Goal: Task Accomplishment & Management: Complete application form

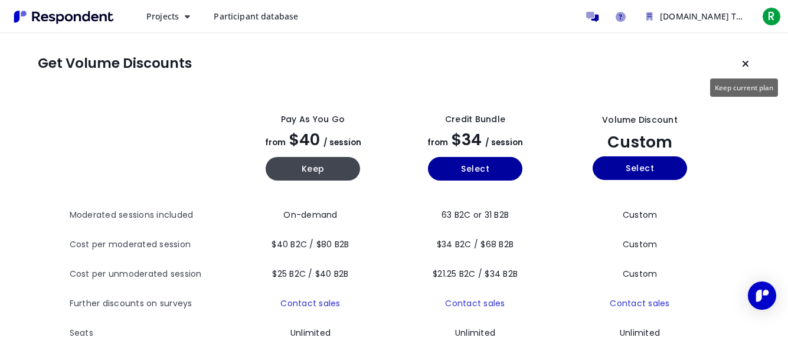
click at [751, 57] on button "Keep current plan" at bounding box center [746, 64] width 24 height 24
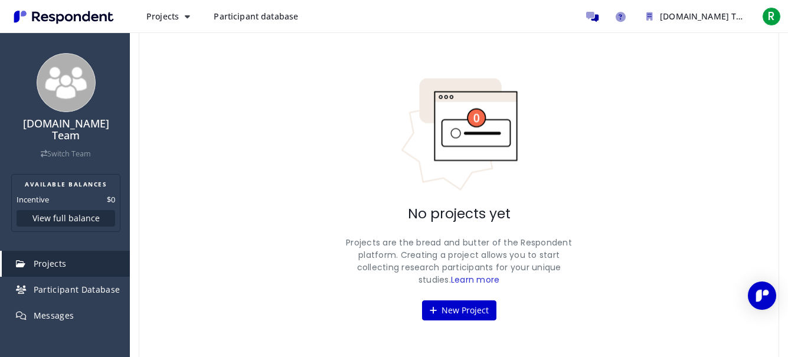
scroll to position [69, 0]
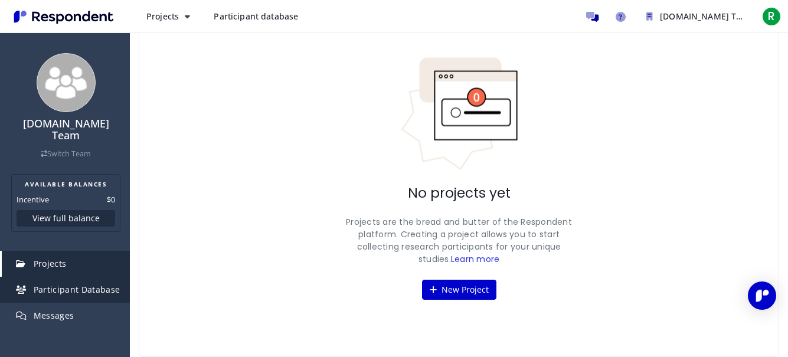
click at [88, 284] on span "Participant Database" at bounding box center [77, 289] width 87 height 11
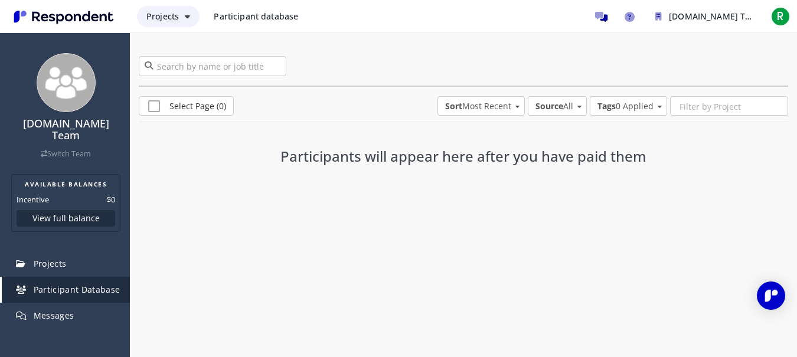
click at [182, 23] on button "Projects" at bounding box center [168, 16] width 63 height 21
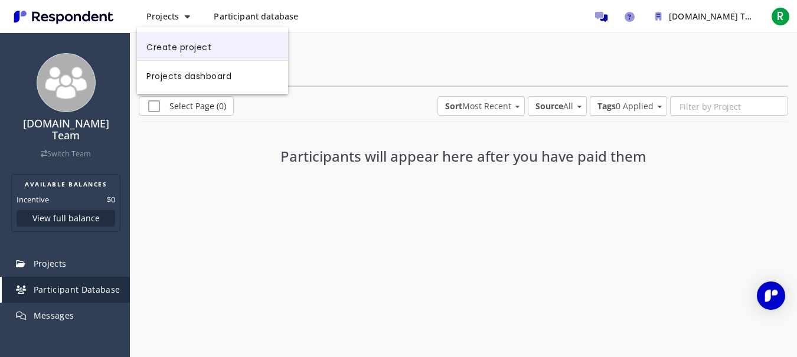
click at [276, 57] on link "Create project" at bounding box center [212, 46] width 151 height 28
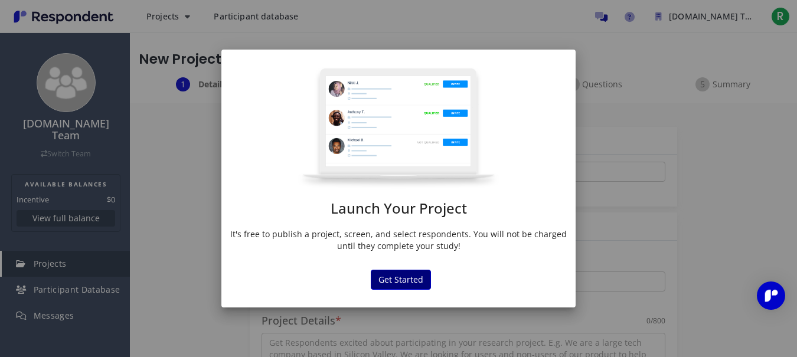
click at [425, 282] on button "Get Started" at bounding box center [401, 280] width 60 height 20
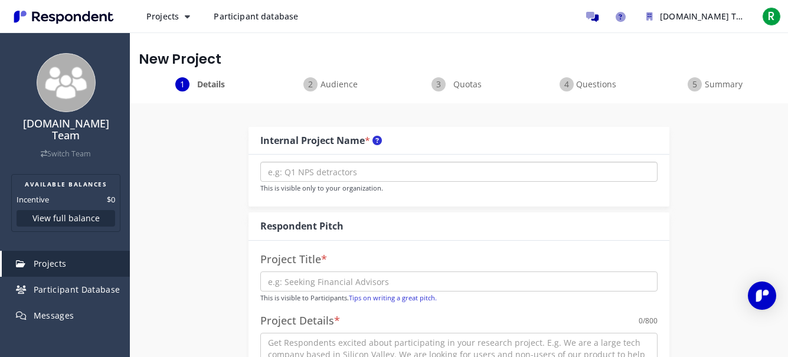
click at [468, 169] on input "text" at bounding box center [458, 172] width 397 height 20
paste input "Jakarta Macro Market Research Survey (Jakarta Tour"
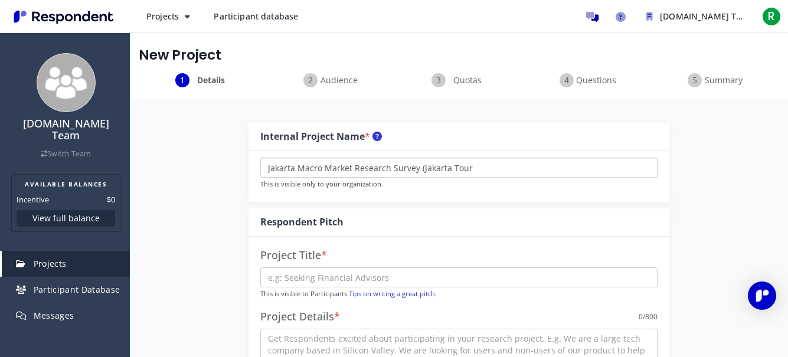
scroll to position [5, 0]
type input "Jakarta Macro Market Research Survey (Jakarta Tour"
click at [429, 272] on input "text" at bounding box center [458, 277] width 397 height 20
paste input "Jakarta Macro Market Research Survey (Jakarta Tourism Marketing Strategy)"
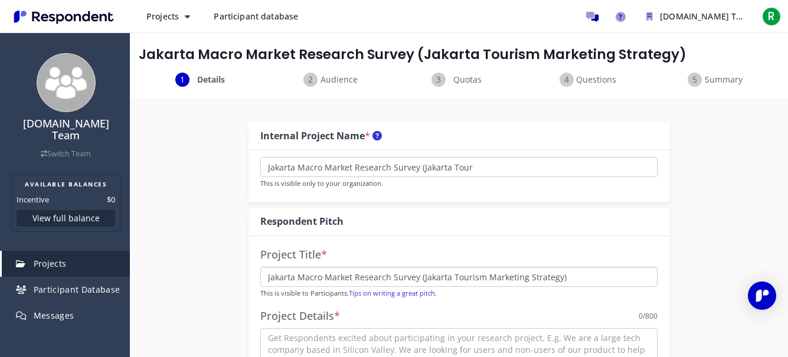
type input "Jakarta Macro Market Research Survey (Jakarta Tourism Marketing Strategy)"
click at [455, 165] on input "Jakarta Macro Market Research Survey (Jakarta Tour" at bounding box center [458, 167] width 397 height 20
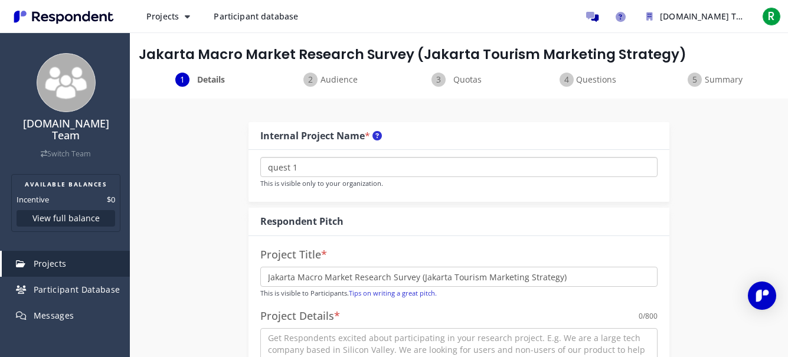
scroll to position [149, 0]
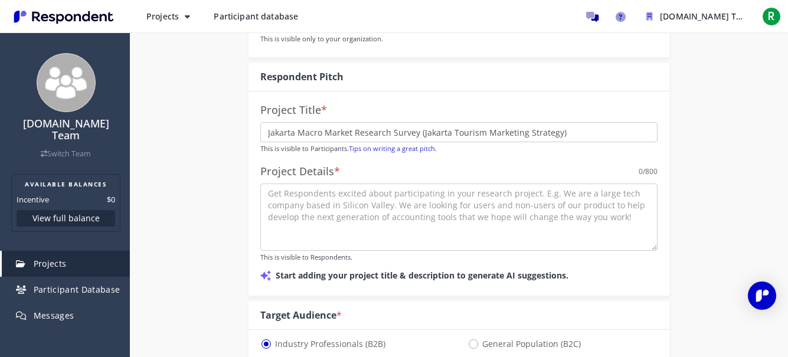
type input "quest 1"
click at [432, 221] on textarea at bounding box center [458, 217] width 397 height 67
click at [380, 222] on textarea at bounding box center [458, 217] width 397 height 67
paste textarea "Thank you for taking the time to participate in this study. This questionnaire …"
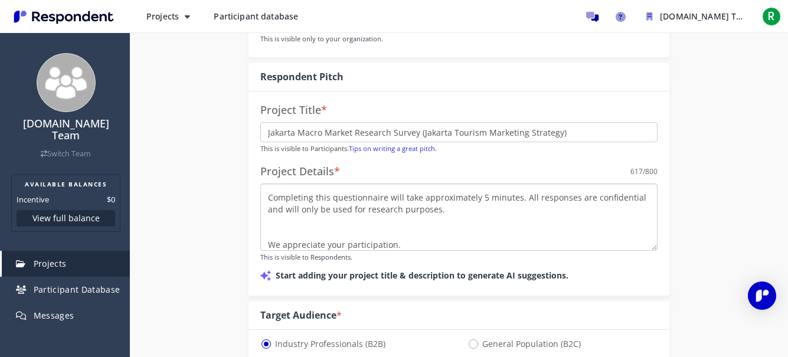
scroll to position [0, 0]
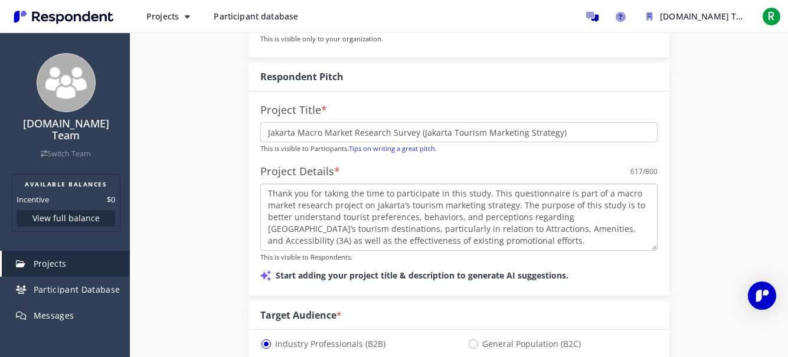
type textarea "Thank you for taking the time to participate in this study. This questionnaire …"
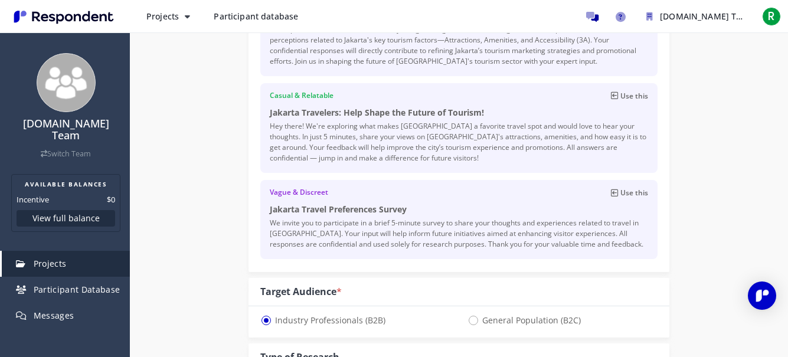
scroll to position [359, 0]
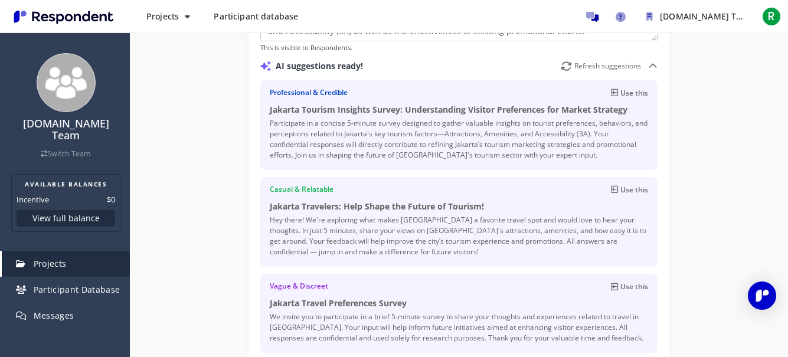
click at [618, 94] on icon at bounding box center [614, 93] width 7 height 8
type input "Jakarta Tourism Insights Survey: Understanding Visitor Preferences for Market S…"
type textarea "Participate in a concise 5-minute survey designed to gather valuable insights o…"
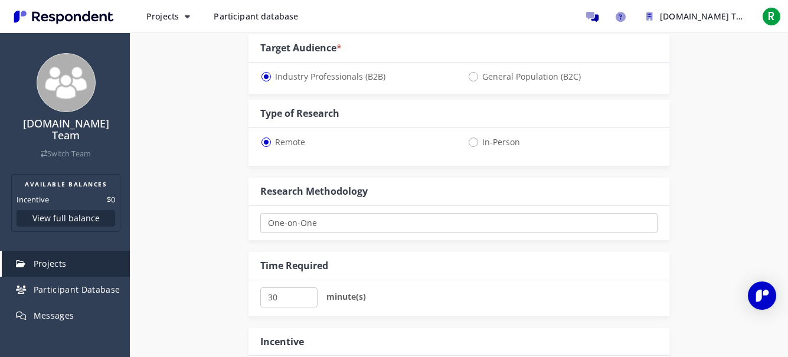
scroll to position [628, 0]
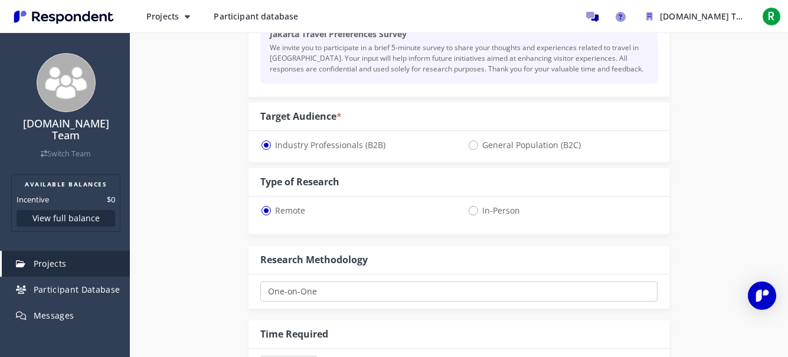
click at [491, 148] on span "General Population (B2C)" at bounding box center [524, 145] width 113 height 14
click at [475, 148] on input "General Population (B2C)" at bounding box center [472, 145] width 8 height 8
radio input "true"
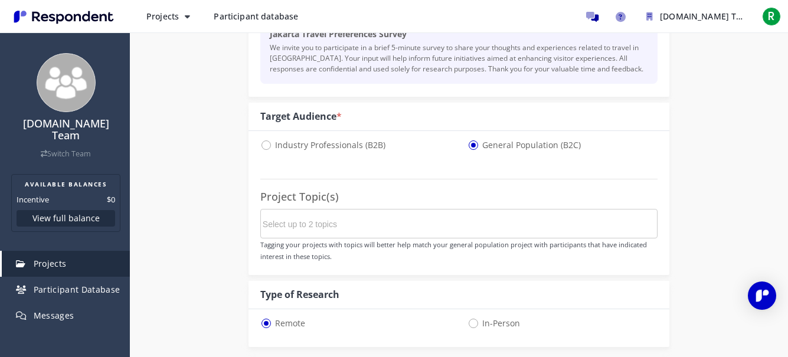
select select "number:125"
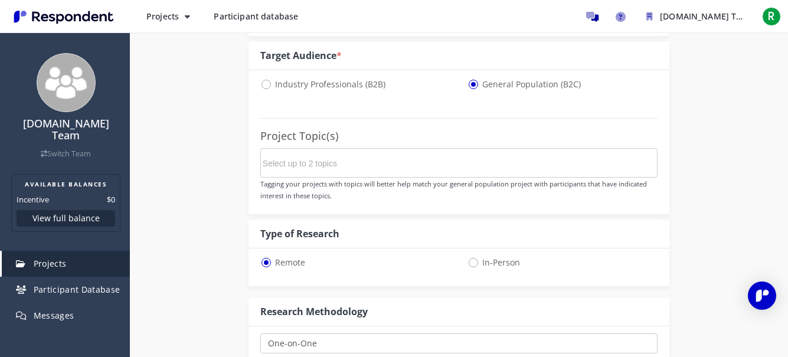
click at [458, 166] on md-chips-wrap at bounding box center [458, 163] width 397 height 30
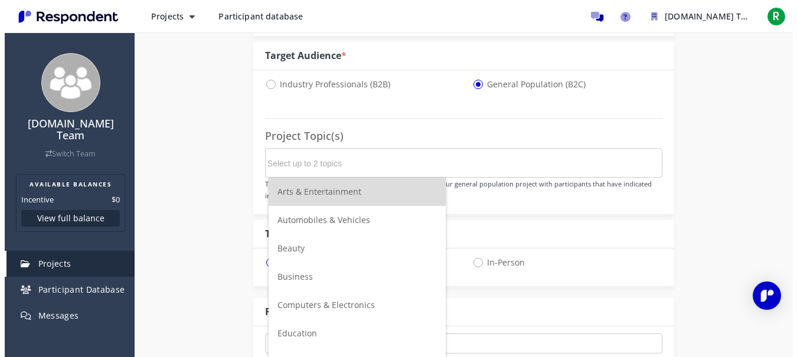
scroll to position [0, 0]
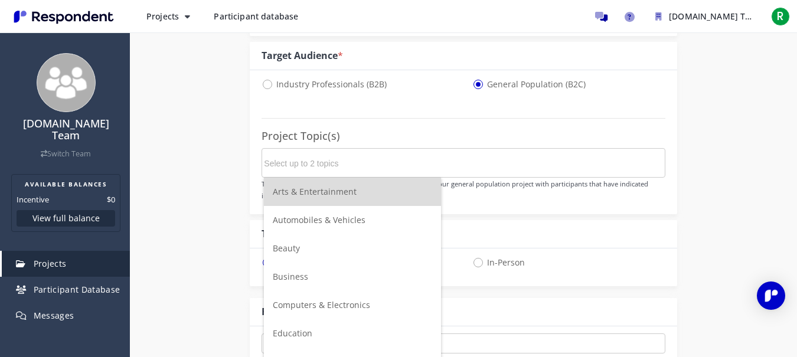
click at [409, 160] on input "Select up to 2 topics" at bounding box center [352, 164] width 177 height 20
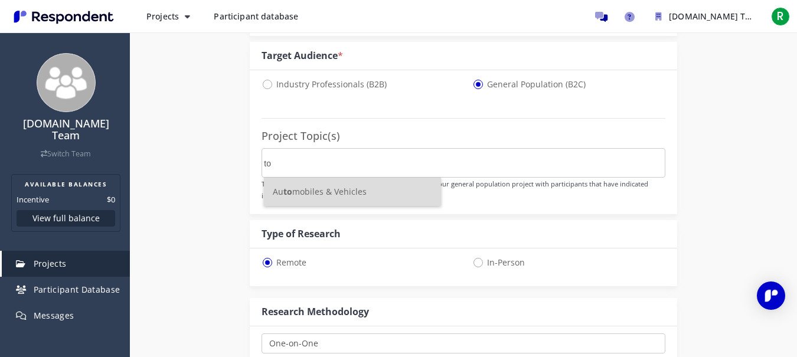
type input "t"
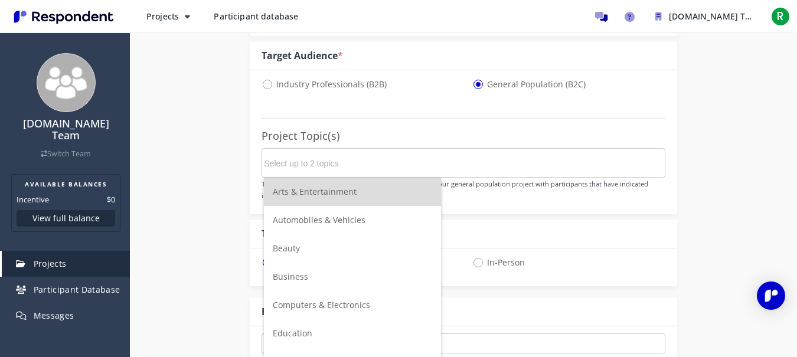
click at [379, 188] on li "Arts & Entertainment" at bounding box center [352, 192] width 177 height 28
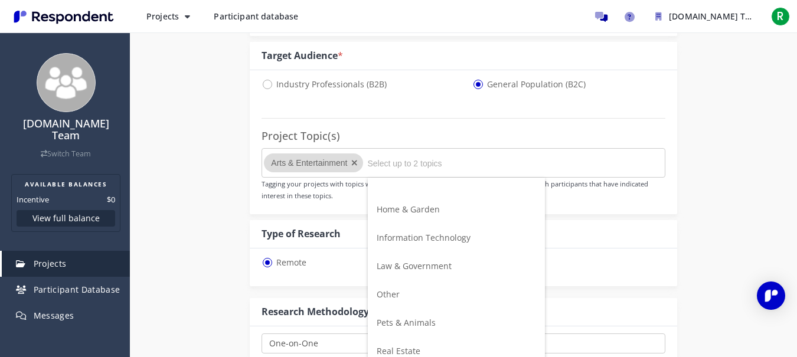
scroll to position [417, 0]
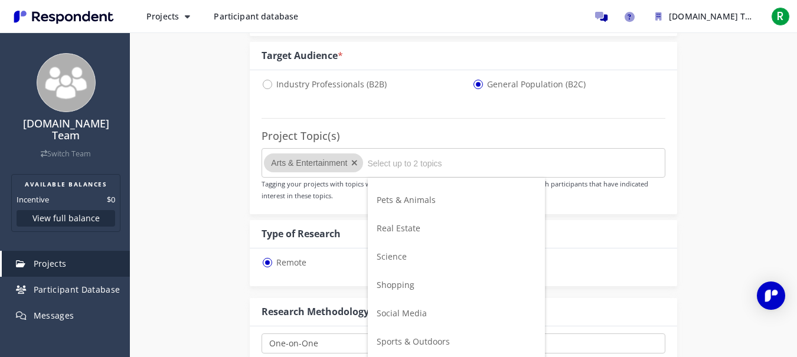
click at [422, 276] on li "Shopping" at bounding box center [456, 285] width 177 height 28
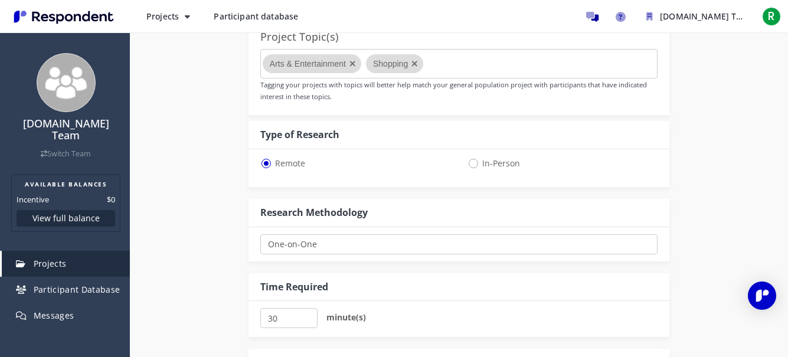
scroll to position [952, 0]
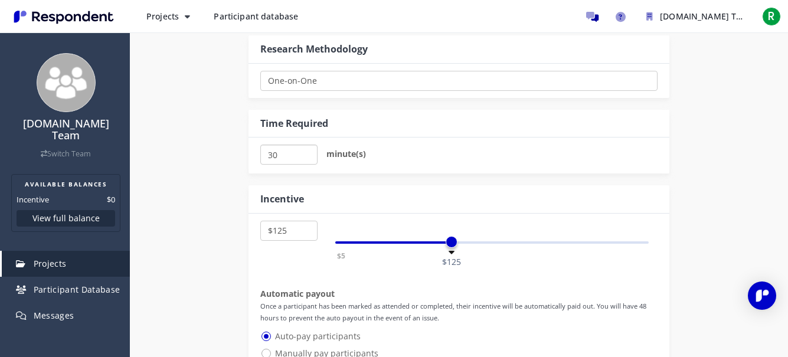
click at [301, 164] on input "30" at bounding box center [288, 155] width 57 height 20
type input "3"
type input "5"
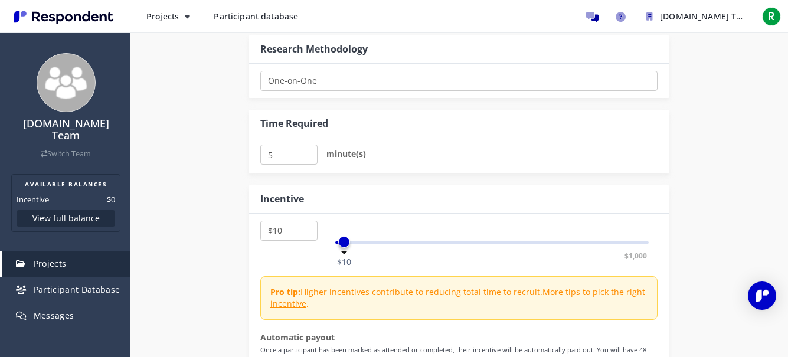
click at [345, 244] on div "$5 $1,000 $10" at bounding box center [492, 243] width 314 height 2
click at [340, 242] on span at bounding box center [344, 242] width 12 height 12
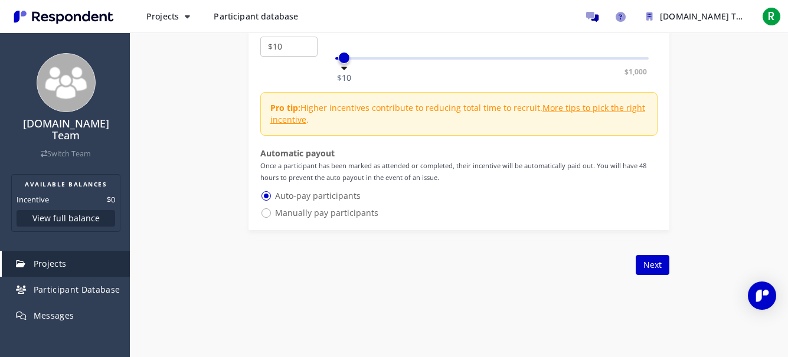
scroll to position [1135, 0]
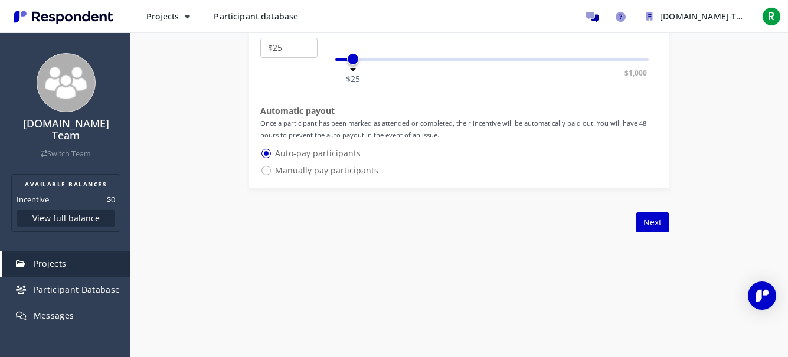
click at [352, 58] on div "$5 $1,000 $25" at bounding box center [492, 59] width 314 height 2
click at [351, 59] on span at bounding box center [353, 59] width 12 height 12
click at [348, 60] on span at bounding box center [353, 59] width 12 height 12
click at [342, 61] on div "$5 $1,000 $25" at bounding box center [492, 59] width 314 height 2
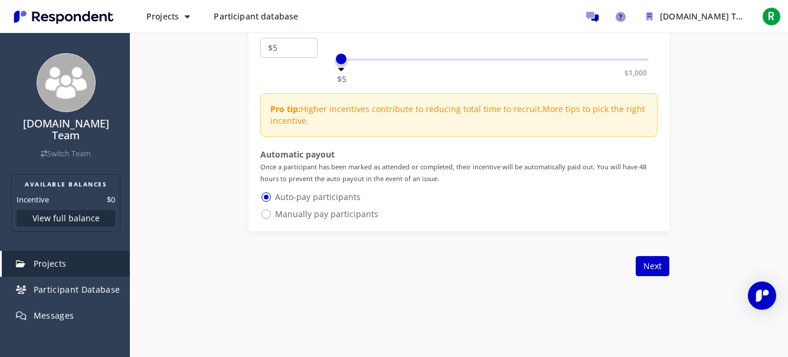
click at [637, 110] on link "More tips to pick the right incentive" at bounding box center [457, 114] width 375 height 23
select select "number:15"
click at [348, 60] on div "$5 $1,000 $15" at bounding box center [492, 59] width 314 height 2
click at [333, 210] on span "Manually pay participants" at bounding box center [319, 214] width 118 height 14
click at [268, 210] on input "Manually pay participants" at bounding box center [264, 214] width 8 height 8
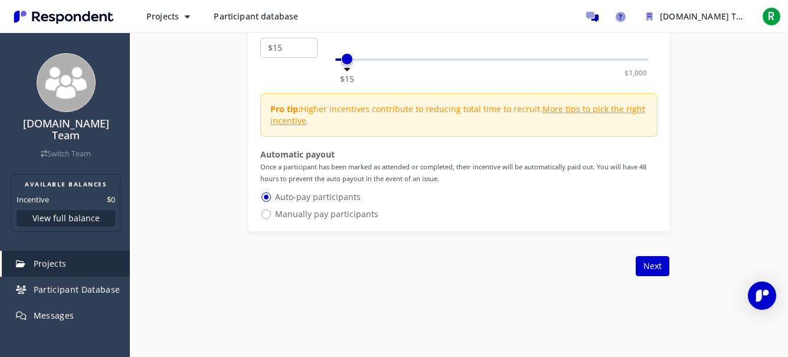
radio input "true"
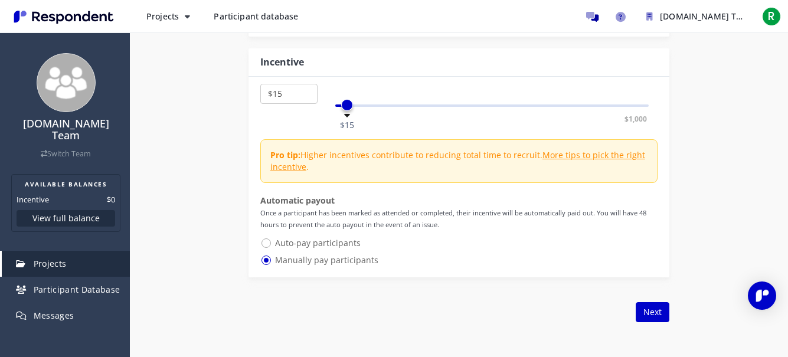
scroll to position [1087, 0]
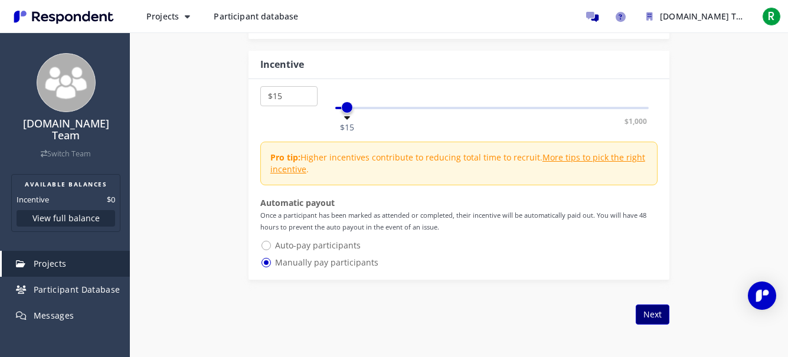
click at [647, 308] on button "Next" at bounding box center [653, 315] width 34 height 20
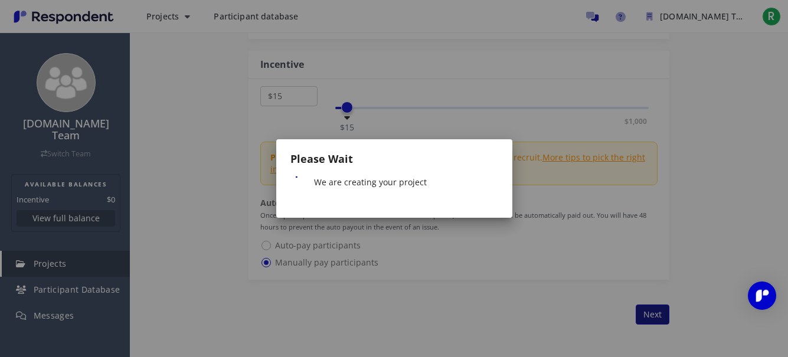
scroll to position [0, 0]
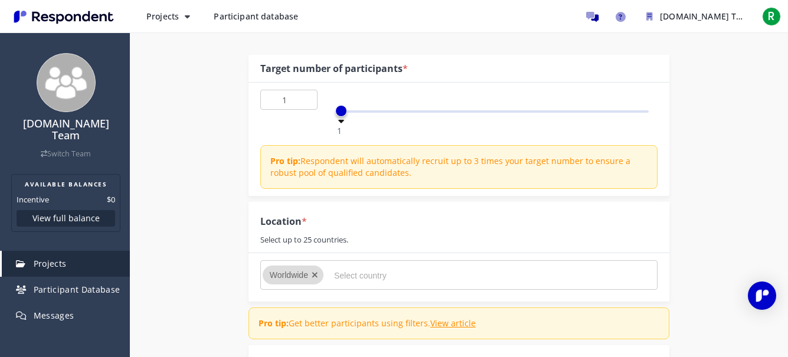
scroll to position [133, 0]
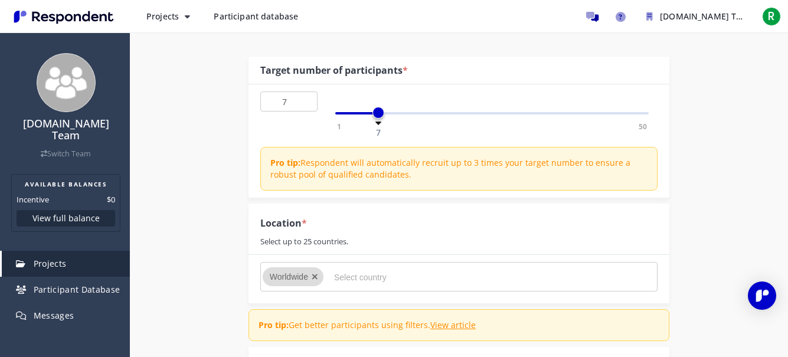
click at [377, 112] on div "1 50 7" at bounding box center [492, 113] width 314 height 2
click at [430, 112] on div "1 50 15" at bounding box center [492, 113] width 314 height 2
type input "50"
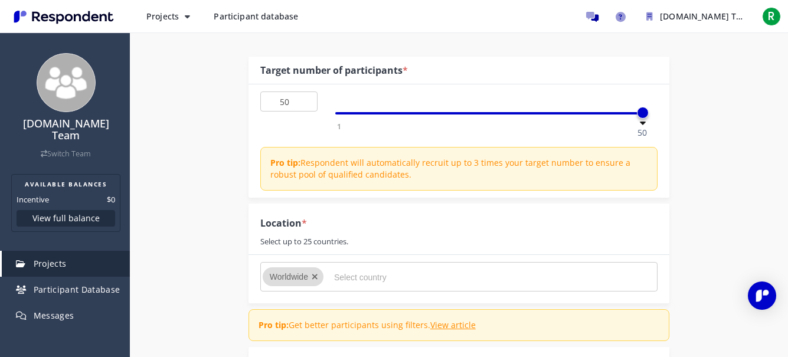
click at [642, 113] on div "1 50 50" at bounding box center [492, 113] width 314 height 2
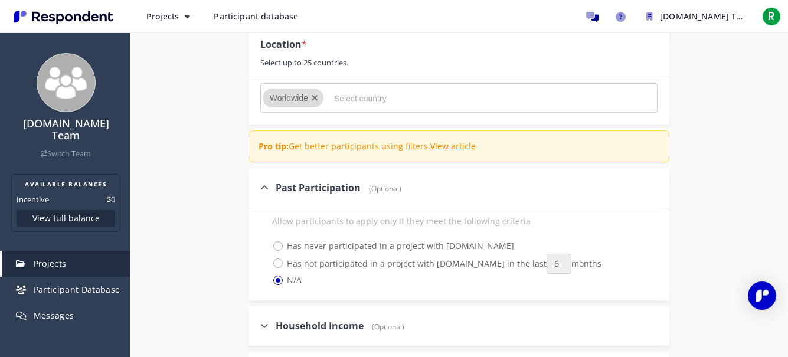
scroll to position [393, 0]
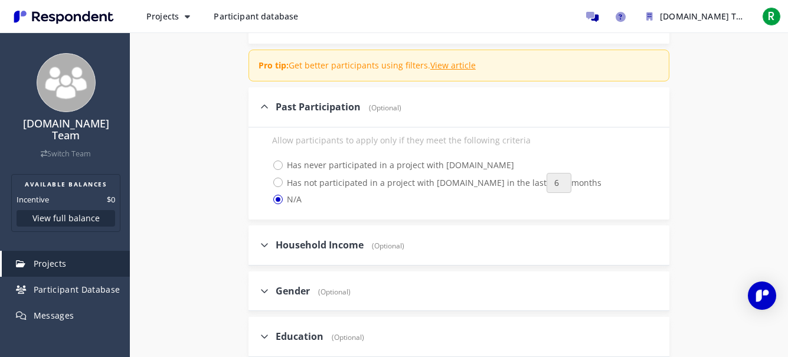
click at [289, 250] on span "Household Income" at bounding box center [320, 245] width 88 height 13
click at [256, 249] on input "Household Income (Optional)" at bounding box center [253, 245] width 8 height 8
checkbox input "true"
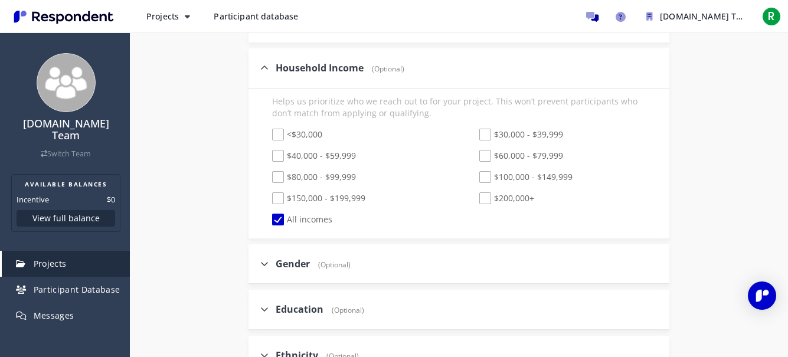
scroll to position [642, 0]
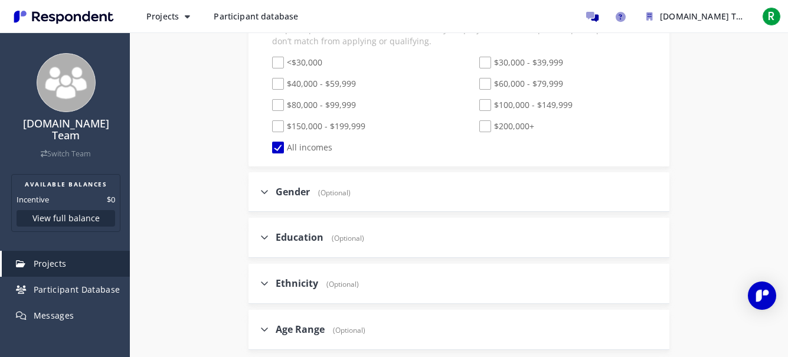
click at [306, 191] on span "Gender" at bounding box center [293, 191] width 34 height 13
click at [256, 191] on input "Gender (Optional)" at bounding box center [253, 192] width 8 height 8
checkbox input "true"
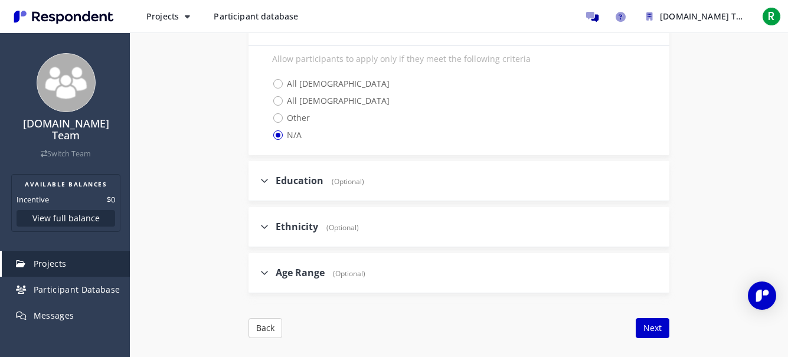
scroll to position [823, 0]
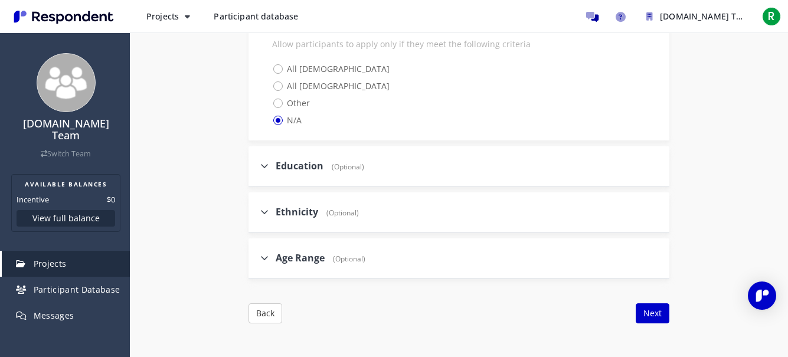
click at [304, 259] on span "Age Range" at bounding box center [300, 258] width 49 height 13
click at [256, 259] on input "Age Range (Optional)" at bounding box center [253, 258] width 8 height 8
checkbox input "true"
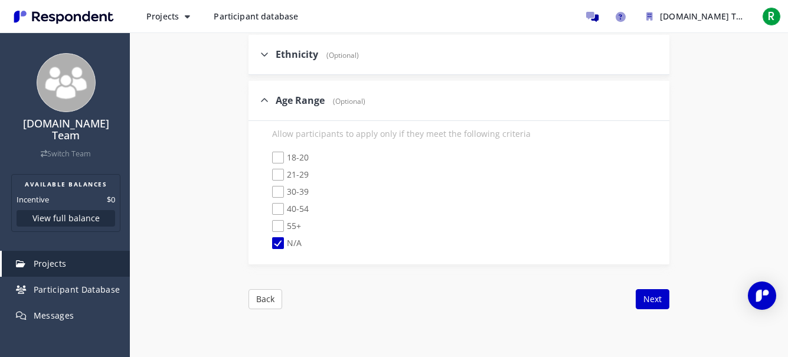
scroll to position [941, 0]
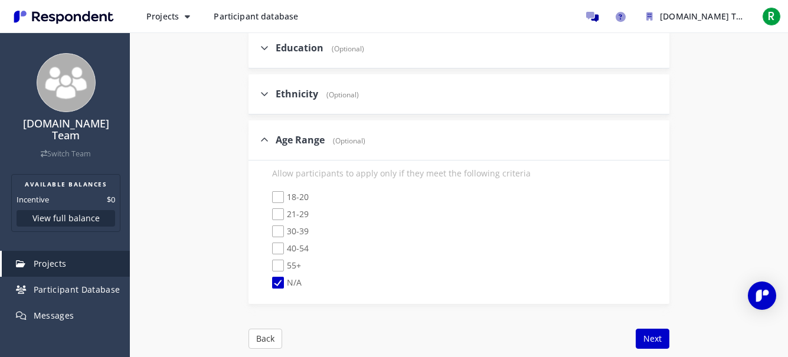
click at [317, 90] on span "Ethnicity" at bounding box center [297, 93] width 43 height 13
click at [256, 90] on input "Ethnicity (Optional)" at bounding box center [253, 94] width 8 height 8
checkbox input "true"
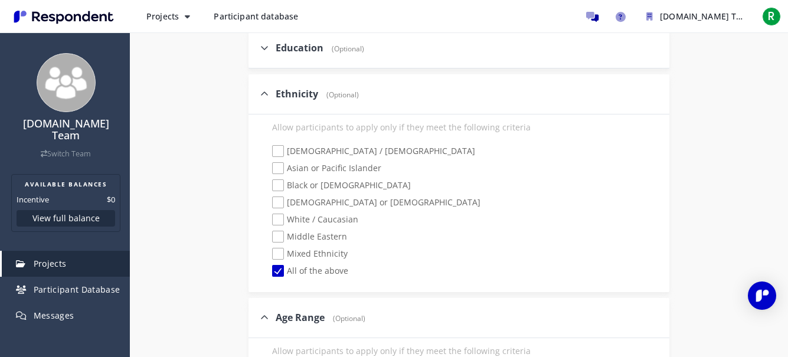
click at [318, 72] on div "Gender (Optional) Allow participants to apply only if they meet the following c…" at bounding box center [459, 178] width 421 height 608
click at [324, 46] on span "Education" at bounding box center [300, 47] width 48 height 13
click at [256, 46] on input "Education (Optional)" at bounding box center [253, 48] width 8 height 8
checkbox input "true"
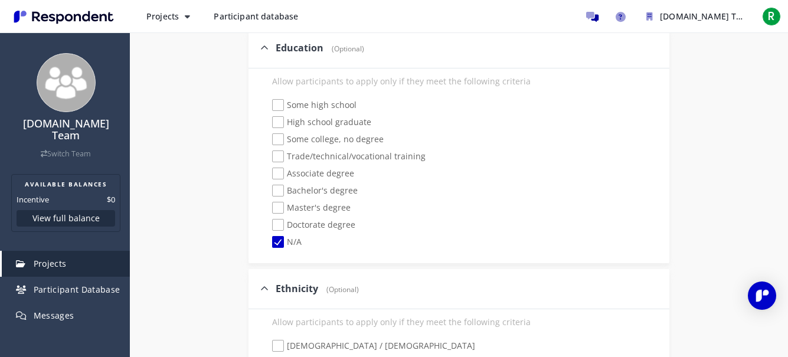
scroll to position [1486, 0]
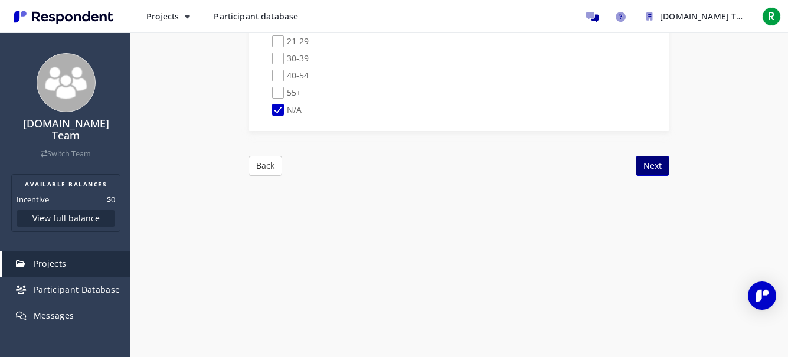
click at [656, 169] on button "Next" at bounding box center [653, 166] width 34 height 20
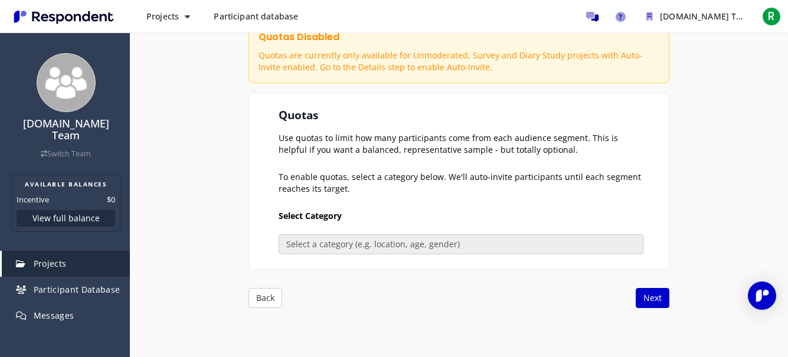
scroll to position [168, 0]
click at [648, 301] on button "Next" at bounding box center [653, 299] width 34 height 20
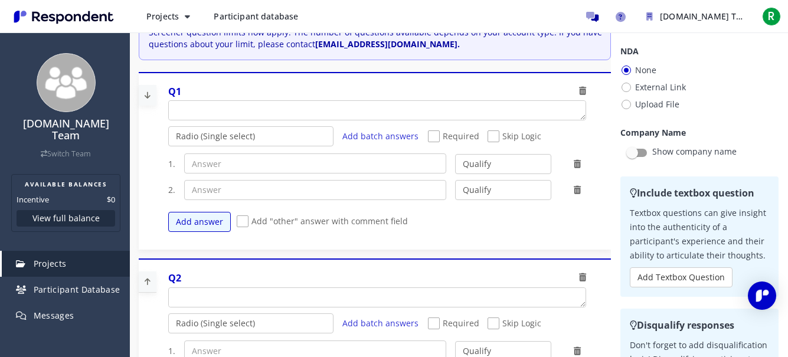
scroll to position [1, 0]
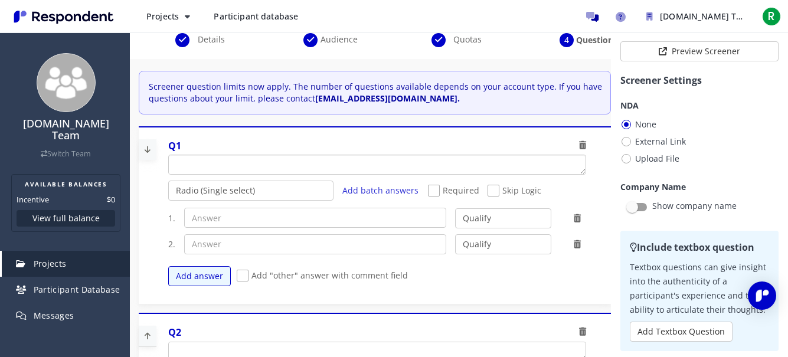
click at [513, 161] on textarea "Which of the following categories best describes your firm's total assets under…" at bounding box center [377, 164] width 417 height 19
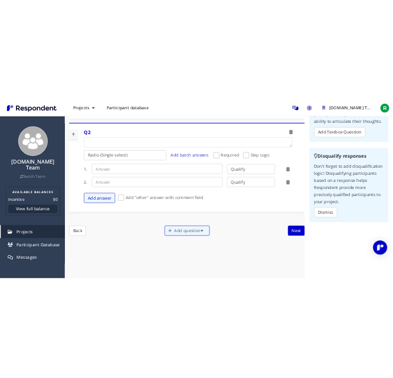
scroll to position [0, 0]
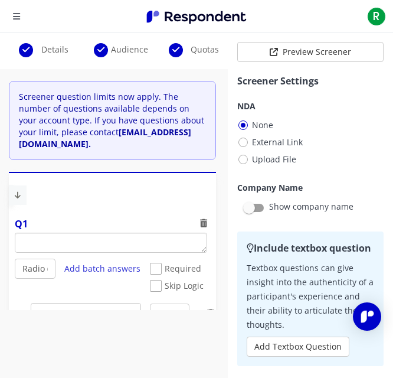
click at [145, 248] on textarea "Which of the following categories best describes your firm's total assets under…" at bounding box center [110, 242] width 191 height 19
paste textarea "How many times did you visit [GEOGRAPHIC_DATA] in the last year?"
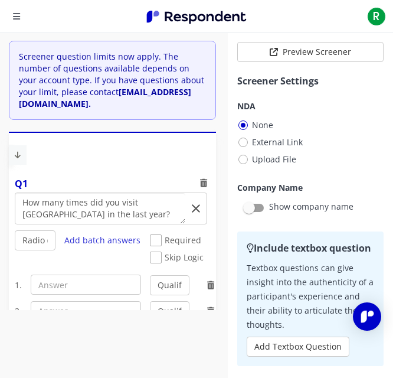
scroll to position [76, 0]
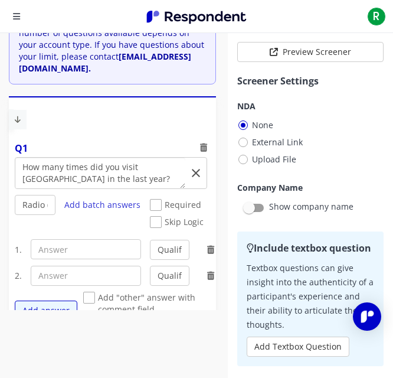
type textarea "How many times did you visit [GEOGRAPHIC_DATA] in the last year?"
click at [87, 256] on input "text" at bounding box center [86, 249] width 110 height 20
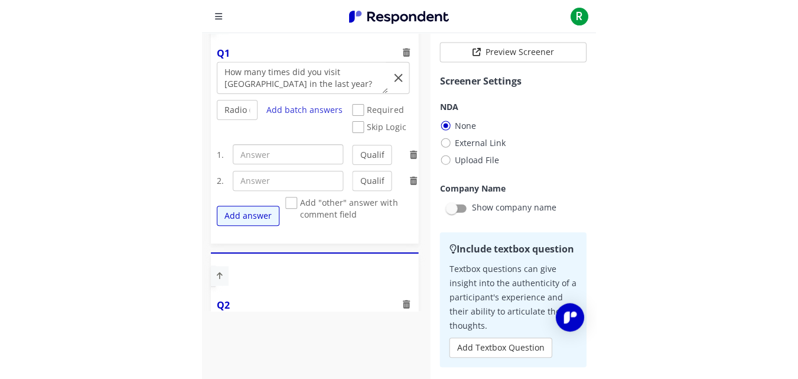
scroll to position [136, 0]
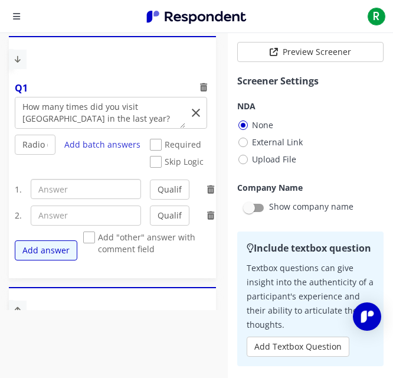
click at [112, 197] on input "text" at bounding box center [86, 189] width 110 height 20
paste input "1-2 times"
type input "1-2 times"
click at [51, 221] on input "text" at bounding box center [86, 216] width 110 height 20
paste input "3-5 times"
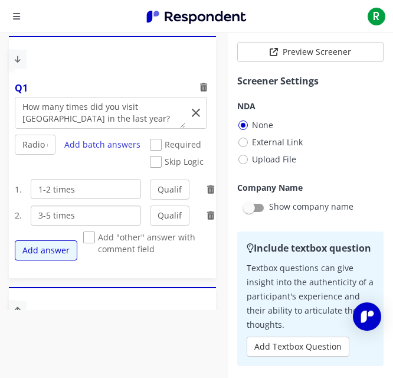
type input "3-5 times"
click at [61, 256] on button "Add answer" at bounding box center [46, 250] width 63 height 20
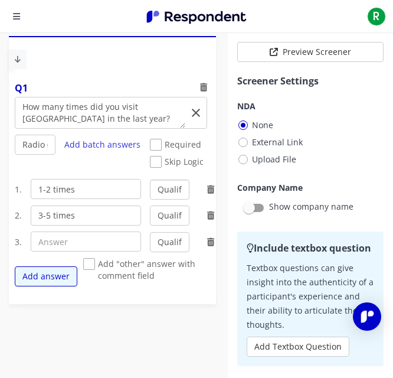
click at [160, 190] on select "Qualify Disqualify" at bounding box center [170, 190] width 40 height 20
click at [94, 243] on input "text" at bounding box center [86, 241] width 110 height 20
paste input "≥ 5 times"
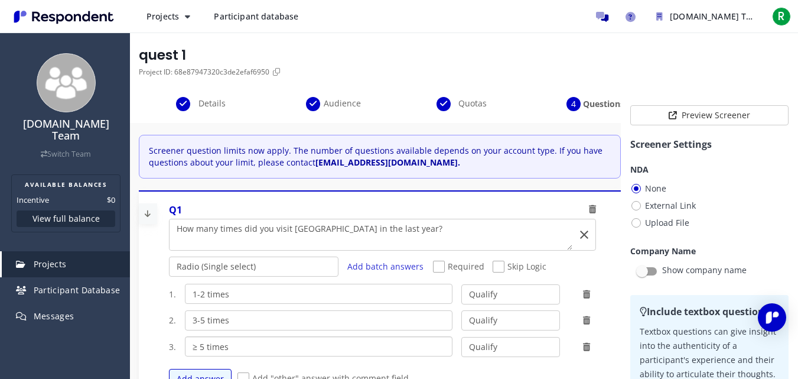
scroll to position [37, 0]
type input "≥ 5 times"
click at [630, 207] on span "External Link" at bounding box center [663, 206] width 66 height 14
click at [630, 207] on input "External Link" at bounding box center [634, 205] width 8 height 8
radio input "true"
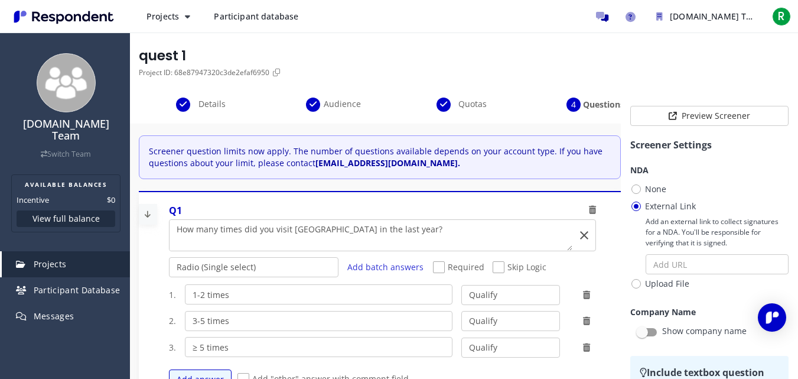
click at [630, 190] on span "None" at bounding box center [648, 189] width 36 height 14
click at [630, 190] on input "None" at bounding box center [634, 188] width 8 height 8
radio input "true"
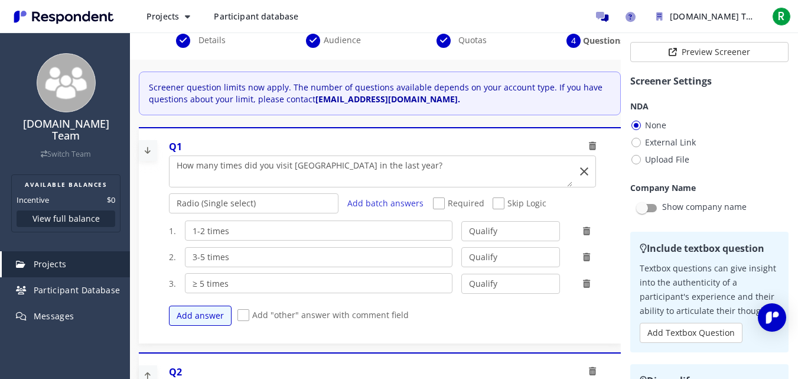
scroll to position [87, 0]
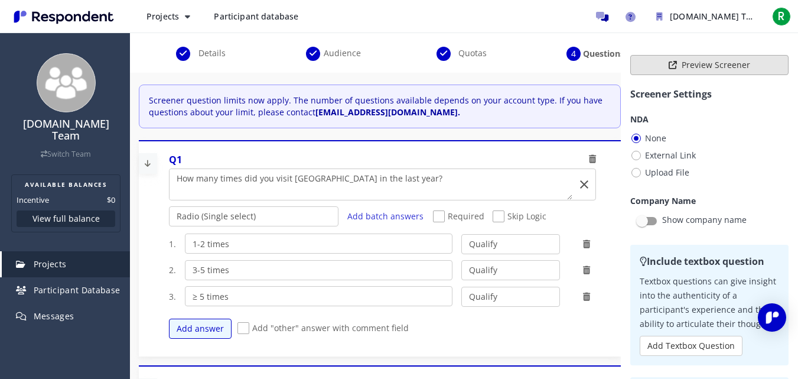
click at [679, 61] on button "Preview Screener" at bounding box center [709, 65] width 158 height 20
click at [651, 63] on button "Preview Screener" at bounding box center [709, 65] width 158 height 20
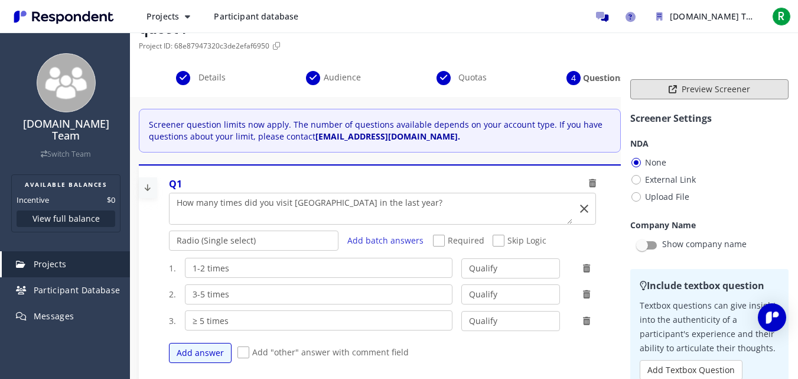
scroll to position [100, 0]
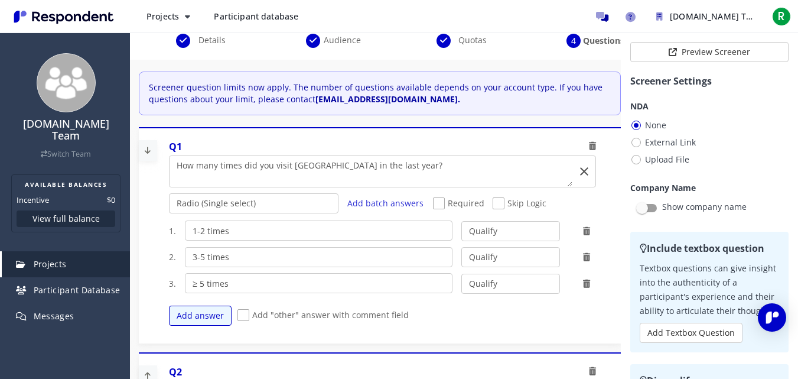
click at [595, 312] on div "Add answer Add "other" answer with comment field" at bounding box center [387, 315] width 436 height 32
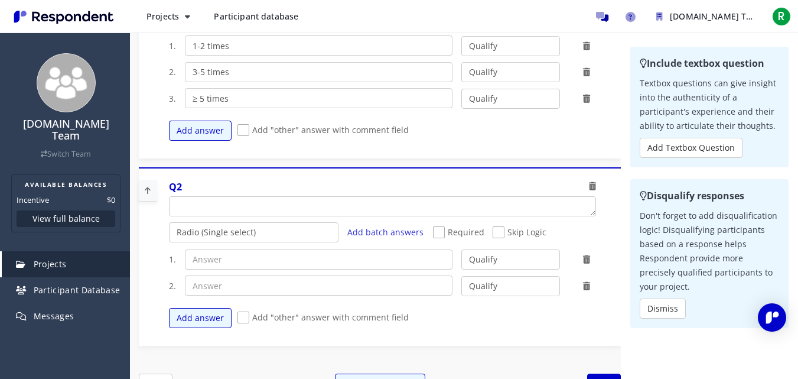
scroll to position [187, 0]
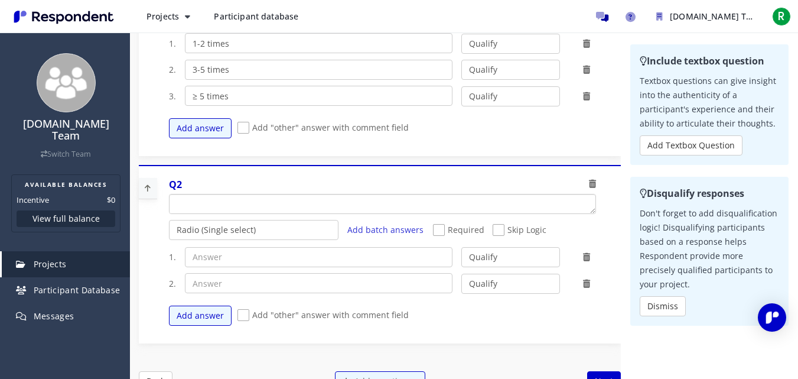
click at [390, 210] on textarea "Which of the following categories best describes your firm's total assets under…" at bounding box center [382, 203] width 426 height 19
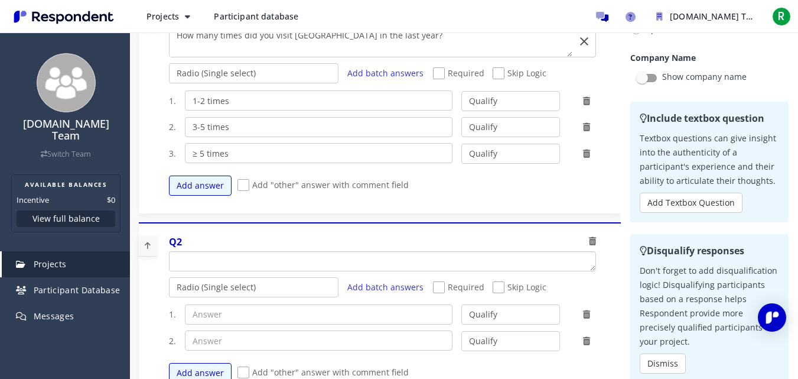
scroll to position [8, 0]
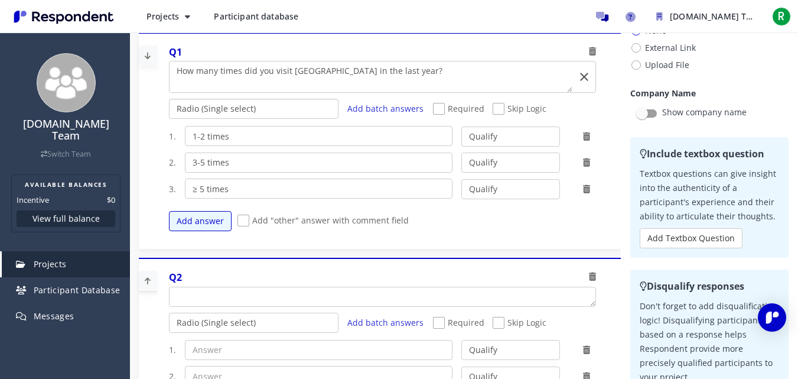
click at [279, 111] on select "Radio (Single select) Checkbox (Multi select) Multi-line text box Single-line t…" at bounding box center [254, 109] width 170 height 20
click at [291, 296] on textarea "Which of the following categories best describes your firm's total assets under…" at bounding box center [382, 296] width 426 height 19
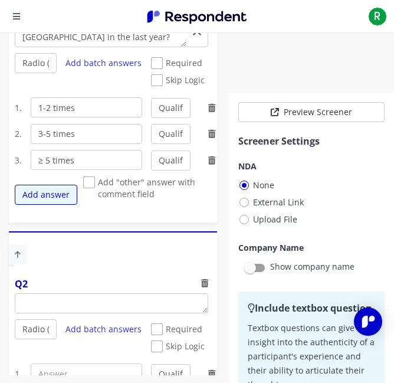
scroll to position [386, 0]
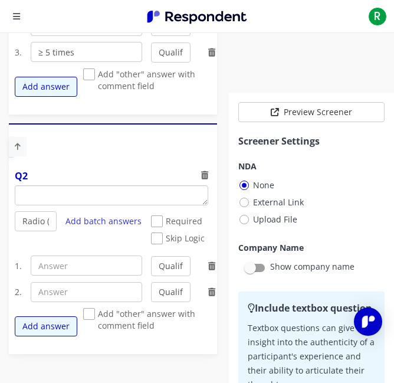
click at [141, 198] on textarea "Which of the following categories best describes your firm's total assets under…" at bounding box center [111, 195] width 193 height 19
paste textarea "What's your motivation or purpose to visit [GEOGRAPHIC_DATA]?"
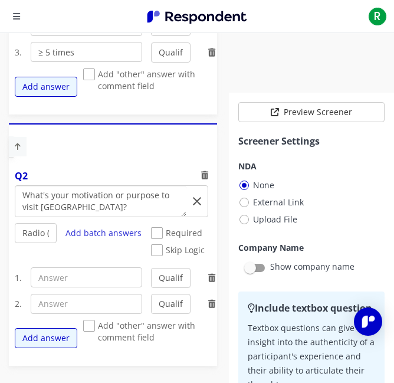
type textarea "What's your motivation or purpose to visit [GEOGRAPHIC_DATA]?"
click at [106, 279] on input "text" at bounding box center [87, 278] width 112 height 20
paste input "Business"
type input "Business"
click at [92, 308] on input "text" at bounding box center [87, 304] width 112 height 20
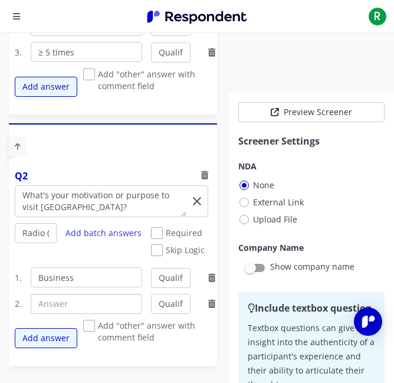
paste input "Vacation"
type input "Vacation"
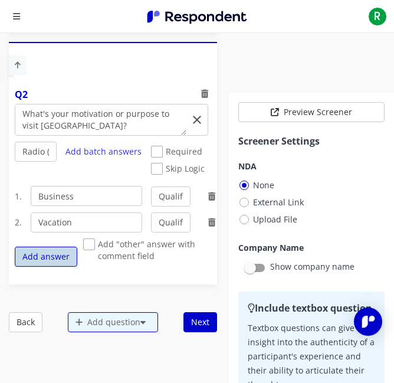
click at [56, 263] on button "Add answer" at bounding box center [46, 257] width 63 height 20
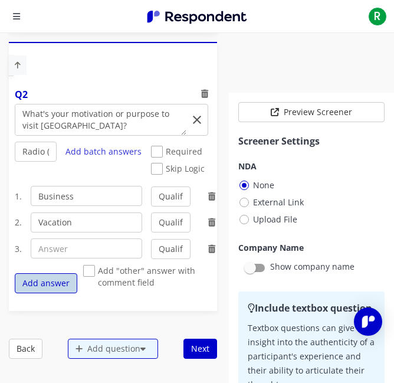
click at [55, 276] on button "Add answer" at bounding box center [46, 283] width 63 height 20
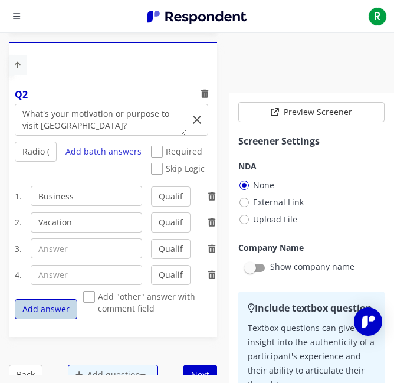
click at [55, 306] on button "Add answer" at bounding box center [46, 309] width 63 height 20
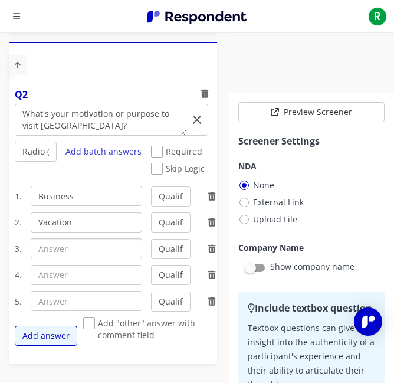
click at [77, 253] on input "text" at bounding box center [87, 249] width 112 height 20
paste input "Shopping"
type input "Shopping"
click at [34, 283] on input "text" at bounding box center [87, 275] width 112 height 20
paste input "Events"
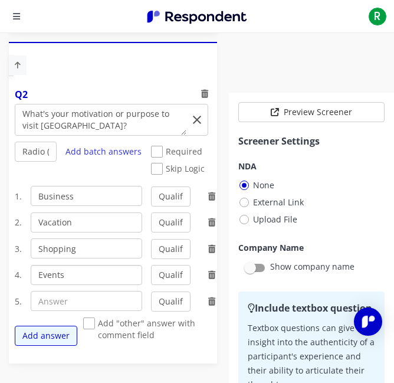
type input "Events"
click at [119, 302] on input "text" at bounding box center [87, 301] width 112 height 20
paste input "Visiting Family"
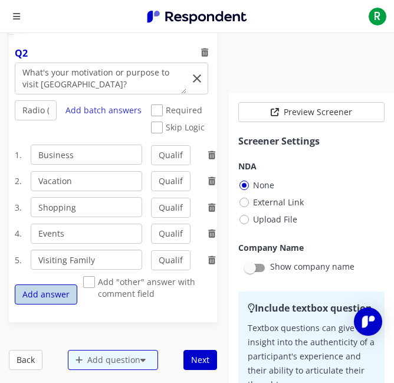
type input "Visiting Family"
click at [62, 294] on button "Add answer" at bounding box center [46, 295] width 63 height 20
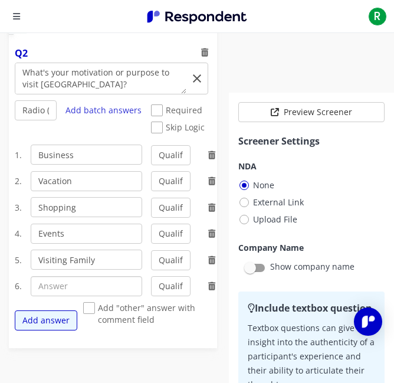
click at [64, 288] on input "text" at bounding box center [87, 286] width 112 height 20
click at [84, 279] on input "text" at bounding box center [87, 286] width 112 height 20
paste input "Culinary Experience"
type input "Culinary Experience"
click at [91, 306] on span "Add "other" answer with comment field" at bounding box center [150, 309] width 134 height 14
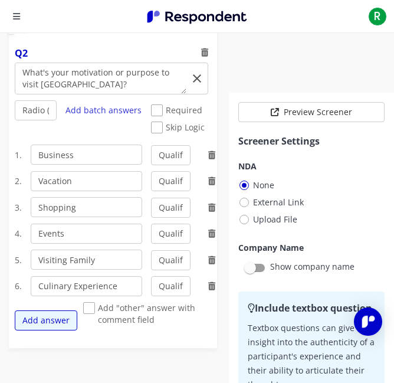
click at [91, 306] on input "Add "other" answer with comment field" at bounding box center [87, 309] width 8 height 8
checkbox input "true"
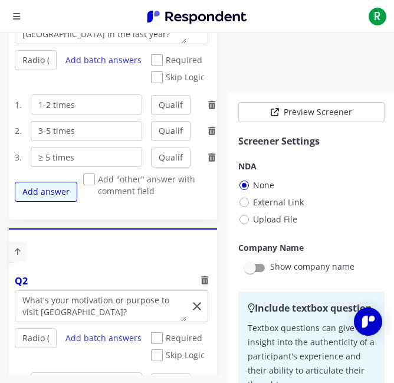
scroll to position [704, 0]
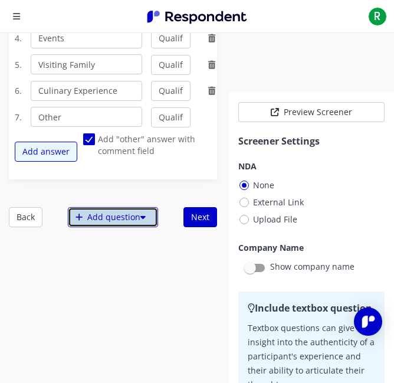
click at [118, 223] on div "Add question" at bounding box center [113, 217] width 90 height 20
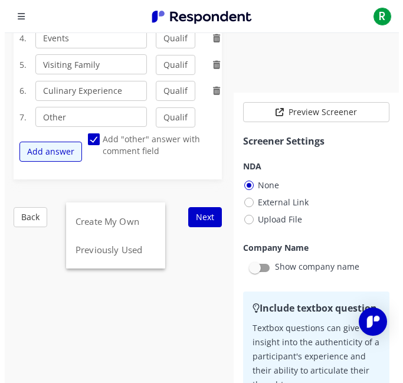
scroll to position [0, 0]
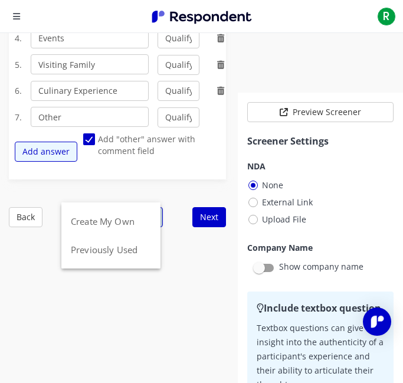
click at [118, 223] on button "Create My Own" at bounding box center [110, 221] width 99 height 28
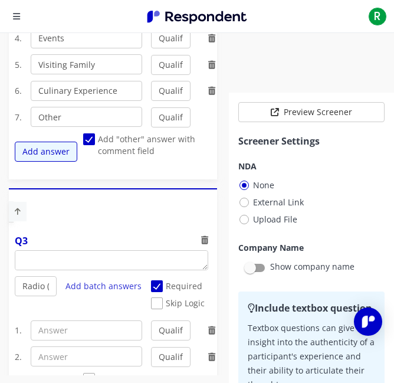
scroll to position [918, 0]
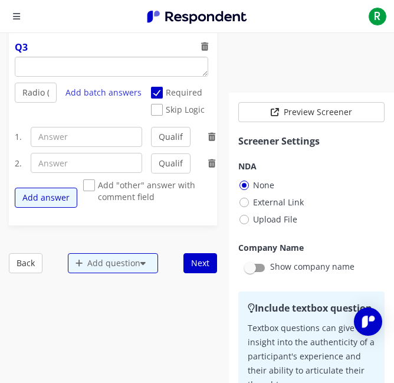
click at [49, 58] on textarea "Which of the following categories best describes your firm's total assets under…" at bounding box center [111, 66] width 193 height 19
paste textarea "How long did you stay in [GEOGRAPHIC_DATA] during your visit?"
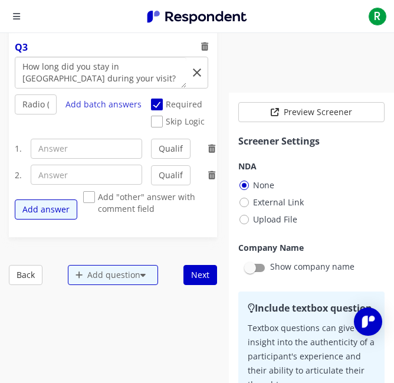
type textarea "How long did you stay in [GEOGRAPHIC_DATA] during your visit?"
click at [79, 142] on input "text" at bounding box center [87, 149] width 112 height 20
paste input "1 day"
type input "1 day"
click at [82, 171] on input "text" at bounding box center [87, 175] width 112 height 20
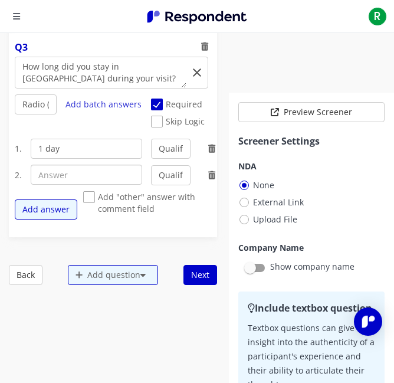
click at [99, 184] on input "text" at bounding box center [87, 175] width 112 height 20
paste input "2-3 days"
type input "2-3 days"
click at [74, 206] on button "Add answer" at bounding box center [46, 210] width 63 height 20
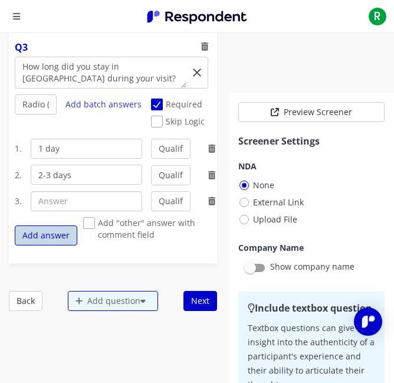
click at [74, 206] on input "text" at bounding box center [87, 201] width 112 height 20
paste input "2-3 days"
click at [61, 204] on input "2-3 days" at bounding box center [87, 201] width 112 height 20
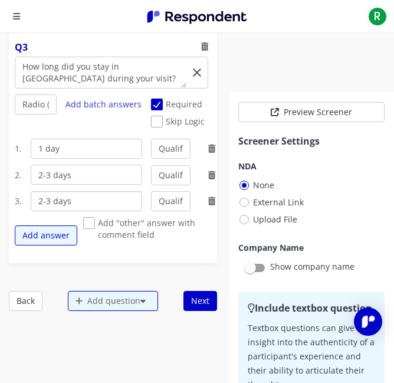
click at [40, 205] on input "2-3 days" at bounding box center [87, 201] width 112 height 20
click at [52, 204] on input "2-3 days" at bounding box center [87, 201] width 112 height 20
type input "4-7 days"
click at [54, 231] on button "Add answer" at bounding box center [46, 236] width 63 height 20
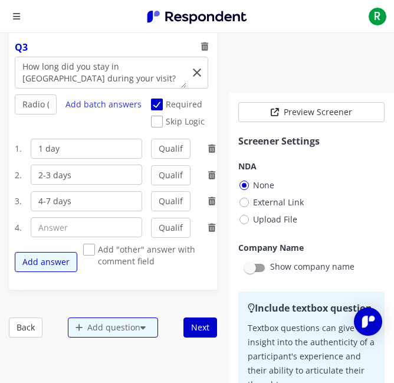
click at [73, 226] on input "text" at bounding box center [87, 227] width 112 height 20
paste input "≥ 7 days"
type input "≥ 7 days"
click at [121, 328] on div "Add question" at bounding box center [113, 328] width 90 height 20
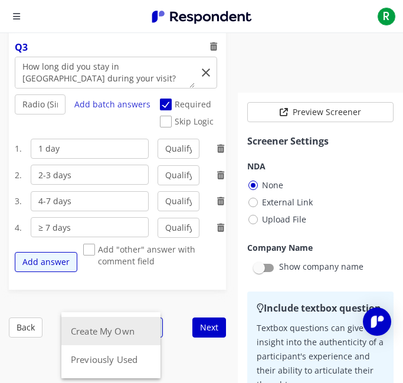
click at [123, 331] on button "Create My Own" at bounding box center [110, 331] width 99 height 28
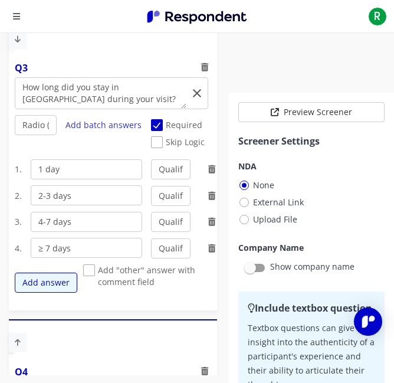
scroll to position [1111, 0]
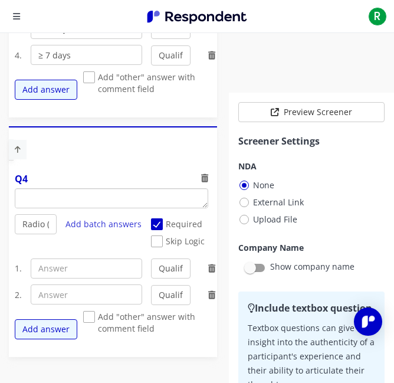
click at [172, 198] on textarea "Which of the following categories best describes your firm's total assets under…" at bounding box center [111, 198] width 193 height 19
paste textarea "Who did you travel with when visiting [GEOGRAPHIC_DATA]?"
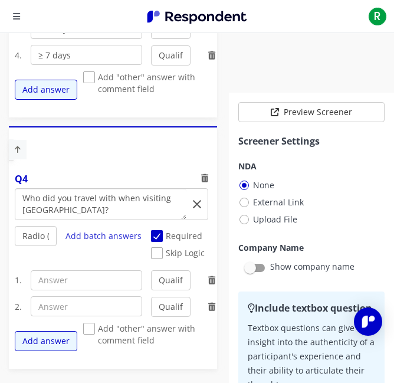
scroll to position [0, 0]
type textarea "Who did you travel with when visiting [GEOGRAPHIC_DATA]?"
click at [99, 272] on input "text" at bounding box center [87, 280] width 112 height 20
click at [96, 276] on input "text" at bounding box center [87, 280] width 112 height 20
paste input "Alone"
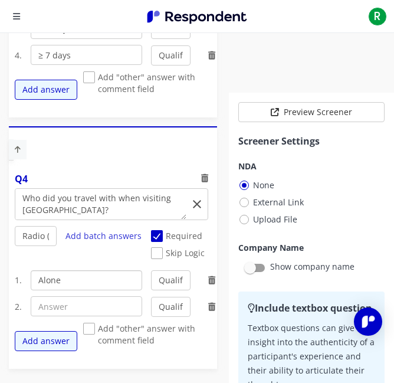
type input "Alone"
click at [45, 315] on input "text" at bounding box center [87, 306] width 112 height 20
paste input "Family"
type input "Family"
click at [67, 333] on button "Add answer" at bounding box center [46, 341] width 63 height 20
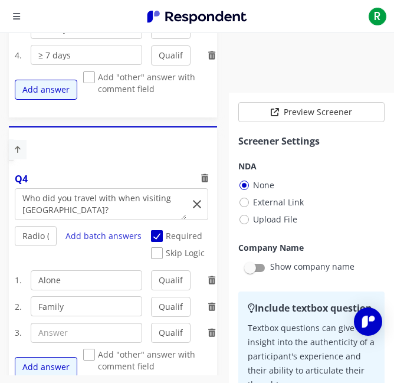
click at [70, 330] on input "text" at bounding box center [87, 333] width 112 height 20
paste input "Friends"
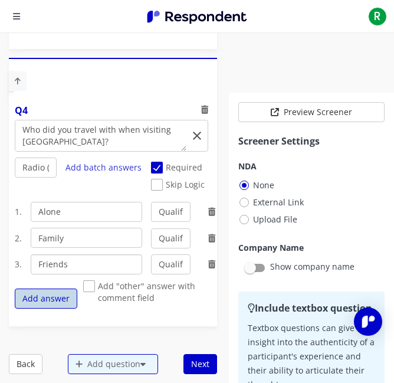
type input "Friends"
click at [60, 304] on button "Add answer" at bounding box center [46, 299] width 63 height 20
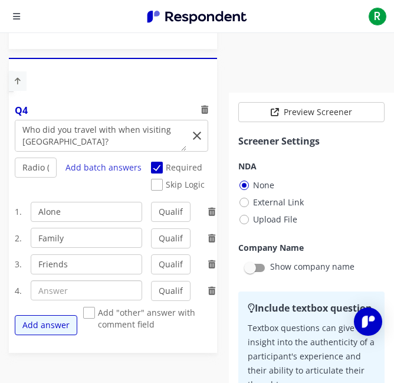
click at [110, 297] on input "text" at bounding box center [87, 291] width 112 height 20
paste input "Partner/Spouse"
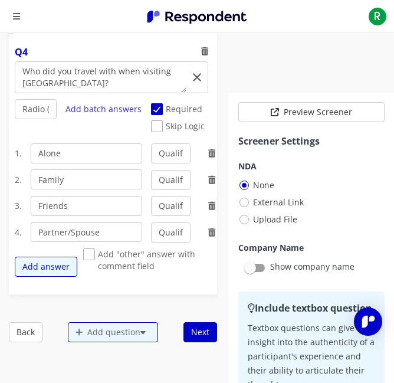
scroll to position [1297, 0]
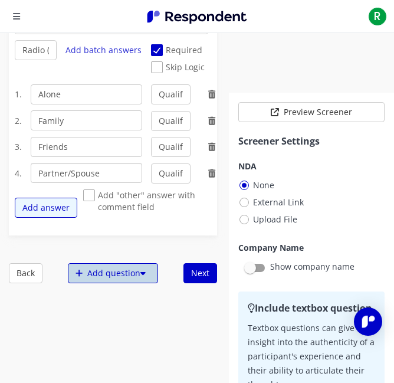
type input "Partner/Spouse"
click at [112, 267] on div "Add question" at bounding box center [113, 273] width 90 height 20
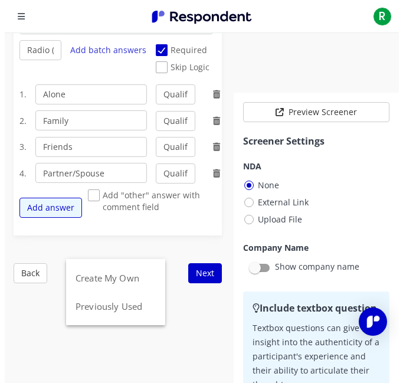
scroll to position [0, 0]
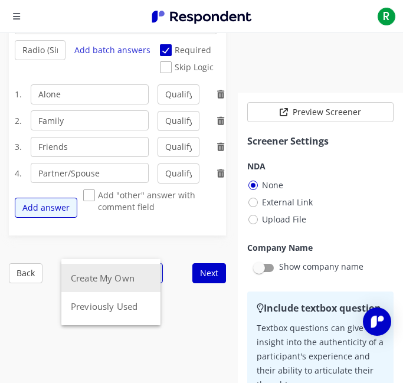
click at [136, 271] on button "Create My Own" at bounding box center [110, 278] width 99 height 28
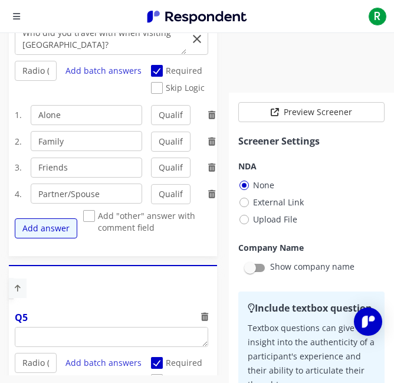
scroll to position [1318, 0]
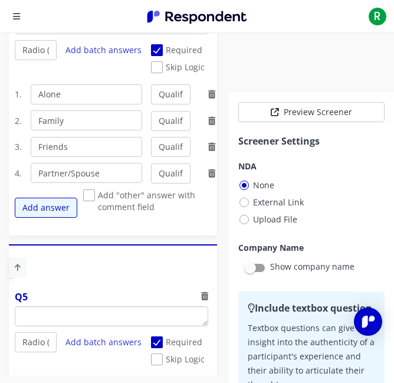
click at [133, 316] on textarea "Which of the following categories best describes your firm's total assets under…" at bounding box center [111, 316] width 193 height 19
paste textarea "What kind of transportation did you use to get to [GEOGRAPHIC_DATA]?"
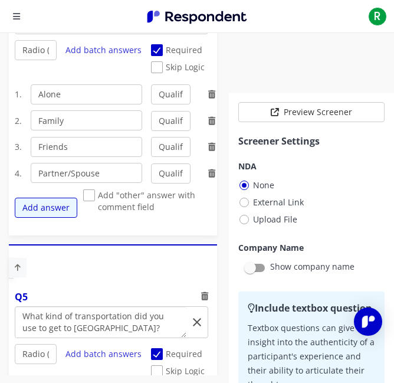
scroll to position [1510, 0]
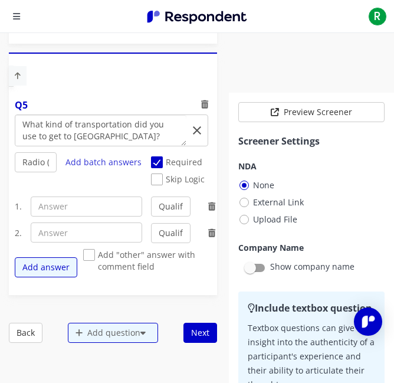
type textarea "What kind of transportation did you use to get to [GEOGRAPHIC_DATA]?"
click at [60, 209] on input "text" at bounding box center [87, 207] width 112 height 20
click at [46, 209] on input "text" at bounding box center [87, 207] width 112 height 20
paste input "Airplane"
type input "Airplane"
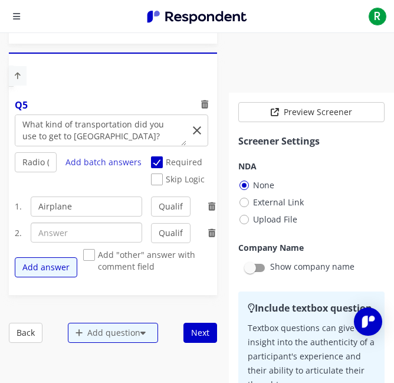
click at [48, 228] on input "text" at bounding box center [87, 233] width 112 height 20
paste input "Train"
type input "Train"
click at [36, 268] on button "Add answer" at bounding box center [46, 267] width 63 height 20
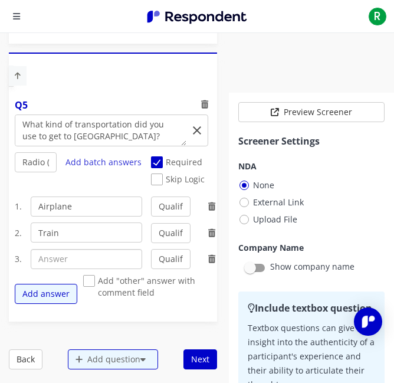
click at [106, 253] on input "text" at bounding box center [87, 259] width 112 height 20
paste input "Shuttle/Travel Bus"
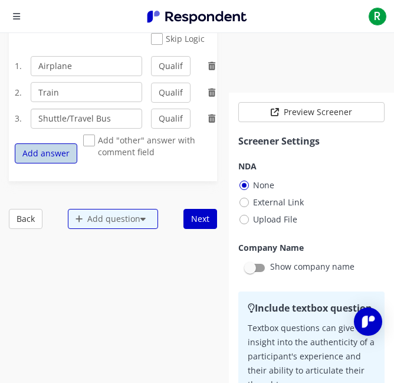
type input "Shuttle/Travel Bus"
click at [48, 156] on button "Add answer" at bounding box center [46, 154] width 63 height 20
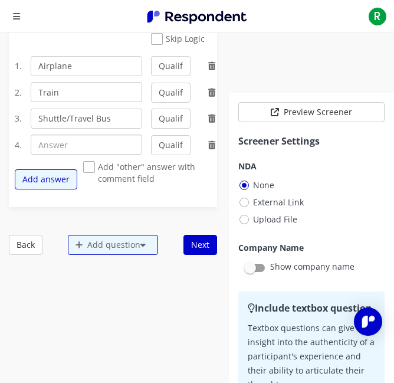
click at [43, 151] on input "text" at bounding box center [87, 145] width 112 height 20
paste input "Private Car"
type input "Private Car"
click at [46, 171] on button "Add answer" at bounding box center [46, 179] width 63 height 20
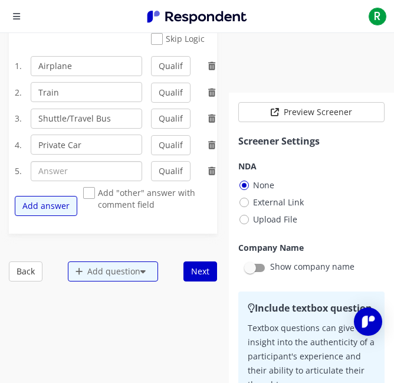
click at [118, 175] on input "text" at bounding box center [87, 171] width 112 height 20
paste input "High-Speed Train ("KCIC")"
type input "High-Speed Train ("KCIC")"
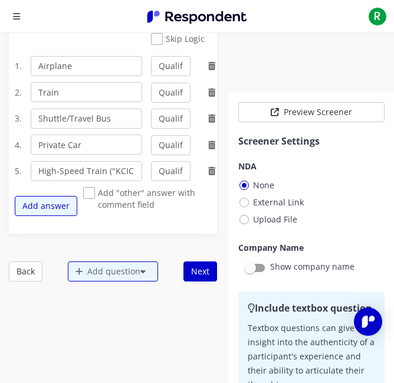
click at [93, 191] on span "Add "other" answer with comment field" at bounding box center [150, 194] width 134 height 14
click at [91, 191] on input "Add "other" answer with comment field" at bounding box center [87, 194] width 8 height 8
checkbox input "true"
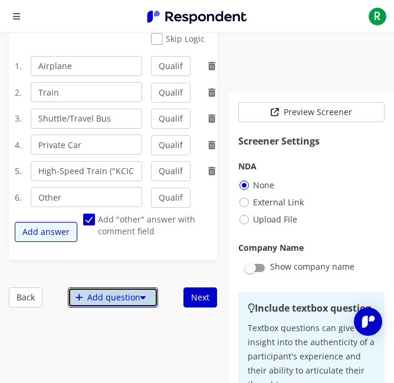
click at [95, 297] on div "Add question" at bounding box center [113, 298] width 90 height 20
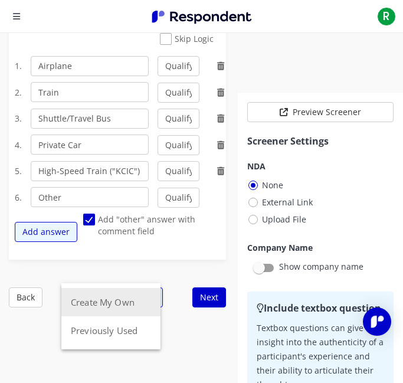
click at [84, 291] on button "Create My Own" at bounding box center [110, 302] width 99 height 28
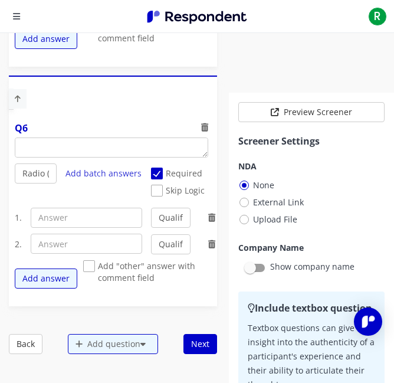
scroll to position [1874, 0]
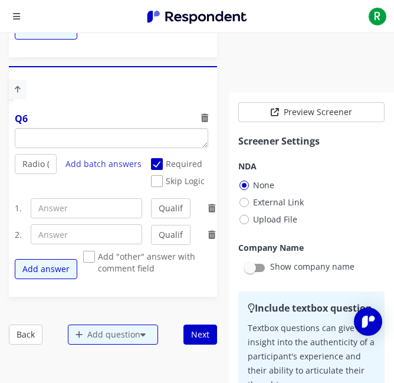
click at [94, 143] on textarea "Which of the following categories best describes your firm's total assets under…" at bounding box center [111, 138] width 193 height 19
paste textarea "What is your average total expenditure when traveling in [GEOGRAPHIC_DATA]? (in…"
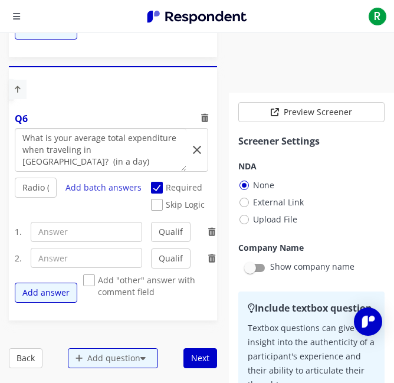
type textarea "What is your average total expenditure when traveling in [GEOGRAPHIC_DATA]? (in…"
click at [115, 236] on input "text" at bounding box center [87, 232] width 112 height 20
paste input "< Rp500.000 (less than USD$30)"
type input "< Rp500.000 (less than USD$30)"
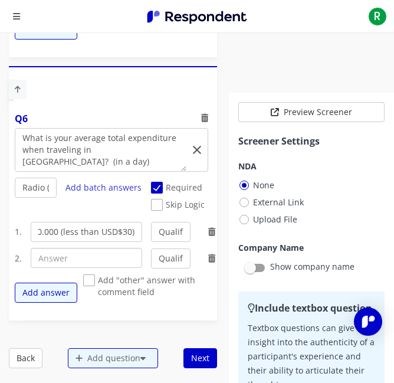
scroll to position [0, 0]
click at [102, 266] on input "text" at bounding box center [87, 258] width 112 height 20
click at [62, 257] on input "text" at bounding box center [87, 258] width 112 height 20
paste input "> Rp500.000 – Rp1.000.000 (> USD$30- USD$60)"
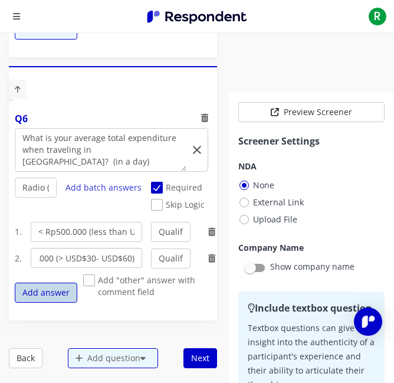
type input "> Rp500.000 – Rp1.000.000 (> USD$30- USD$60)"
click at [47, 303] on button "Add answer" at bounding box center [46, 293] width 63 height 20
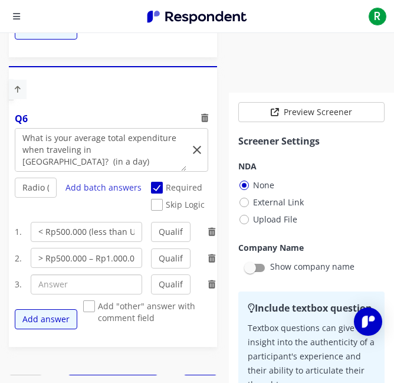
click at [116, 277] on input "text" at bounding box center [87, 285] width 112 height 20
paste input "> Rp1.000.000 – Rp2.500.000 (> USD$60- USD$150)"
type input "> Rp1.000.000 – Rp2.500.000 (> USD$60- USD$150)"
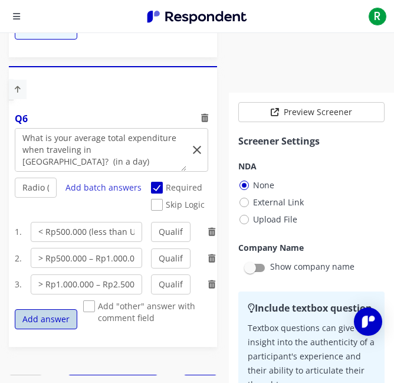
click at [67, 325] on button "Add answer" at bounding box center [46, 319] width 63 height 20
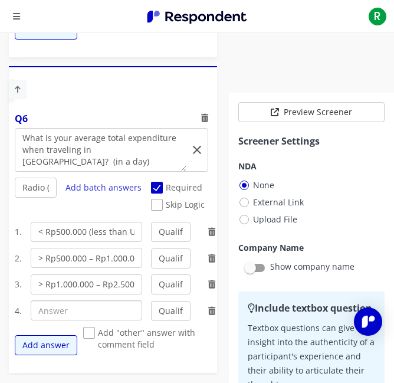
click at [53, 315] on input "text" at bounding box center [87, 311] width 112 height 20
click at [110, 305] on input "text" at bounding box center [87, 311] width 112 height 20
paste input "> Rp2.500.000 – Rp5.000.000 (> USD$150- USD$300)"
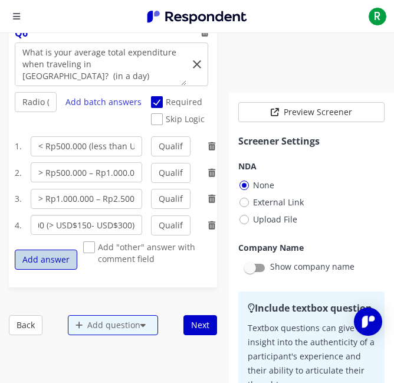
type input "> Rp2.500.000 – Rp5.000.000 (> USD$150- USD$300)"
click at [43, 262] on button "Add answer" at bounding box center [46, 260] width 63 height 20
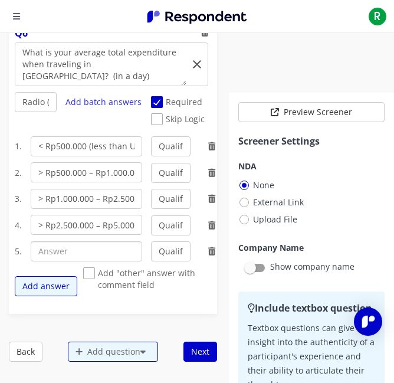
click at [85, 250] on input "text" at bounding box center [87, 252] width 112 height 20
paste input "≥ Rp5.000.000 (≥ USD$300)"
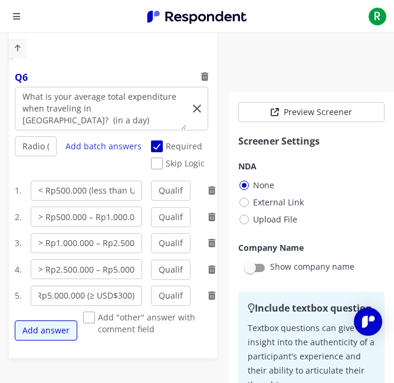
scroll to position [2128, 0]
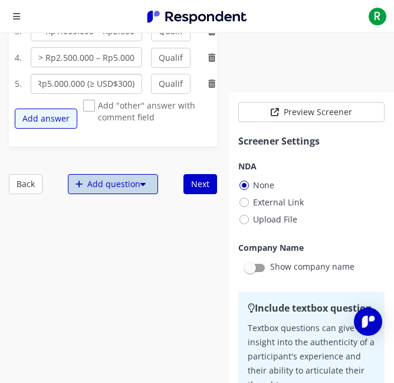
type input "≥ Rp5.000.000 (≥ USD$300)"
click at [119, 183] on div "Add question" at bounding box center [113, 184] width 90 height 20
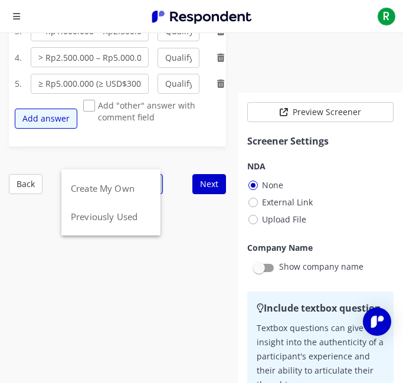
click at [119, 183] on button "Create My Own" at bounding box center [110, 188] width 99 height 28
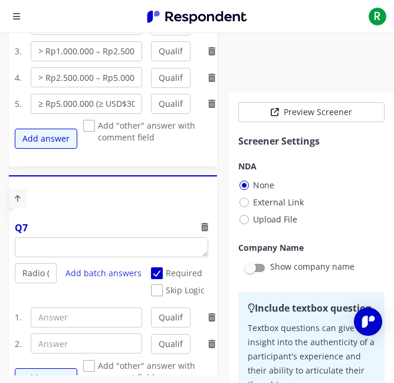
scroll to position [2148, 0]
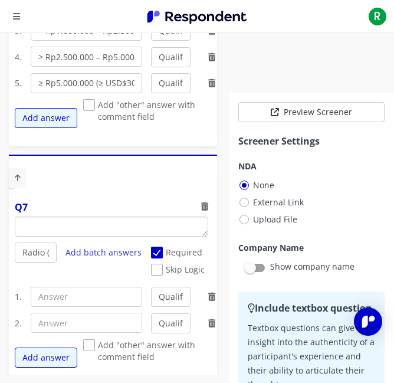
click at [88, 236] on textarea "Which of the following categories best describes your firm's total assets under…" at bounding box center [111, 226] width 193 height 19
paste textarea "Which areas of [GEOGRAPHIC_DATA] do you most often visit for holidays? (Choose …"
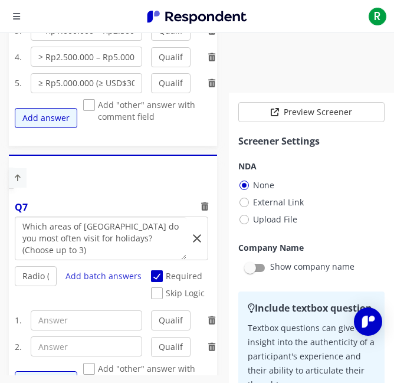
type textarea "Which areas of [GEOGRAPHIC_DATA] do you most often visit for holidays? (Choose …"
click at [53, 330] on input "text" at bounding box center [87, 321] width 112 height 20
paste input "[GEOGRAPHIC_DATA]"
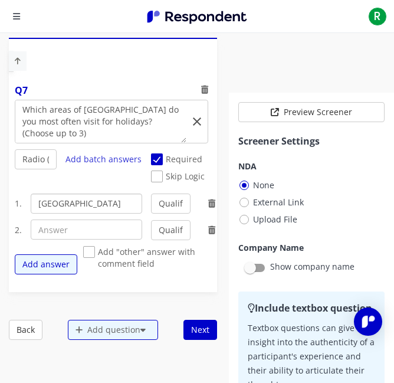
type input "[GEOGRAPHIC_DATA]"
click at [51, 226] on input "text" at bounding box center [87, 230] width 112 height 20
click at [63, 233] on input "text" at bounding box center [87, 230] width 112 height 20
paste input "[GEOGRAPHIC_DATA]"
type input "[GEOGRAPHIC_DATA]"
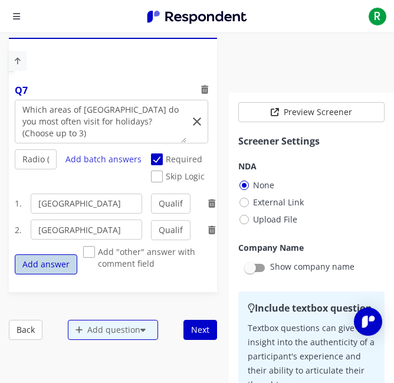
click at [56, 260] on button "Add answer" at bounding box center [46, 265] width 63 height 20
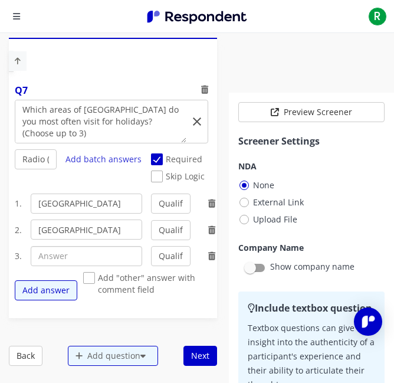
click at [120, 258] on input "text" at bounding box center [87, 256] width 112 height 20
paste input "[GEOGRAPHIC_DATA]"
type input "[GEOGRAPHIC_DATA]"
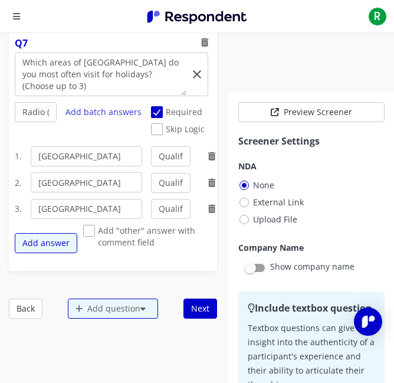
scroll to position [2315, 0]
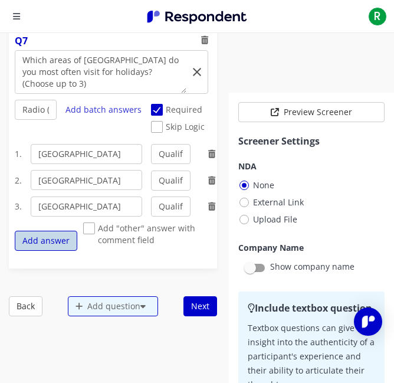
click at [66, 250] on button "Add answer" at bounding box center [46, 241] width 63 height 20
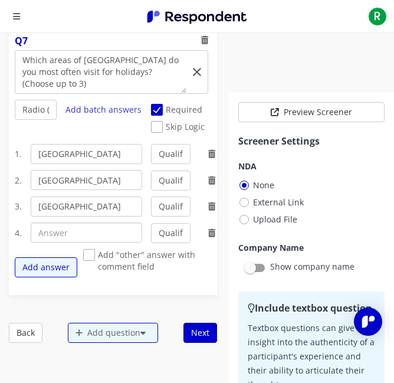
click at [47, 237] on input "text" at bounding box center [87, 233] width 112 height 20
paste input "[GEOGRAPHIC_DATA]"
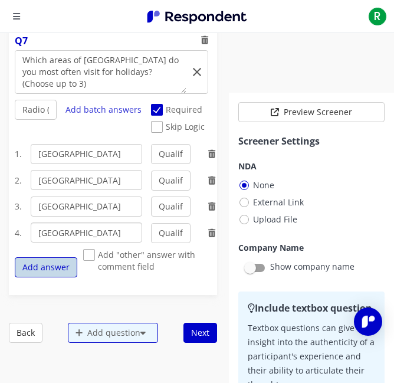
type input "[GEOGRAPHIC_DATA]"
click at [67, 270] on button "Add answer" at bounding box center [46, 267] width 63 height 20
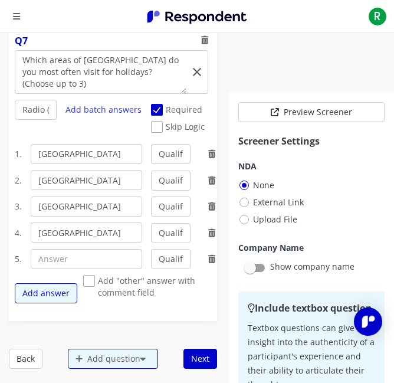
click at [58, 264] on input "text" at bounding box center [87, 259] width 112 height 20
paste input "[GEOGRAPHIC_DATA] ([GEOGRAPHIC_DATA])"
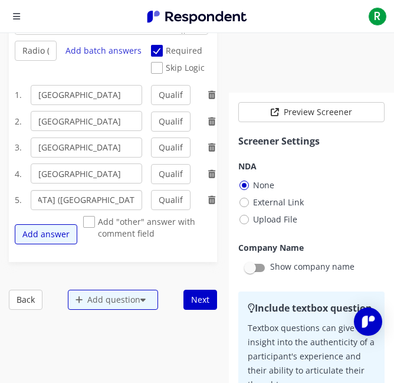
scroll to position [2375, 0]
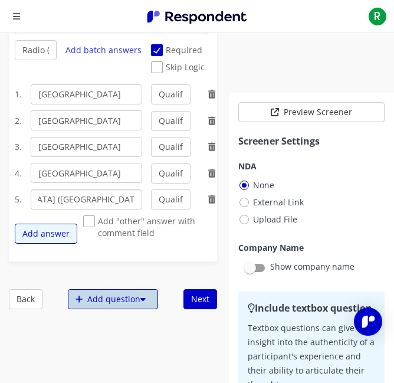
type input "[GEOGRAPHIC_DATA] ([GEOGRAPHIC_DATA])"
click at [100, 304] on div "Add question" at bounding box center [113, 299] width 90 height 20
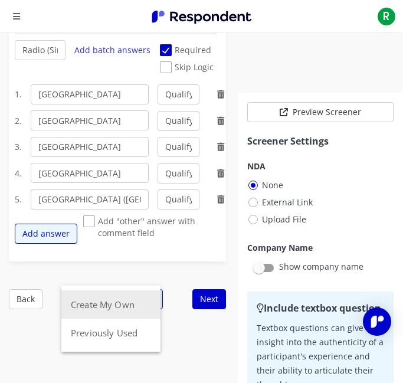
click at [133, 299] on button "Create My Own" at bounding box center [110, 305] width 99 height 28
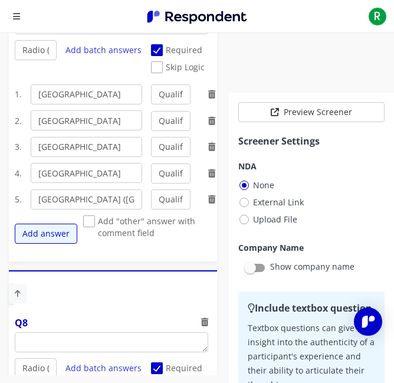
scroll to position [2436, 0]
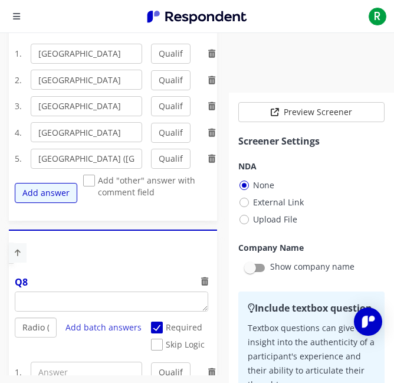
click at [32, 327] on select "Radio (Single select) Checkbox (Multi select) Multi-line text box Single-line t…" at bounding box center [36, 328] width 42 height 20
click at [15, 338] on select "Radio (Single select) Checkbox (Multi select) Multi-line text box Single-line t…" at bounding box center [36, 328] width 42 height 20
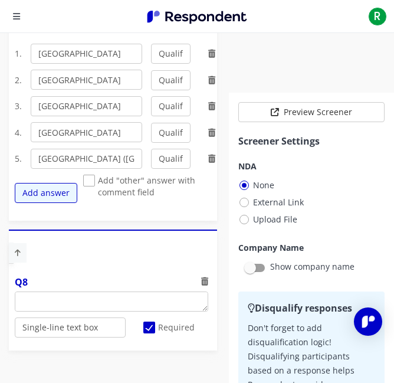
scroll to position [2468, 0]
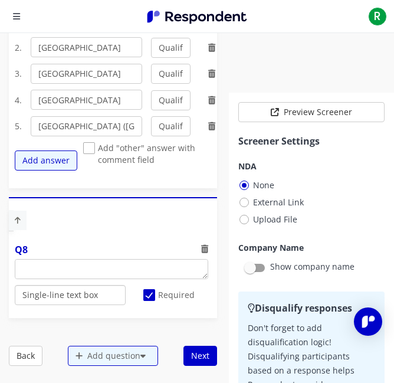
click at [92, 294] on select "Radio (Single select) Checkbox (Multi select) Multi-line text box Single-line t…" at bounding box center [70, 295] width 111 height 20
click at [102, 269] on textarea "Which of the following categories best describes your firm's total assets under…" at bounding box center [111, 269] width 193 height 19
paste textarea "In your opinion, which tourist attraction in [GEOGRAPHIC_DATA] is the most inte…"
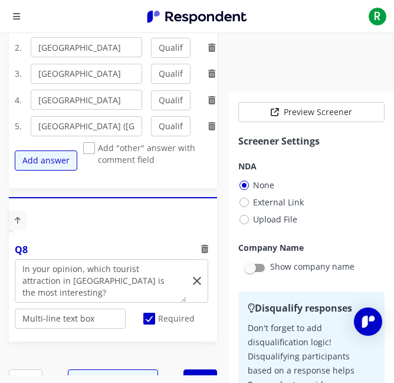
scroll to position [2522, 0]
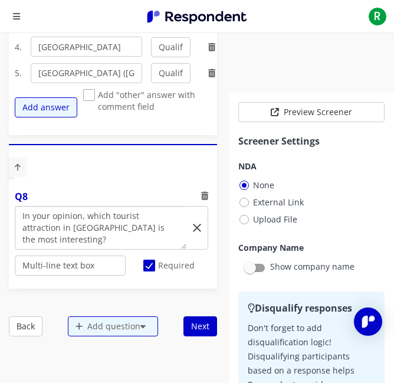
type textarea "In your opinion, which tourist attraction in [GEOGRAPHIC_DATA] is the most inte…"
click at [107, 270] on select "Radio (Single select) Checkbox (Multi select) Multi-line text box Single-line t…" at bounding box center [70, 266] width 111 height 20
click at [15, 276] on select "Radio (Single select) Checkbox (Multi select) Multi-line text box Single-line t…" at bounding box center [70, 266] width 111 height 20
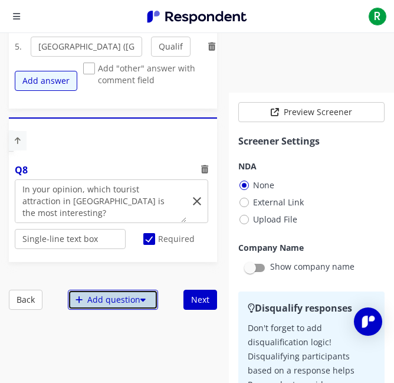
click at [107, 299] on div "Add question" at bounding box center [113, 300] width 90 height 20
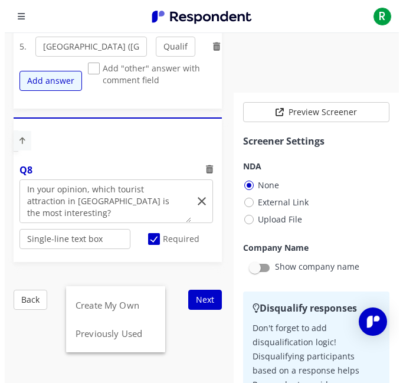
scroll to position [0, 0]
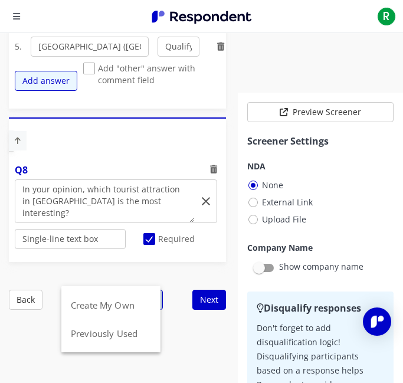
click at [107, 299] on button "Create My Own" at bounding box center [110, 305] width 99 height 28
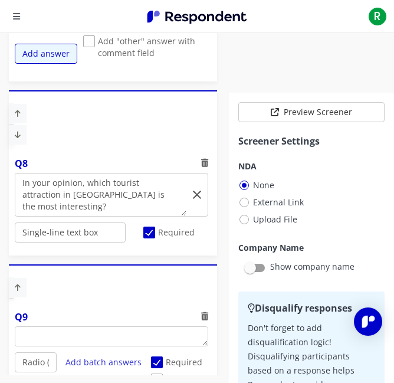
scroll to position [2709, 0]
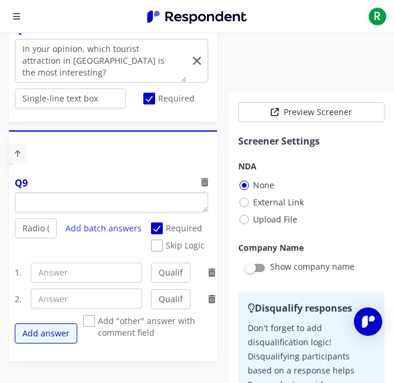
click at [41, 194] on textarea "Which of the following categories best describes your firm's total assets under…" at bounding box center [111, 202] width 193 height 19
paste textarea "From the following categories of tourism, which do you find most interesting? (…"
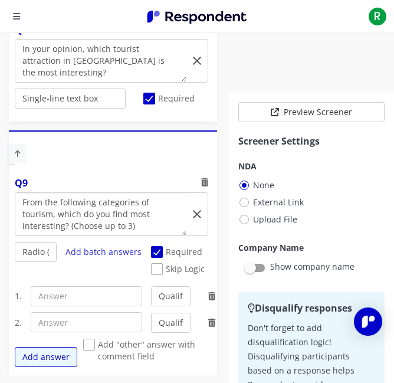
scroll to position [0, 0]
type textarea "From the following categories of tourism, which do you find most interesting? (…"
click at [53, 294] on input "text" at bounding box center [87, 296] width 112 height 20
click at [48, 302] on input "text" at bounding box center [87, 296] width 112 height 20
paste input "Nature"
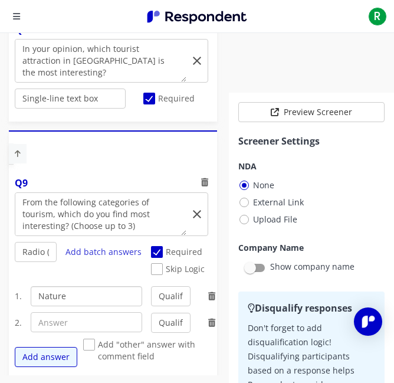
type input "Nature"
click at [51, 317] on input "text" at bounding box center [87, 322] width 112 height 20
click at [68, 317] on input "text" at bounding box center [87, 322] width 112 height 20
paste input "Meetings, Incentives, Conferences, and Exhibitions (“MICE”)"
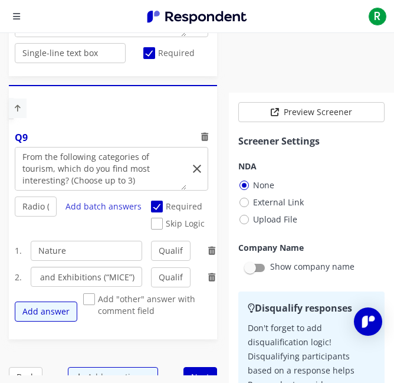
scroll to position [2760, 0]
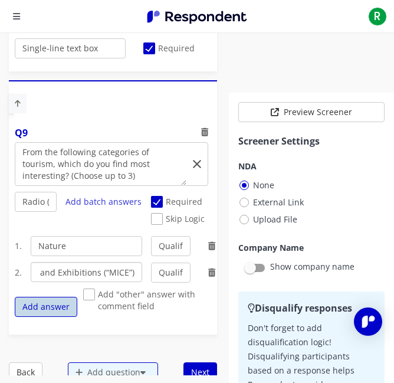
type input "Meetings, Incentives, Conferences, and Exhibitions (“MICE”)"
click at [50, 305] on button "Add answer" at bounding box center [46, 307] width 63 height 20
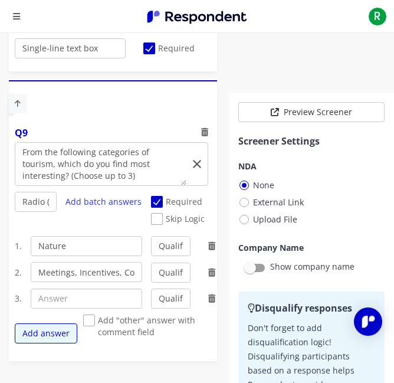
click at [90, 306] on input "text" at bounding box center [87, 299] width 112 height 20
paste input "History"
type input "History"
click at [63, 327] on button "Add answer" at bounding box center [46, 334] width 63 height 20
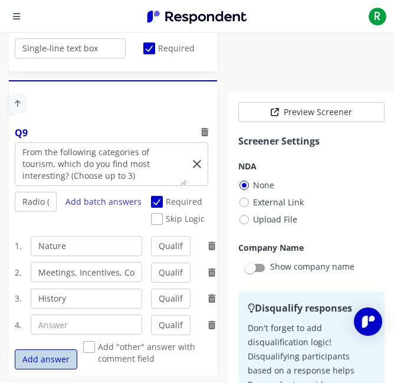
scroll to position [2856, 0]
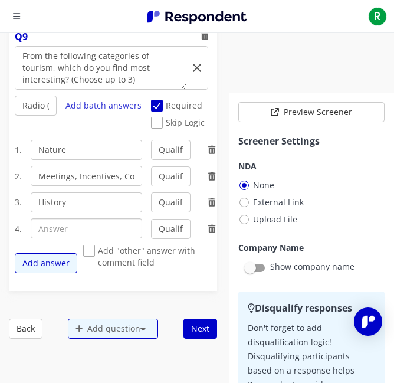
click at [43, 227] on input "text" at bounding box center [87, 229] width 112 height 20
paste input "Culture"
type input "Culture"
click at [57, 264] on button "Add answer" at bounding box center [46, 263] width 63 height 20
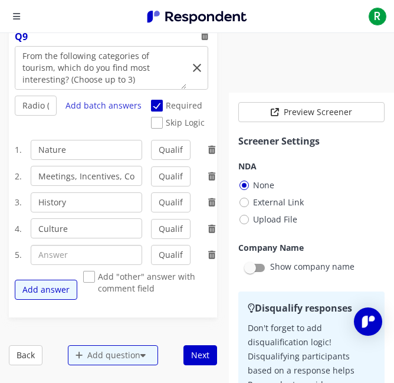
click at [58, 260] on input "text" at bounding box center [87, 255] width 112 height 20
paste input "Religion Tourism"
type input "Religion Tourism"
click at [64, 284] on button "Add answer" at bounding box center [46, 290] width 63 height 20
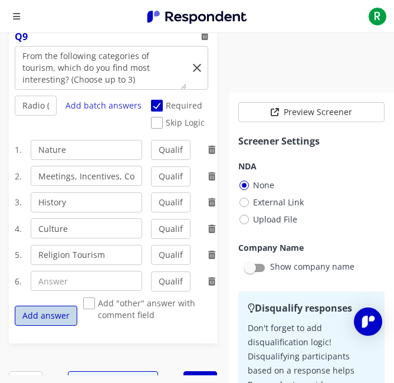
scroll to position [2919, 0]
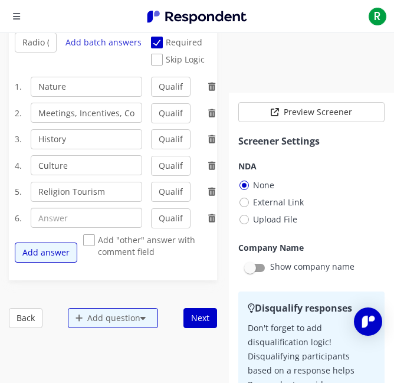
click at [103, 226] on input "text" at bounding box center [87, 218] width 112 height 20
paste input "Shopping"
type input "Shopping"
click at [57, 249] on button "Add answer" at bounding box center [46, 253] width 63 height 20
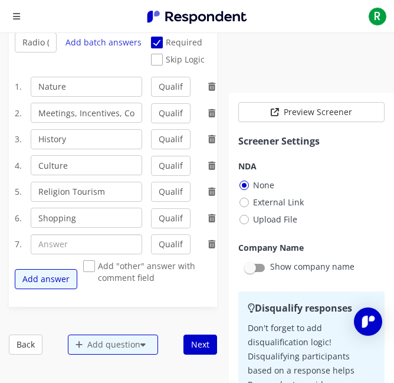
click at [61, 246] on input "text" at bounding box center [87, 244] width 112 height 20
paste input "Entertainment (Events, Concerts, etc)"
type input "Entertainment (Events, Concerts, etc)"
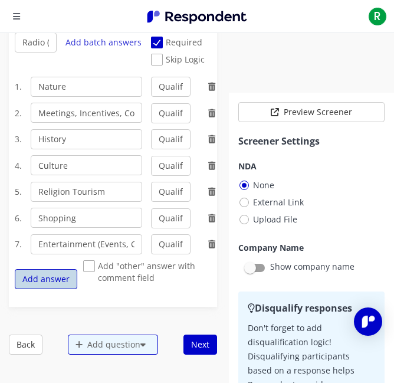
click at [52, 286] on button "Add answer" at bounding box center [46, 279] width 63 height 20
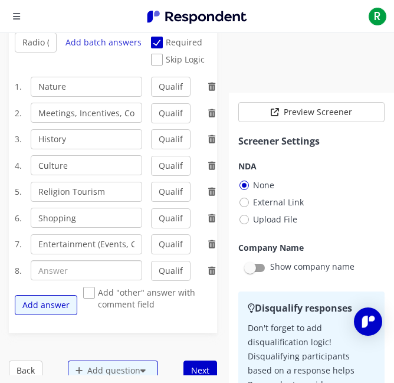
click at [118, 278] on input "text" at bounding box center [87, 270] width 112 height 20
paste input "Architecture"
type input "Architecture"
click at [52, 306] on button "Add answer" at bounding box center [46, 305] width 63 height 20
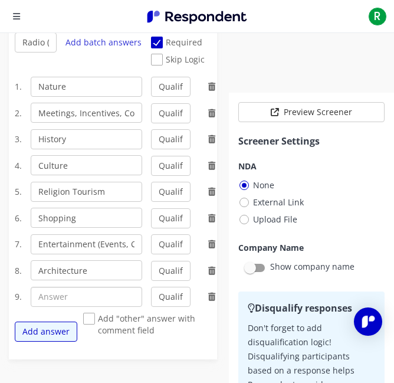
click at [54, 304] on input "text" at bounding box center [87, 297] width 112 height 20
paste input "Sports"
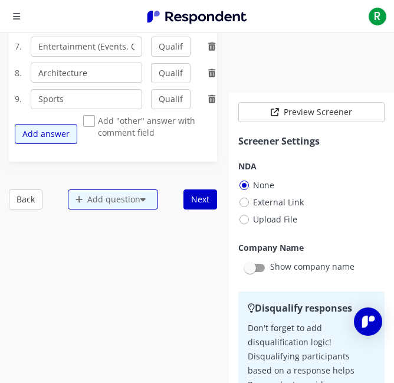
scroll to position [3115, 0]
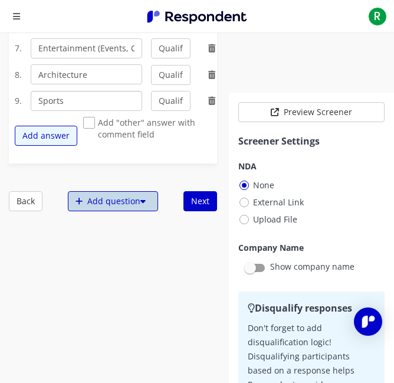
type input "Sports"
click at [120, 197] on div "Add question" at bounding box center [113, 201] width 90 height 20
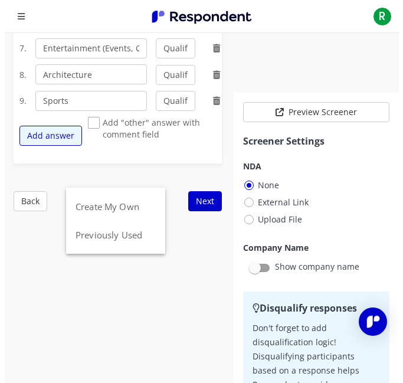
scroll to position [0, 0]
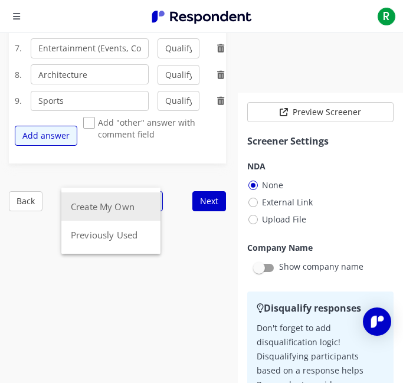
click at [120, 205] on button "Create My Own" at bounding box center [110, 207] width 99 height 28
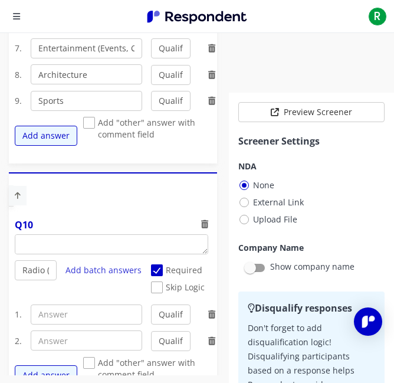
scroll to position [3242, 0]
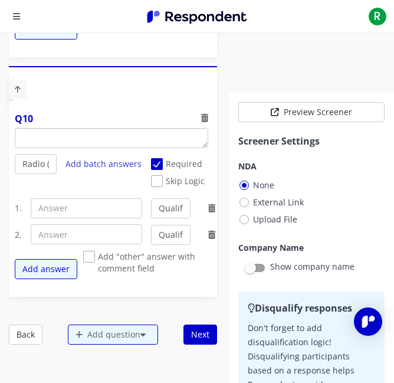
click at [96, 144] on textarea "Which of the following categories best describes your firm's total assets under…" at bounding box center [111, 138] width 193 height 19
paste textarea "How attractive do you find [GEOGRAPHIC_DATA]’s tourism destinations?"
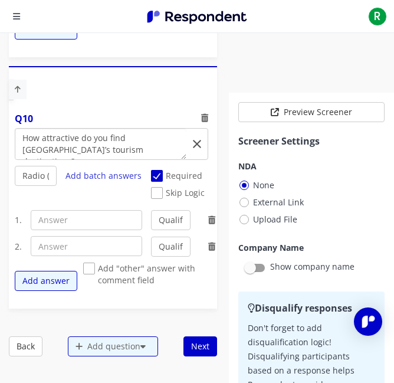
scroll to position [0, 0]
type textarea "How attractive do you find [GEOGRAPHIC_DATA]’s tourism destinations?"
click at [22, 172] on select "Radio (Single select) Checkbox (Multi select) Multi-line text box Single-line t…" at bounding box center [36, 176] width 42 height 20
click at [15, 186] on select "Radio (Single select) Checkbox (Multi select) Multi-line text box Single-line t…" at bounding box center [36, 176] width 42 height 20
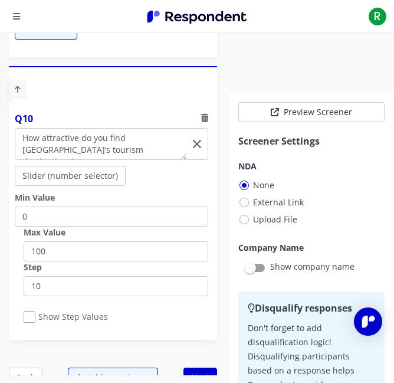
scroll to position [3272, 0]
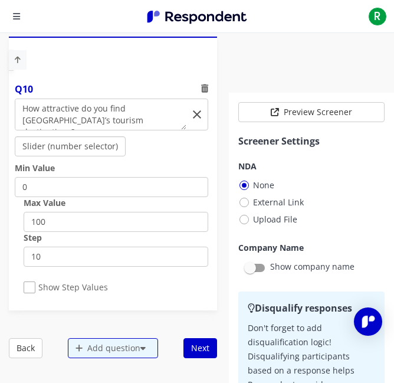
click at [104, 144] on select "Radio (Single select) Checkbox (Multi select) Multi-line text box Single-line t…" at bounding box center [70, 146] width 111 height 20
click at [15, 156] on select "Radio (Single select) Checkbox (Multi select) Multi-line text box Single-line t…" at bounding box center [70, 146] width 111 height 20
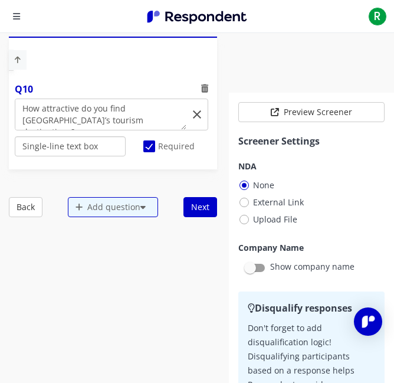
click at [99, 151] on select "Radio (Single select) Checkbox (Multi select) Multi-line text box Single-line t…" at bounding box center [70, 146] width 111 height 20
click at [91, 150] on select "Radio (Single select) Checkbox (Multi select) Multi-line text box Single-line t…" at bounding box center [70, 146] width 111 height 20
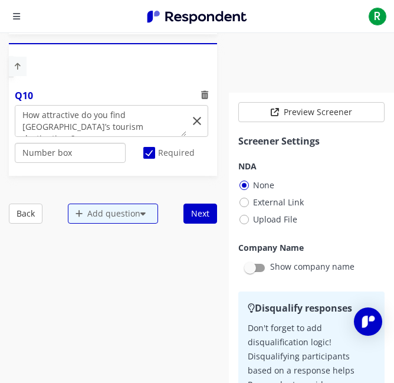
scroll to position [3257, 0]
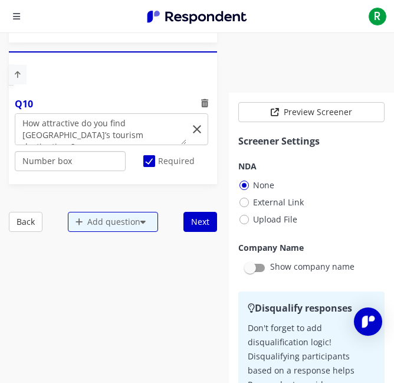
click at [96, 168] on select "Radio (Single select) Checkbox (Multi select) Multi-line text box Single-line t…" at bounding box center [70, 161] width 111 height 20
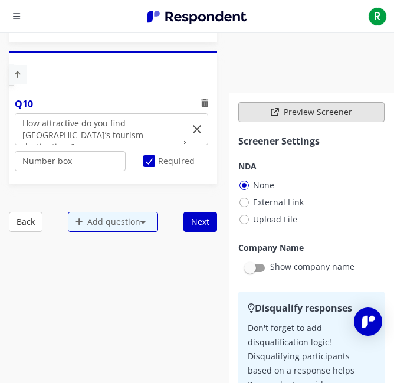
click at [271, 108] on button "Preview Screener" at bounding box center [312, 112] width 146 height 20
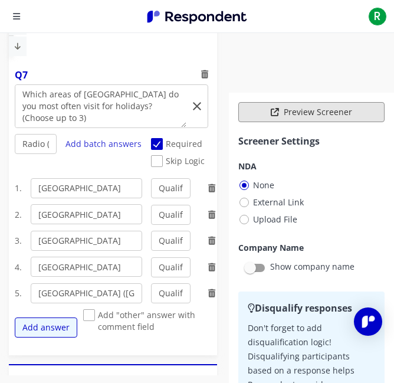
scroll to position [2300, 0]
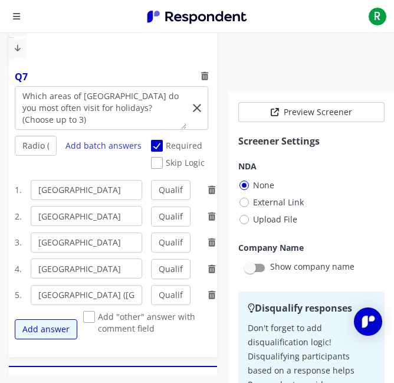
click at [34, 150] on select "Radio (Single select) Checkbox (Multi select) Multi-line text box Single-line t…" at bounding box center [36, 146] width 42 height 20
click at [15, 156] on select "Radio (Single select) Checkbox (Multi select) Multi-line text box Single-line t…" at bounding box center [36, 146] width 42 height 20
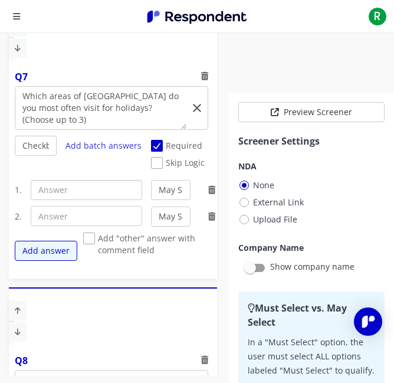
click at [77, 184] on input "text" at bounding box center [87, 190] width 112 height 20
paste input "[GEOGRAPHIC_DATA]"
type input "[GEOGRAPHIC_DATA]"
click at [75, 220] on input "text" at bounding box center [87, 216] width 112 height 20
click at [120, 213] on input "text" at bounding box center [87, 216] width 112 height 20
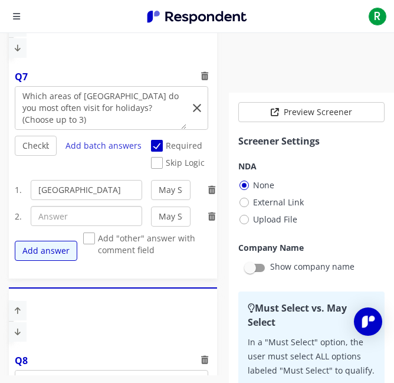
paste input "[GEOGRAPHIC_DATA]"
type input "[GEOGRAPHIC_DATA]"
click at [70, 249] on button "Add answer" at bounding box center [46, 251] width 63 height 20
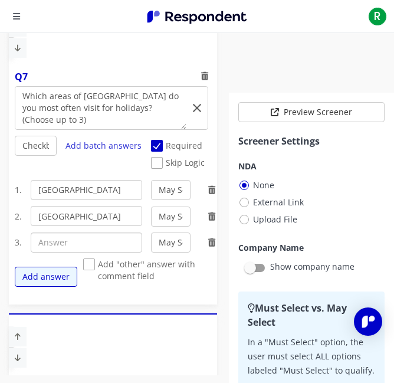
click at [39, 246] on input "text" at bounding box center [87, 243] width 112 height 20
paste input "[GEOGRAPHIC_DATA]"
type input "[GEOGRAPHIC_DATA]"
click at [28, 273] on button "Add answer" at bounding box center [46, 277] width 63 height 20
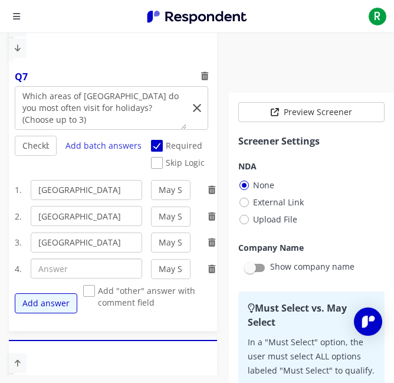
click at [65, 271] on input "text" at bounding box center [87, 269] width 112 height 20
paste input "[GEOGRAPHIC_DATA]"
type input "[GEOGRAPHIC_DATA]"
click at [55, 301] on button "Add answer" at bounding box center [46, 304] width 63 height 20
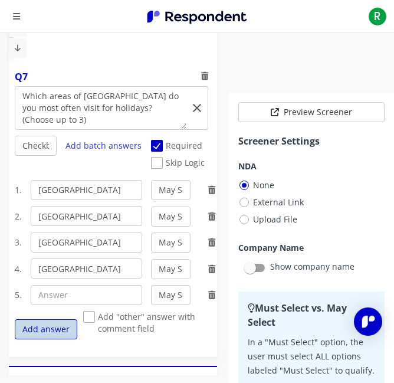
click at [53, 325] on button "Add answer" at bounding box center [46, 329] width 63 height 20
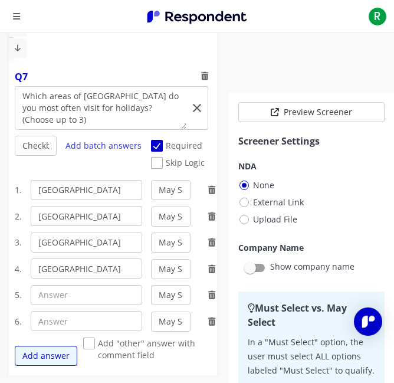
click at [66, 295] on input "text" at bounding box center [87, 295] width 112 height 20
paste input "[GEOGRAPHIC_DATA]"
type input "[GEOGRAPHIC_DATA]"
click at [87, 321] on input "text" at bounding box center [87, 321] width 112 height 20
paste input "[GEOGRAPHIC_DATA] ([GEOGRAPHIC_DATA])"
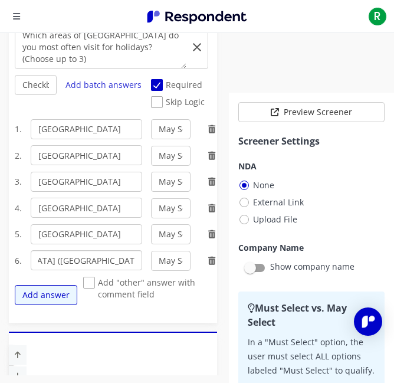
scroll to position [2427, 0]
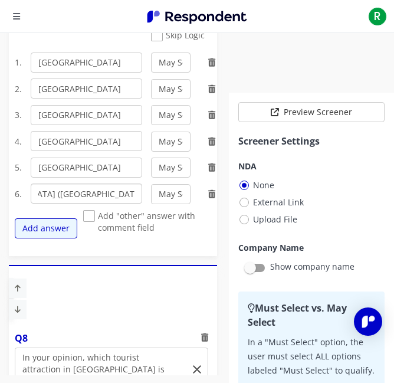
type input "[GEOGRAPHIC_DATA] ([GEOGRAPHIC_DATA])"
click at [110, 291] on div "Q8 Radio (Single select) Checkbox (Multi select) Multi-line text box Single-lin…" at bounding box center [113, 347] width 208 height 165
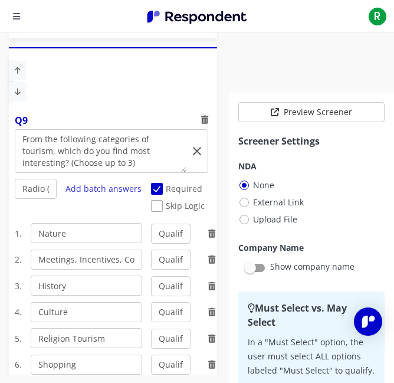
scroll to position [2861, 0]
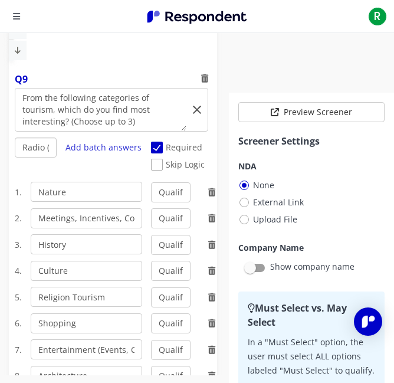
click at [27, 154] on select "Radio (Single select) Checkbox (Multi select) Multi-line text box Single-line t…" at bounding box center [36, 148] width 42 height 20
click at [15, 158] on select "Radio (Single select) Checkbox (Multi select) Multi-line text box Single-line t…" at bounding box center [36, 148] width 42 height 20
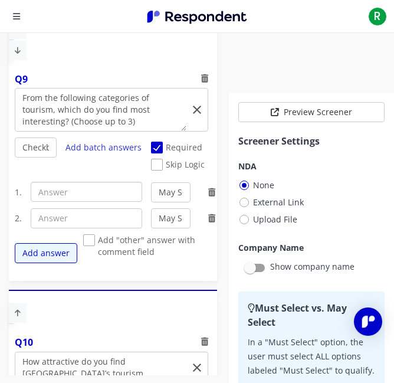
click at [74, 198] on input "text" at bounding box center [87, 192] width 112 height 20
paste input "Nature"
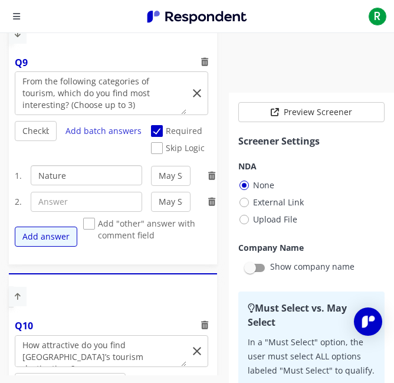
type input "Nature"
click at [74, 198] on input "text" at bounding box center [87, 202] width 112 height 20
click at [100, 211] on input "text" at bounding box center [87, 202] width 112 height 20
paste input "Meetings, Incentives, Conferences, and Exhibitions (“MICE”)"
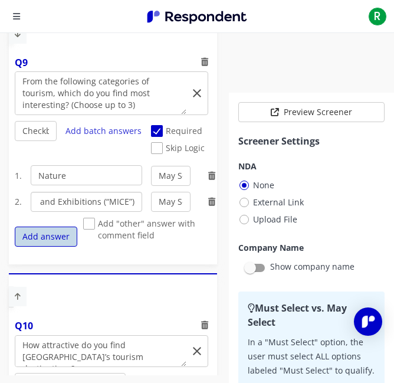
type input "Meetings, Incentives, Conferences, and Exhibitions (“MICE”)"
click at [55, 242] on button "Add answer" at bounding box center [46, 237] width 63 height 20
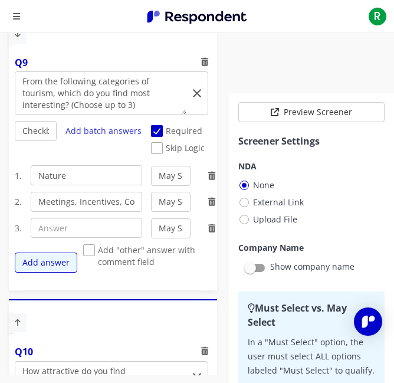
click at [74, 224] on input "text" at bounding box center [87, 228] width 112 height 20
paste input "History"
type input "History"
click at [59, 257] on button "Add answer" at bounding box center [46, 263] width 63 height 20
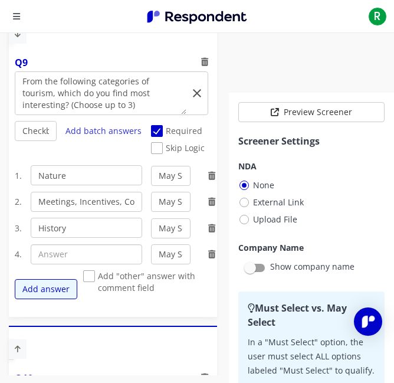
click at [122, 253] on input "text" at bounding box center [87, 254] width 112 height 20
paste input "Culture"
type input "Culture"
click at [31, 292] on button "Add answer" at bounding box center [46, 289] width 63 height 20
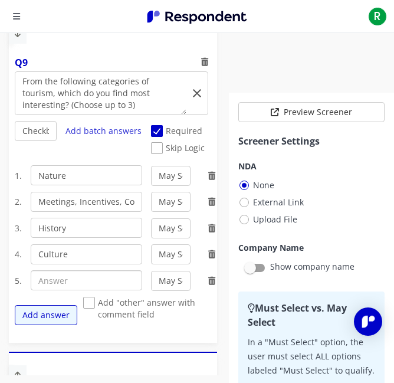
click at [47, 278] on input "text" at bounding box center [87, 280] width 112 height 20
paste input "Religion Tourism"
type input "Religion Tourism"
click at [48, 321] on button "Add answer" at bounding box center [46, 315] width 63 height 20
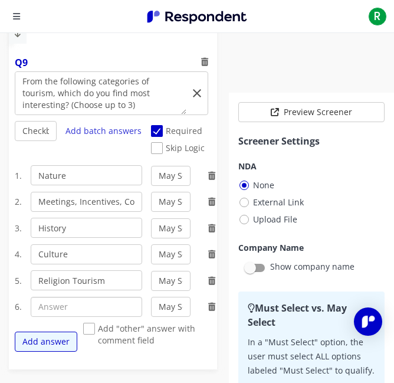
click at [38, 306] on input "text" at bounding box center [87, 307] width 112 height 20
paste input "Shopping"
type input "Shopping"
click at [41, 342] on button "Add answer" at bounding box center [46, 342] width 63 height 20
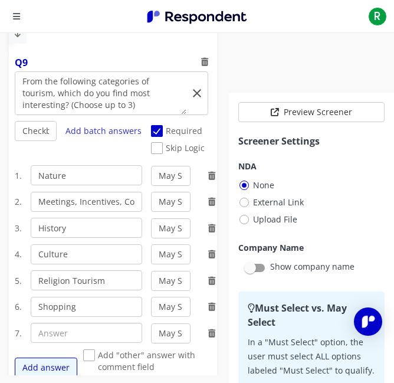
click at [40, 329] on input "text" at bounding box center [87, 333] width 112 height 20
paste input "Entertainment (Events, Concerts, etc)"
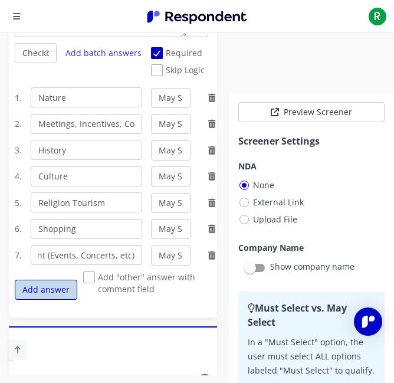
type input "Entertainment (Events, Concerts, etc)"
click at [50, 285] on button "Add answer" at bounding box center [46, 290] width 63 height 20
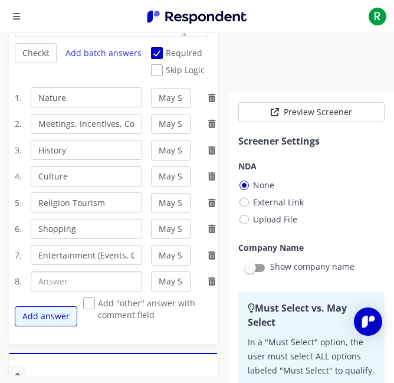
click at [111, 283] on input "text" at bounding box center [87, 282] width 112 height 20
paste input "Architecture"
type input "Architecture"
click at [54, 326] on button "Add answer" at bounding box center [46, 316] width 63 height 20
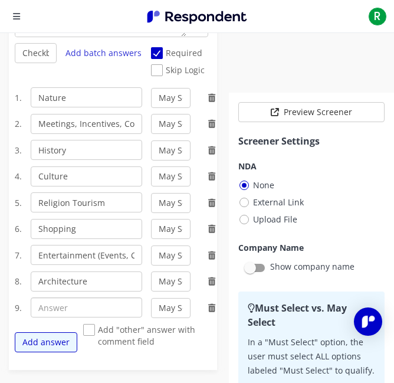
click at [66, 313] on input "text" at bounding box center [87, 308] width 112 height 20
paste input "Sports"
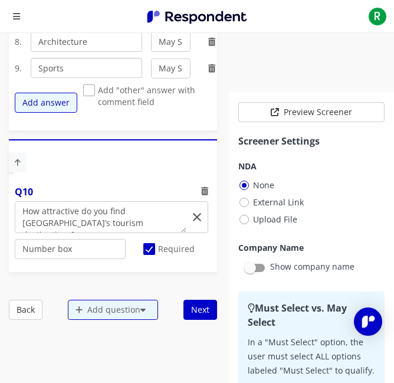
type input "Sports"
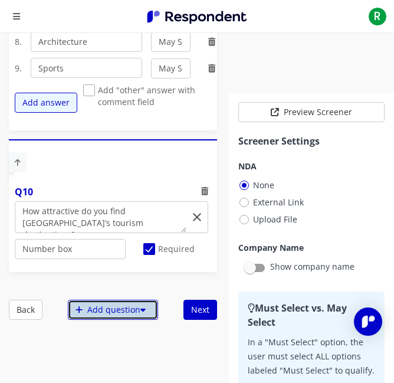
click at [105, 312] on div "Add question" at bounding box center [113, 310] width 90 height 20
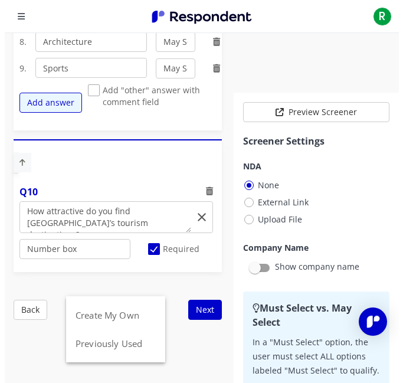
scroll to position [0, 0]
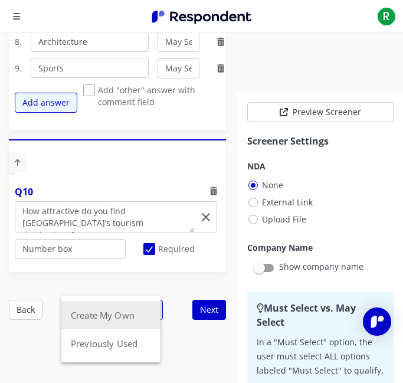
click at [103, 319] on button "Create My Own" at bounding box center [110, 315] width 99 height 28
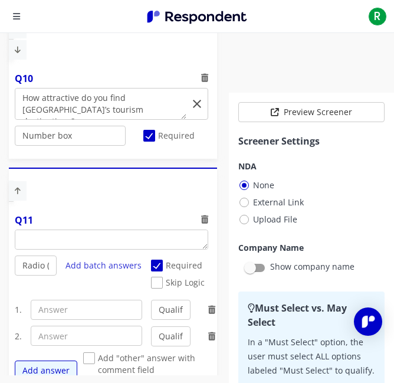
scroll to position [3342, 0]
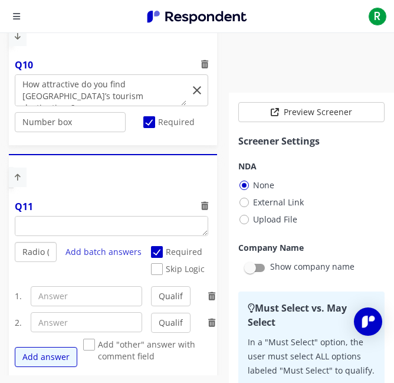
click at [27, 253] on select "Radio (Single select) Checkbox (Multi select) Multi-line text box Single-line t…" at bounding box center [36, 252] width 42 height 20
click at [15, 262] on select "Radio (Single select) Checkbox (Multi select) Multi-line text box Single-line t…" at bounding box center [36, 252] width 42 height 20
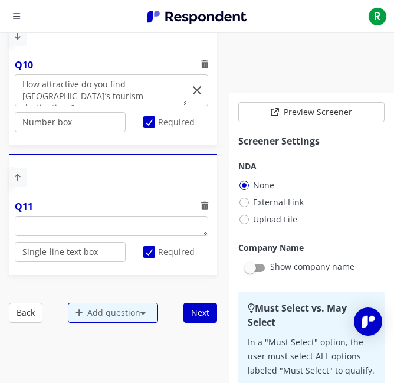
click at [83, 227] on textarea "Which of the following categories best describes your firm's total assets under…" at bounding box center [111, 226] width 193 height 19
paste textarea "In your opinion, what aspects of [GEOGRAPHIC_DATA]’s tourism attractions could …"
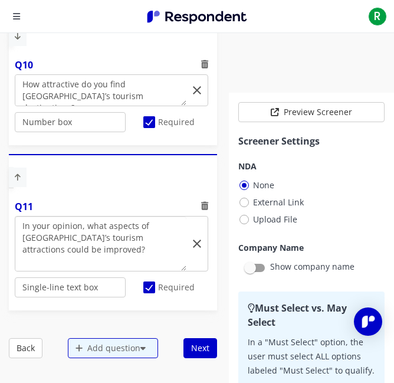
click at [22, 240] on textarea "Which of the following categories best describes your firm's total assets under…" at bounding box center [100, 244] width 171 height 54
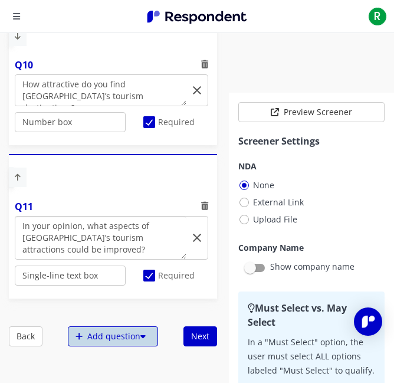
type textarea "In your opinion, what aspects of [GEOGRAPHIC_DATA]’s tourism attractions could …"
click at [109, 335] on div "Add question" at bounding box center [113, 337] width 90 height 20
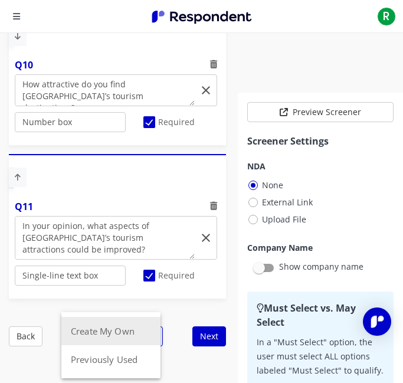
click at [109, 332] on button "Create My Own" at bounding box center [110, 331] width 99 height 28
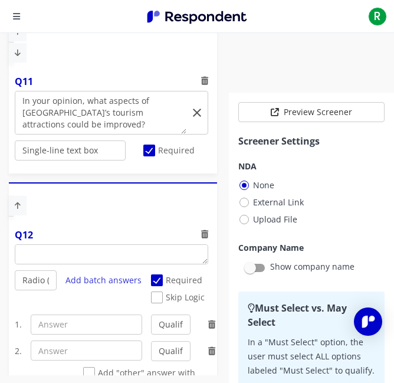
scroll to position [3492, 0]
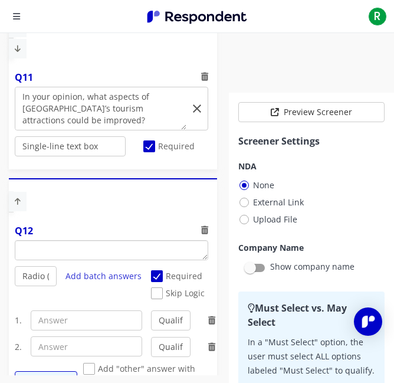
click at [107, 255] on textarea "Which of the following categories best describes your firm's total assets under…" at bounding box center [111, 250] width 193 height 19
paste textarea "How easy do you find access to tourist destinations in [GEOGRAPHIC_DATA]?"
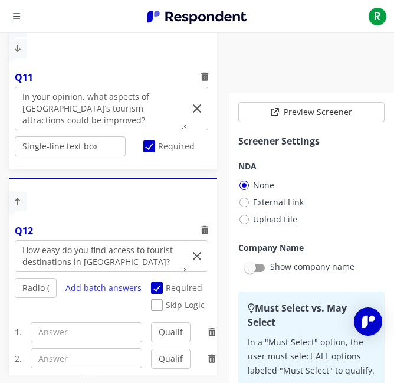
scroll to position [3559, 0]
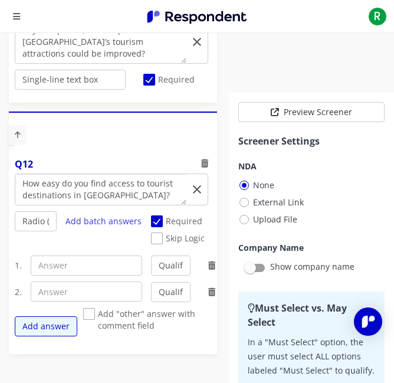
type textarea "How easy do you find access to tourist destinations in [GEOGRAPHIC_DATA]?"
click at [27, 220] on select "Radio (Single select) Checkbox (Multi select) Multi-line text box Single-line t…" at bounding box center [36, 221] width 42 height 20
click at [15, 231] on select "Radio (Single select) Checkbox (Multi select) Multi-line text box Single-line t…" at bounding box center [36, 221] width 42 height 20
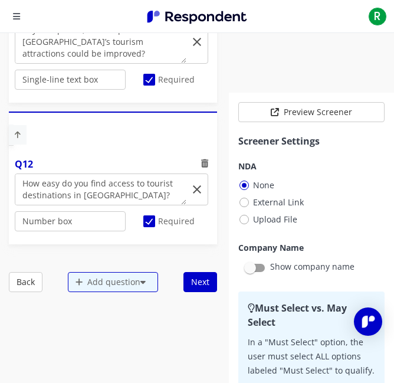
scroll to position [3614, 0]
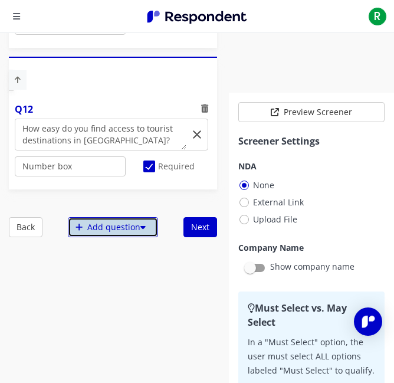
click at [106, 237] on div "Add question" at bounding box center [113, 227] width 90 height 20
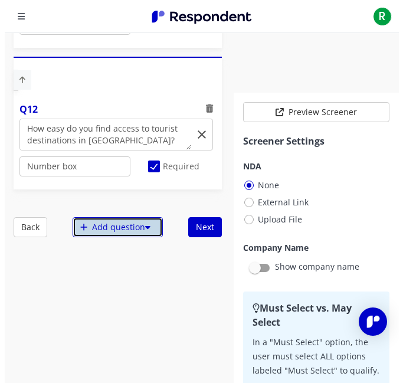
scroll to position [0, 0]
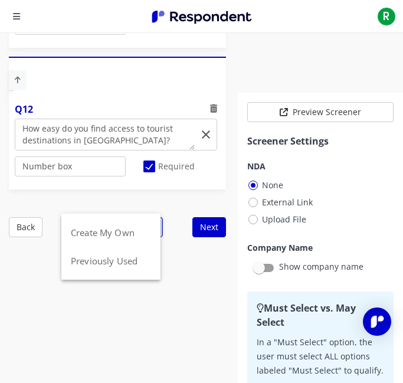
click at [106, 237] on button "Create My Own" at bounding box center [110, 233] width 99 height 28
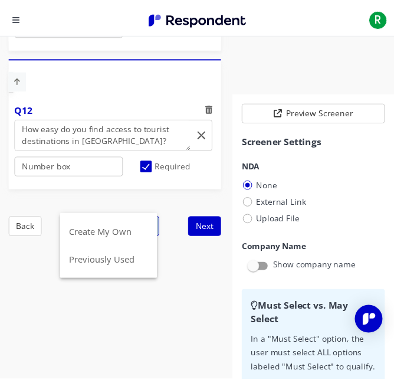
scroll to position [32, 0]
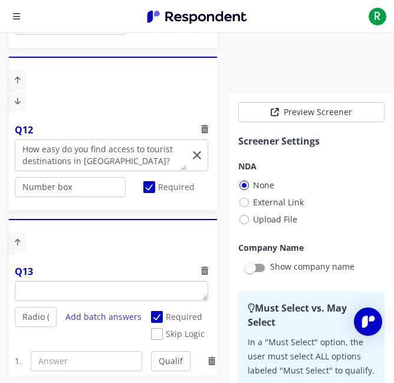
click at [64, 292] on textarea "Which of the following categories best describes your firm's total assets under…" at bounding box center [111, 291] width 193 height 19
paste textarea "What type of transportation do you use and prefer most often within [GEOGRAPHIC…"
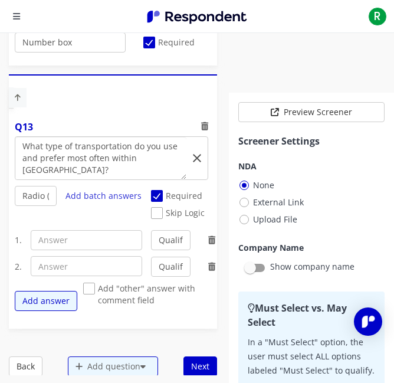
scroll to position [3757, 0]
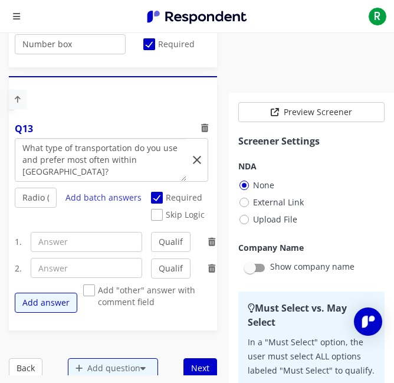
type textarea "What type of transportation do you use and prefer most often within [GEOGRAPHIC…"
click at [81, 234] on input "text" at bounding box center [87, 242] width 112 height 20
click at [53, 243] on input "text" at bounding box center [87, 242] width 112 height 20
paste input "Mass Rapit Transit ("MRT")"
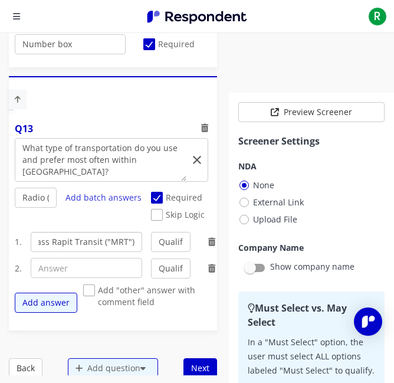
type input "Mass Rapit Transit ("MRT")"
click at [63, 268] on input "text" at bounding box center [87, 268] width 112 height 20
click at [50, 261] on input "text" at bounding box center [87, 268] width 112 height 20
paste input "Light Rail Transit ("LRT")"
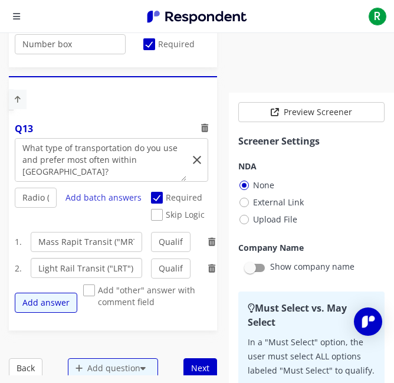
scroll to position [0, 12]
type input "Light Rail Transit ("LRT")"
click at [40, 305] on button "Add answer" at bounding box center [46, 303] width 63 height 20
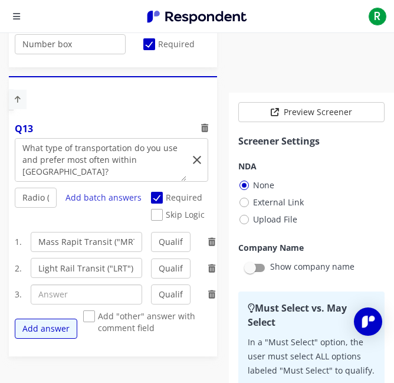
click at [57, 295] on input "text" at bounding box center [87, 295] width 112 height 20
paste input "Kereta Rel Listrik ("KRL")"
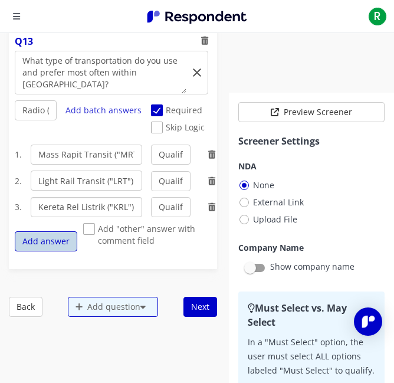
type input "Kereta Rel Listrik ("KRL")"
click at [58, 236] on button "Add answer" at bounding box center [46, 241] width 63 height 20
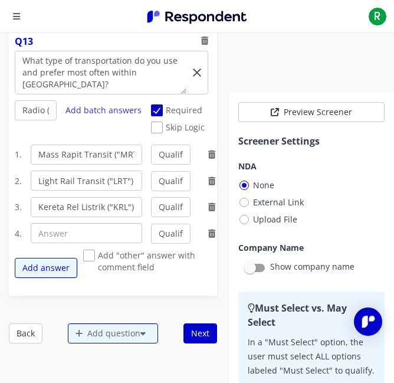
click at [41, 239] on input "text" at bounding box center [87, 233] width 112 height 20
paste input "Transjakarta"
type input "Transjakarta"
click at [44, 266] on button "Add answer" at bounding box center [46, 268] width 63 height 20
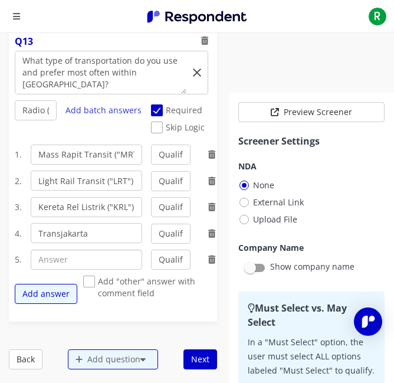
click at [109, 263] on input "text" at bounding box center [87, 260] width 112 height 20
paste input "Conventional Taxi"
type input "Conventional Taxi"
click at [71, 287] on button "Add answer" at bounding box center [46, 294] width 63 height 20
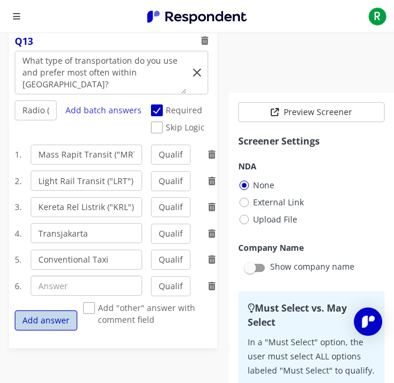
click at [71, 287] on input "text" at bounding box center [87, 286] width 112 height 20
paste input "Taxi/Ojek Online"
type input "Taxi/Ojek Online"
click at [90, 305] on span "Add "other" answer with comment field" at bounding box center [150, 309] width 134 height 14
click at [90, 305] on input "Add "other" answer with comment field" at bounding box center [87, 309] width 8 height 8
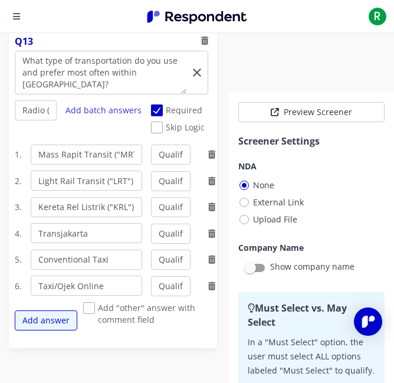
checkbox input "true"
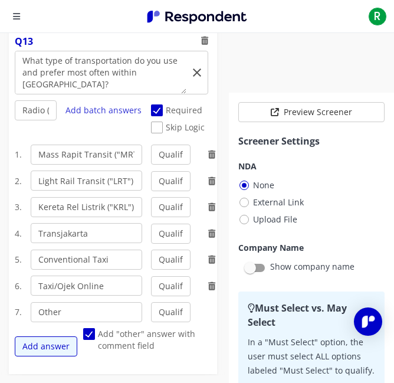
scroll to position [3906, 0]
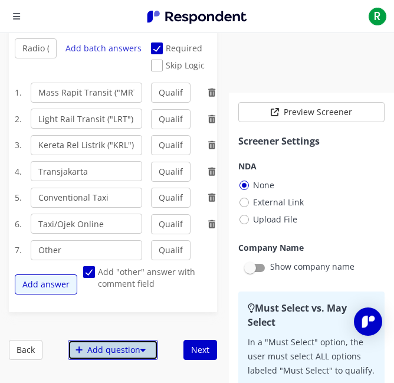
click at [96, 353] on div "Add question" at bounding box center [113, 350] width 90 height 20
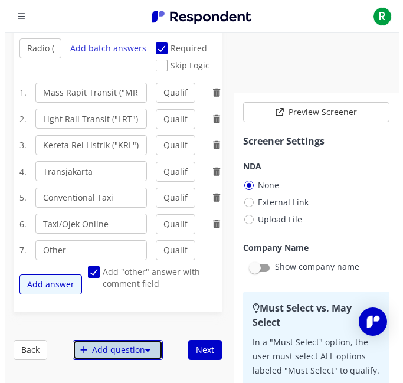
scroll to position [0, 0]
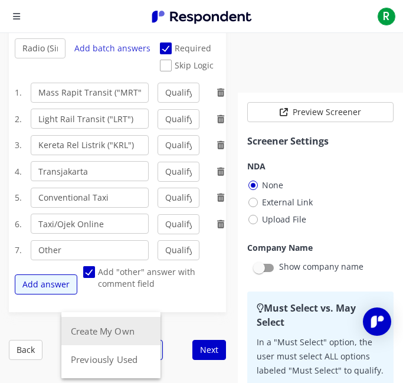
click at [111, 325] on button "Create My Own" at bounding box center [110, 331] width 99 height 28
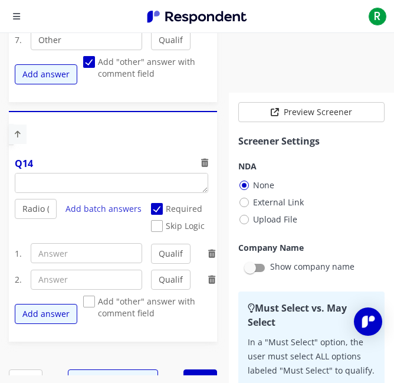
scroll to position [4136, 0]
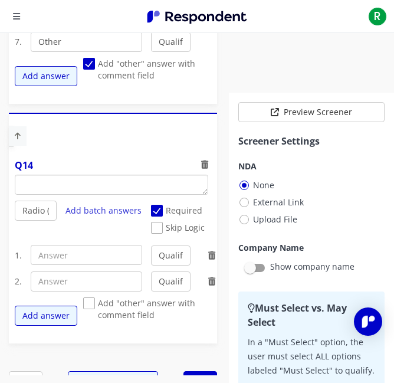
click at [40, 188] on textarea "Which of the following categories best describes your firm's total assets under…" at bounding box center [111, 184] width 193 height 19
paste textarea "How Satisfied are you with public transportation in [GEOGRAPHIC_DATA] (MRT, [GE…"
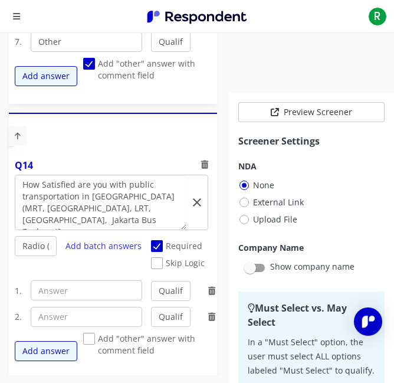
type textarea "How Satisfied are you with public transportation in [GEOGRAPHIC_DATA] (MRT, [GE…"
click at [31, 247] on select "Radio (Single select) Checkbox (Multi select) Multi-line text box Single-line t…" at bounding box center [36, 246] width 42 height 20
click at [15, 256] on select "Radio (Single select) Checkbox (Multi select) Multi-line text box Single-line t…" at bounding box center [36, 246] width 42 height 20
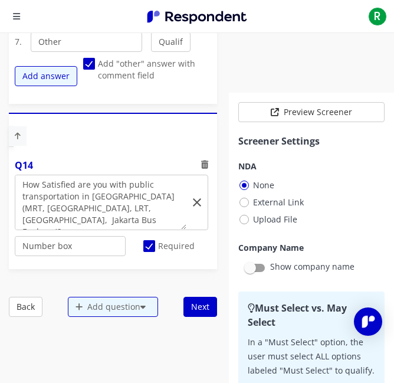
scroll to position [4211, 0]
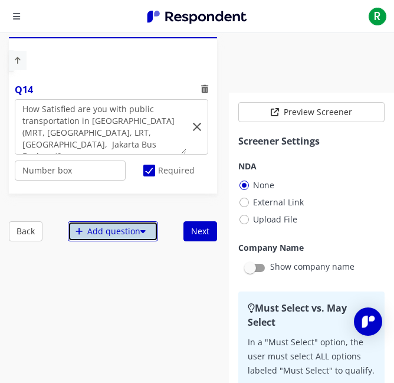
click at [100, 231] on div "Add question" at bounding box center [113, 231] width 90 height 20
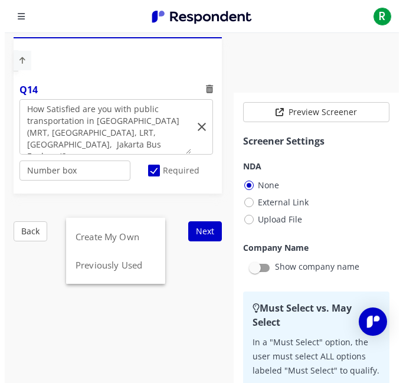
scroll to position [0, 0]
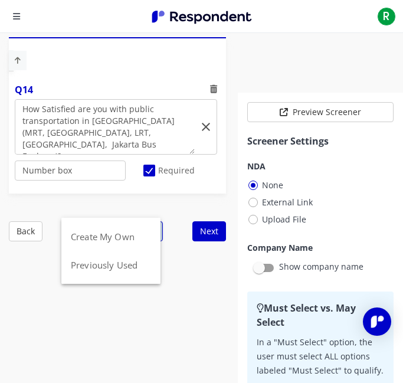
click at [100, 231] on button "Create My Own" at bounding box center [110, 237] width 99 height 28
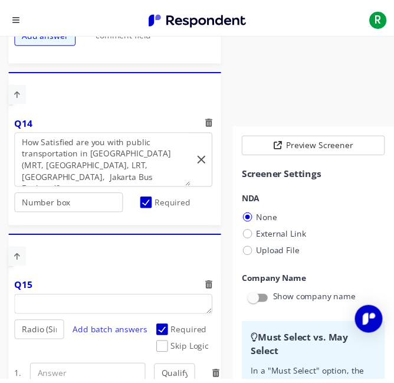
scroll to position [32, 0]
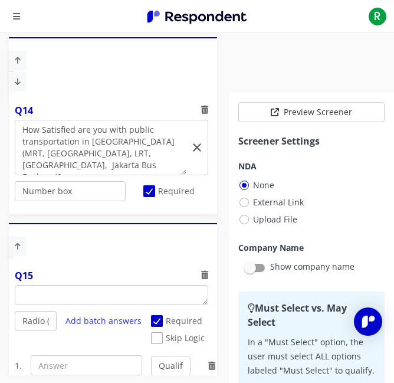
click at [35, 301] on textarea "Which of the following categories best describes your firm's total assets under…" at bounding box center [111, 295] width 193 height 19
paste textarea "How Satisfied are you with public transportation in [GEOGRAPHIC_DATA] (MRT, [GE…"
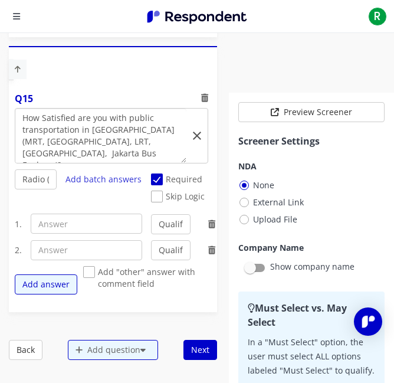
scroll to position [4340, 0]
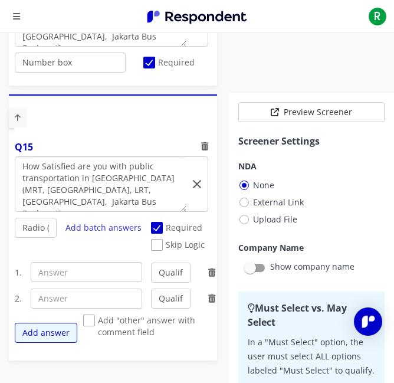
type textarea "How Satisfied are you with public transportation in [GEOGRAPHIC_DATA] (MRT, [GE…"
click at [32, 233] on select "Radio (Single select) Checkbox (Multi select) Multi-line text box Single-line t…" at bounding box center [36, 228] width 42 height 20
click at [15, 238] on select "Radio (Single select) Checkbox (Multi select) Multi-line text box Single-line t…" at bounding box center [36, 228] width 42 height 20
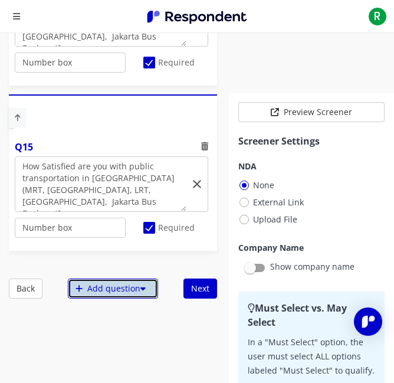
click at [72, 286] on div "Add question" at bounding box center [113, 289] width 90 height 20
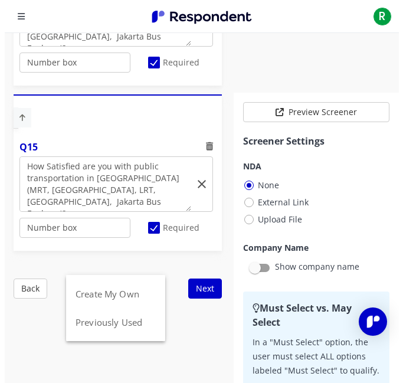
scroll to position [0, 0]
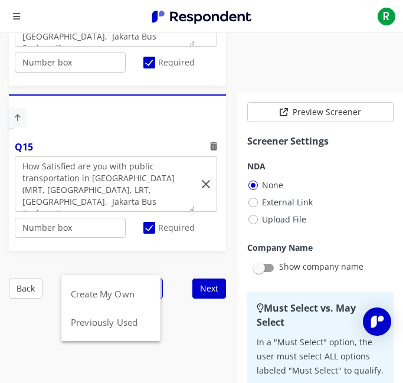
click at [72, 286] on button "Create My Own" at bounding box center [110, 294] width 99 height 28
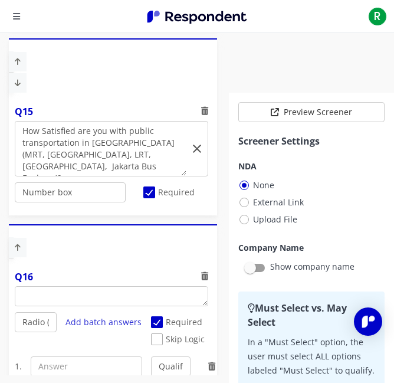
scroll to position [4496, 0]
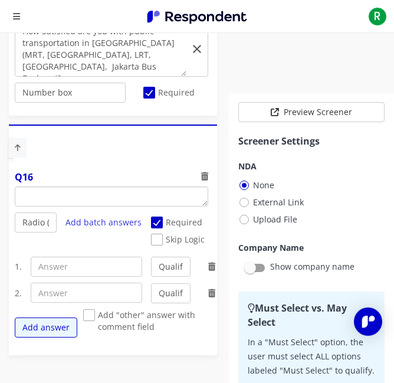
click at [188, 195] on textarea "Which of the following categories best describes your firm's total assets under…" at bounding box center [111, 196] width 193 height 19
paste textarea "What are the main challenges you experience regarding accessibility?"
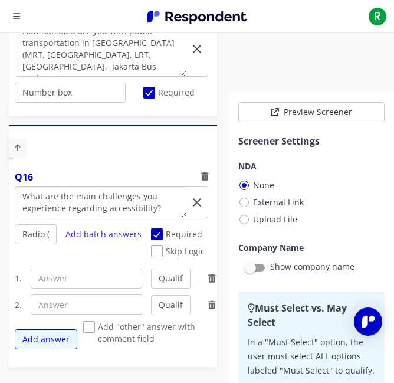
type textarea "What are the main challenges you experience regarding accessibility?"
click at [93, 285] on input "text" at bounding box center [87, 279] width 112 height 20
click at [58, 285] on input "text" at bounding box center [87, 279] width 112 height 20
paste input "Traffic congestion"
type input "Traffic congestion"
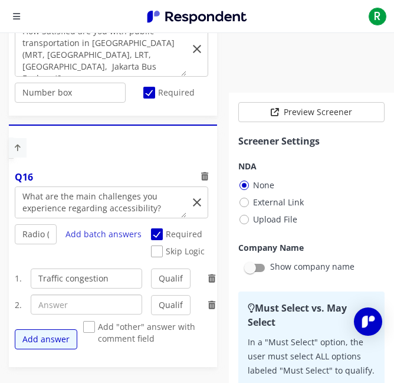
click at [63, 304] on input "text" at bounding box center [87, 305] width 112 height 20
click at [38, 309] on input "text" at bounding box center [87, 305] width 112 height 20
paste input "Public transportation is uncomfortable"
type input "Public transportation is uncomfortable"
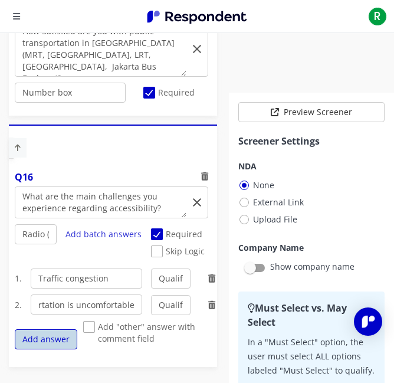
scroll to position [0, 0]
click at [43, 333] on button "Add answer" at bounding box center [46, 340] width 63 height 20
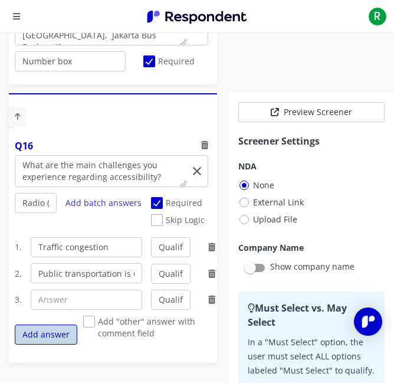
scroll to position [4534, 0]
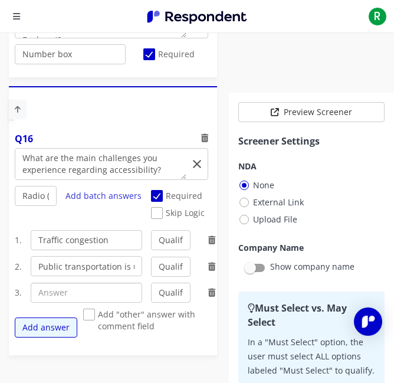
click at [58, 288] on input "text" at bounding box center [87, 293] width 112 height 20
paste input "Limited availability of digital access"
type input "Limited availability of digital access"
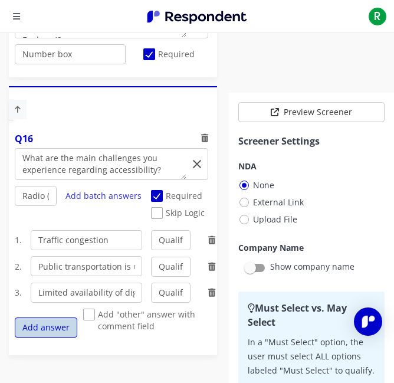
click at [42, 325] on button "Add answer" at bounding box center [46, 328] width 63 height 20
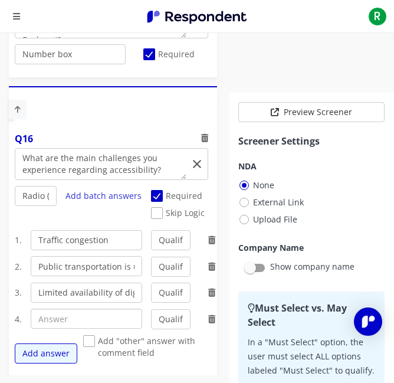
click at [99, 319] on input "text" at bounding box center [87, 319] width 112 height 20
paste input "Lack of clear directional/signage information"
type input "Lack of clear directional/signage information"
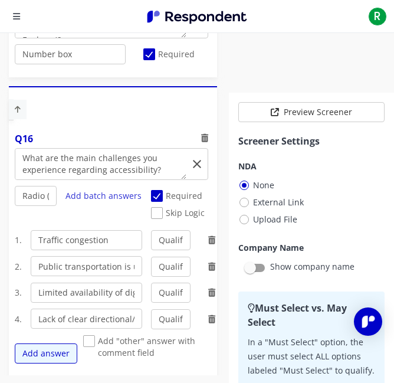
click at [90, 345] on span "Add "other" answer with comment field" at bounding box center [150, 342] width 134 height 14
click at [90, 345] on input "Add "other" answer with comment field" at bounding box center [87, 342] width 8 height 8
checkbox input "true"
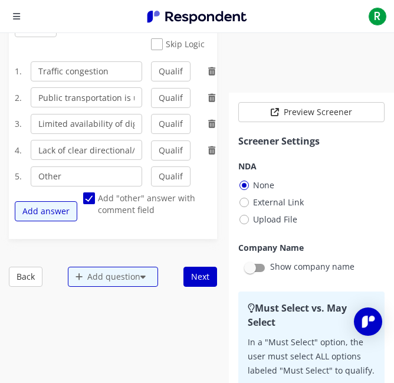
scroll to position [4704, 0]
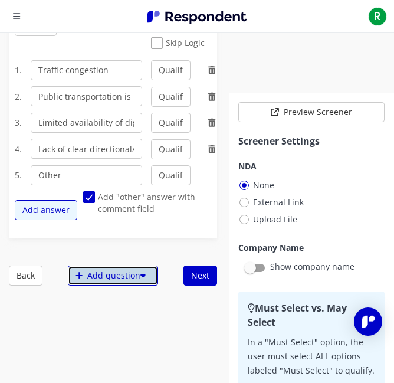
click at [115, 275] on div "Add question" at bounding box center [113, 276] width 90 height 20
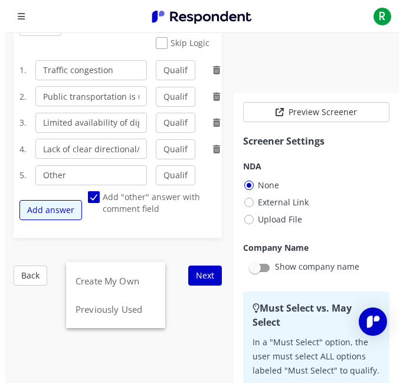
scroll to position [0, 0]
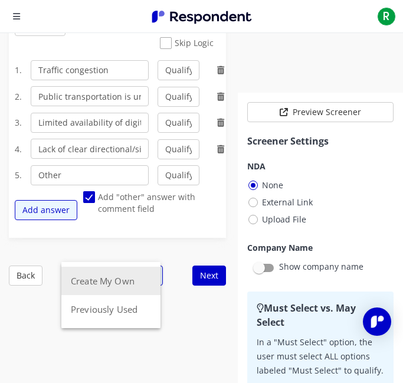
click at [105, 279] on button "Create My Own" at bounding box center [110, 281] width 99 height 28
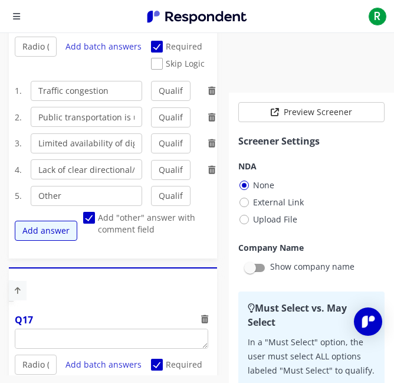
scroll to position [4725, 0]
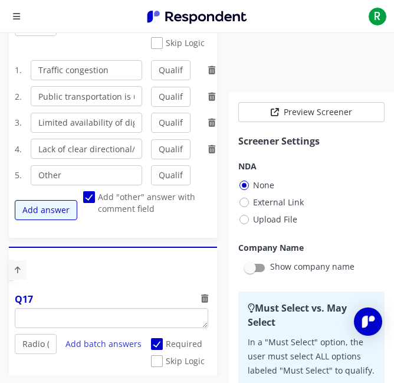
click at [34, 322] on textarea "Which of the following categories best describes your firm's total assets under…" at bounding box center [111, 318] width 193 height 19
paste textarea "How do you rate the quality of accommodation services (hotels, homestays, guest…"
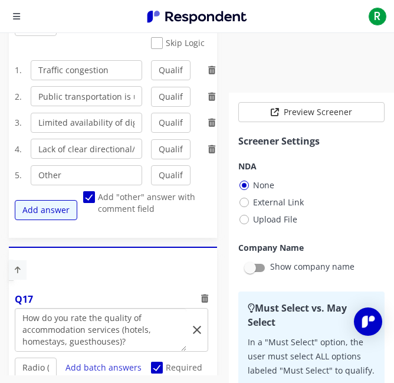
scroll to position [4884, 0]
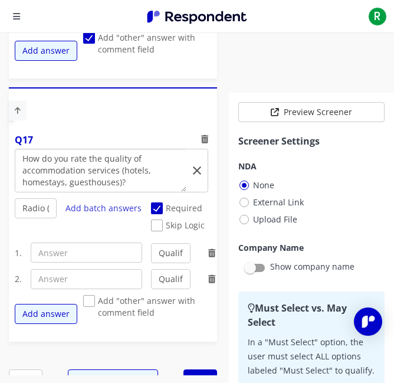
type textarea "How do you rate the quality of accommodation services (hotels, homestays, guest…"
click at [28, 215] on select "Radio (Single select) Checkbox (Multi select) Multi-line text box Single-line t…" at bounding box center [36, 208] width 42 height 20
click at [15, 219] on select "Radio (Single select) Checkbox (Multi select) Multi-line text box Single-line t…" at bounding box center [36, 208] width 42 height 20
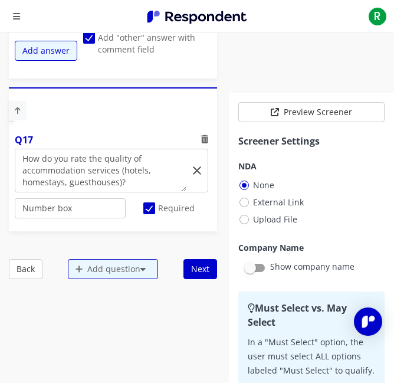
scroll to position [4930, 0]
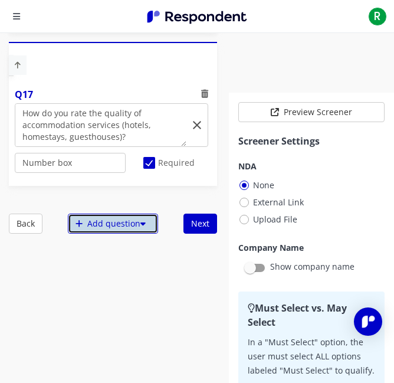
click at [83, 233] on div "Add question" at bounding box center [113, 224] width 90 height 20
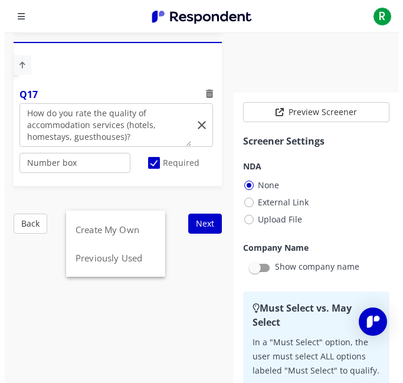
scroll to position [0, 0]
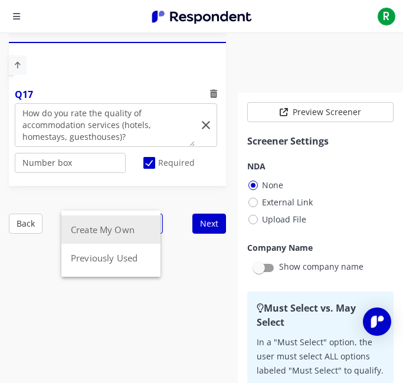
click at [87, 227] on button "Create My Own" at bounding box center [110, 230] width 99 height 28
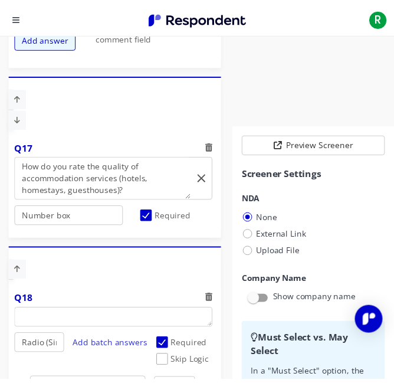
scroll to position [32, 0]
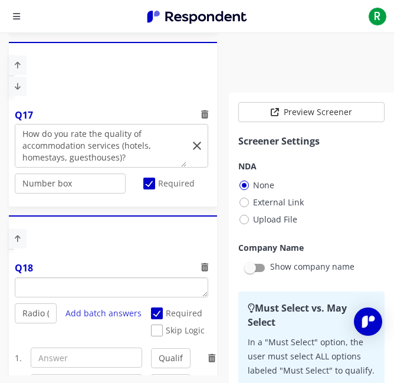
click at [69, 288] on textarea "Which of the following categories best describes your firm's total assets under…" at bounding box center [111, 287] width 193 height 19
paste textarea "Where do you usually stay when traveling in [GEOGRAPHIC_DATA]?"
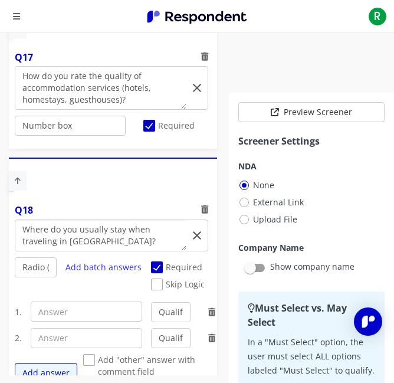
scroll to position [5004, 0]
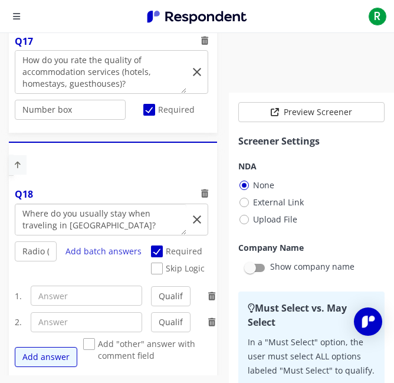
type textarea "Where do you usually stay when traveling in [GEOGRAPHIC_DATA]?"
click at [70, 296] on input "text" at bounding box center [87, 296] width 112 height 20
click at [104, 300] on input "text" at bounding box center [87, 296] width 112 height 20
paste input "1–3 star hotel"
type input "1–3 star hotel"
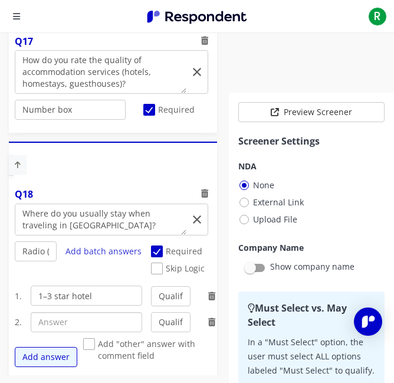
click at [106, 320] on input "text" at bounding box center [87, 322] width 112 height 20
click at [50, 321] on input "text" at bounding box center [87, 322] width 112 height 20
paste input "4–5 star hotel"
type input "4–5 star hotel"
click at [71, 357] on button "Add answer" at bounding box center [46, 357] width 63 height 20
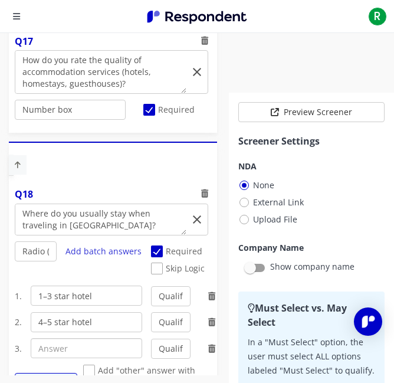
click at [47, 346] on input "text" at bounding box center [87, 348] width 112 height 20
paste input "Guest house / homestay"
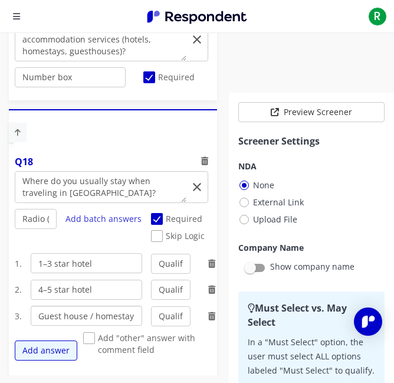
scroll to position [5038, 0]
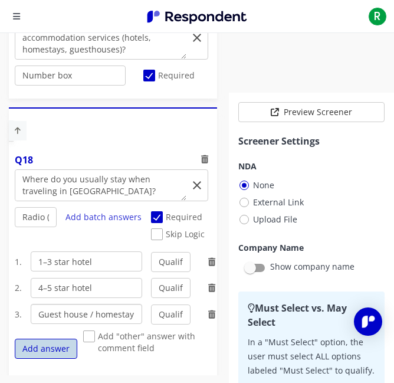
type input "Guest house / homestay"
click at [57, 352] on button "Add answer" at bounding box center [46, 349] width 63 height 20
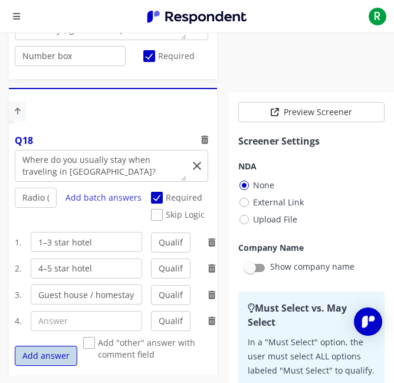
scroll to position [5110, 0]
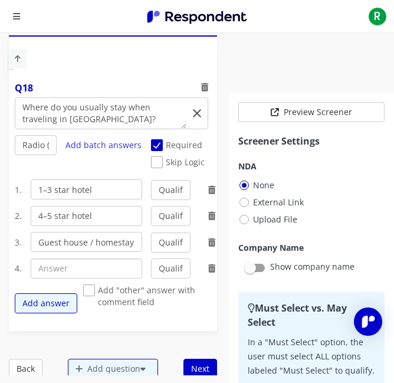
click at [118, 272] on input "text" at bounding box center [87, 269] width 112 height 20
paste input "Airbnb"
type input "Airbnb"
click at [56, 297] on button "Add answer" at bounding box center [46, 304] width 63 height 20
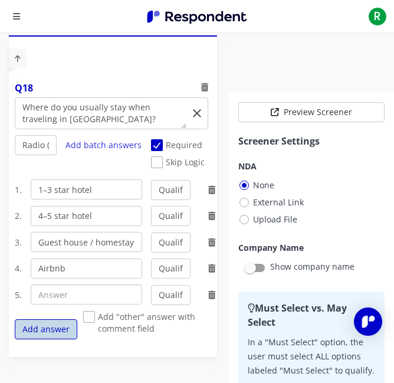
click at [56, 297] on input "text" at bounding box center [87, 295] width 112 height 20
click at [75, 304] on input "text" at bounding box center [87, 295] width 112 height 20
paste input "relative's or friend's house"
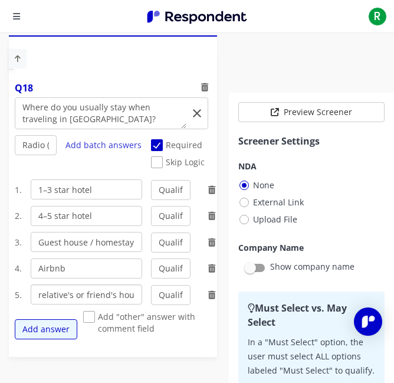
scroll to position [0, 22]
type input "relative's or friend's house"
click at [56, 331] on button "Add answer" at bounding box center [46, 329] width 63 height 20
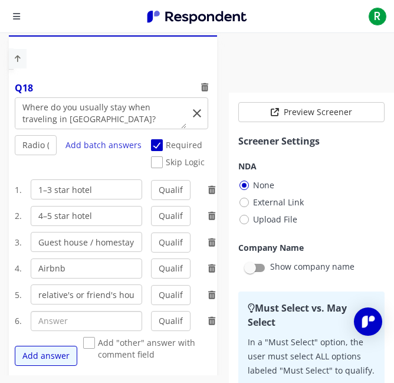
click at [63, 319] on input "text" at bounding box center [87, 321] width 112 height 20
paste input "Day trip"
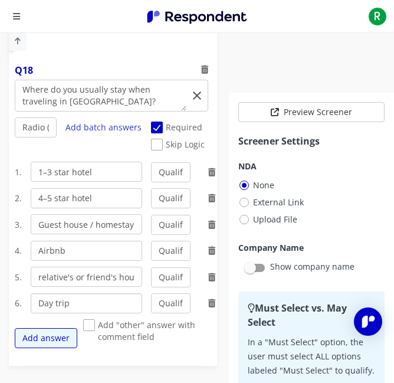
type input "Day trip"
click at [92, 327] on span "Add "other" answer with comment field" at bounding box center [150, 326] width 134 height 14
click at [91, 327] on input "Add "other" answer with comment field" at bounding box center [87, 326] width 8 height 8
checkbox input "true"
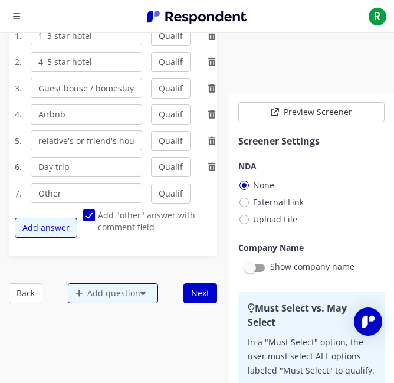
scroll to position [5298, 0]
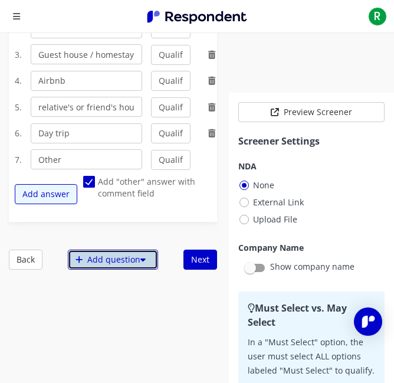
click at [116, 265] on div "Add question" at bounding box center [113, 260] width 90 height 20
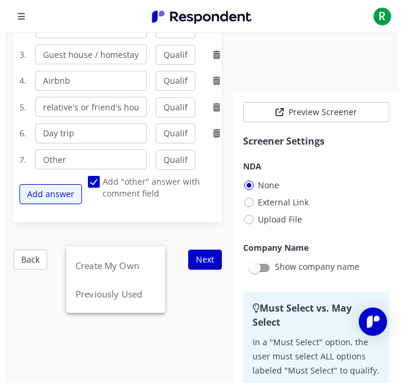
scroll to position [0, 0]
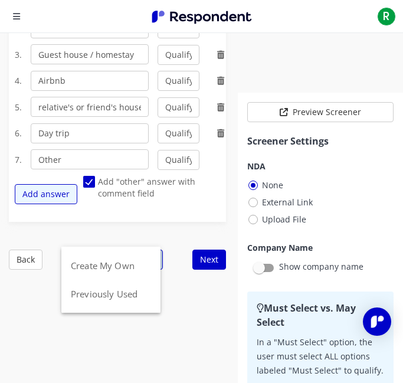
click at [116, 265] on button "Create My Own" at bounding box center [110, 266] width 99 height 28
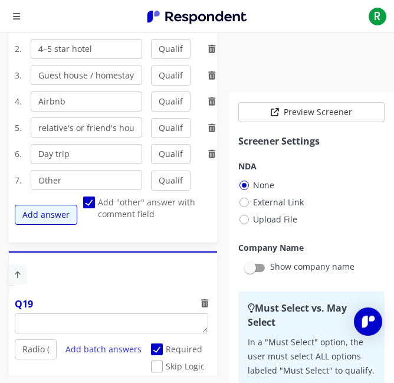
scroll to position [5318, 0]
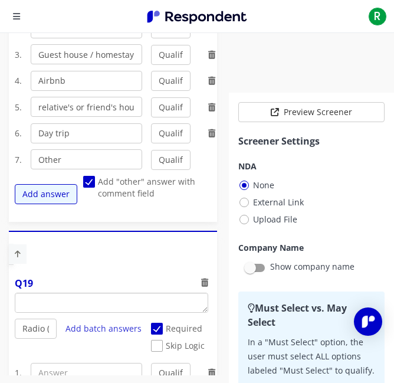
click at [149, 311] on textarea "Which of the following categories best describes your firm's total assets under…" at bounding box center [111, 303] width 193 height 19
paste textarea "How much is your average spending on accommodation per night in [GEOGRAPHIC_DAT…"
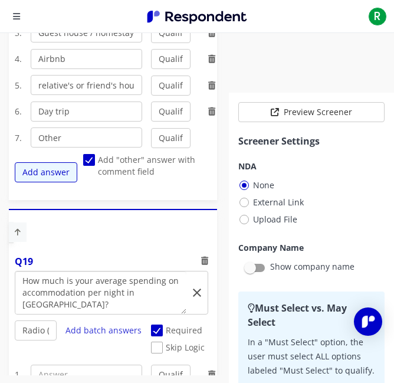
scroll to position [5477, 0]
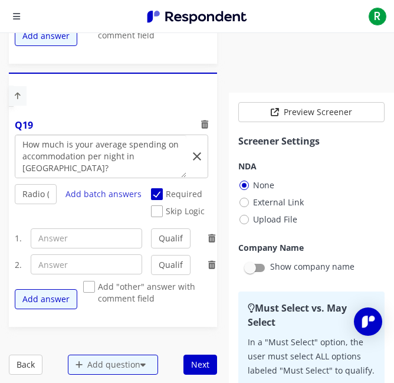
type textarea "How much is your average spending on accommodation per night in [GEOGRAPHIC_DAT…"
click at [116, 242] on input "text" at bounding box center [87, 239] width 112 height 20
click at [56, 243] on input "text" at bounding box center [87, 239] width 112 height 20
paste input "< Rp 250.000 (less than USD$15)"
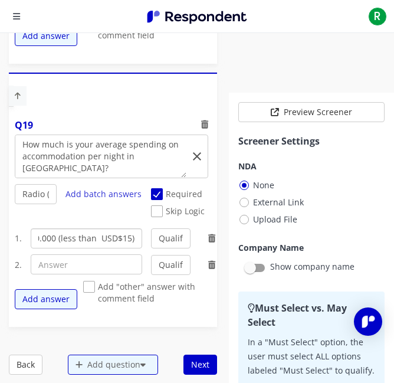
type input "< Rp 250.000 (less than USD$15)"
click at [61, 260] on input "text" at bounding box center [87, 265] width 112 height 20
click at [57, 264] on input "text" at bounding box center [87, 265] width 112 height 20
paste input "> Rp 250.001 – Rp 500.000 (> USD $15- USD$30)"
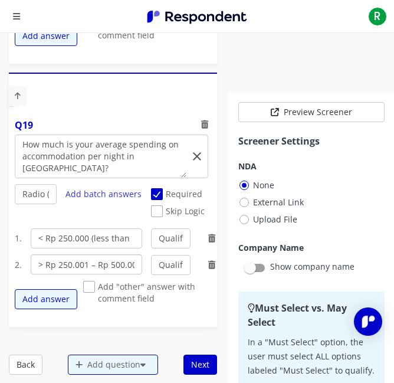
scroll to position [0, 103]
type input "> Rp 250.001 – Rp 500.000 (> USD $15- USD$30)"
click at [59, 298] on button "Add answer" at bounding box center [46, 299] width 63 height 20
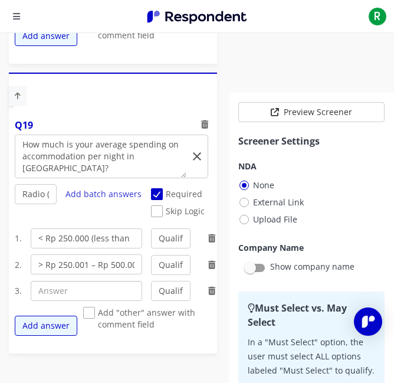
click at [35, 298] on input "text" at bounding box center [87, 291] width 112 height 20
paste input "> Rp 500.001 – Rp 1.000.000 (> USD $31-USD$60)"
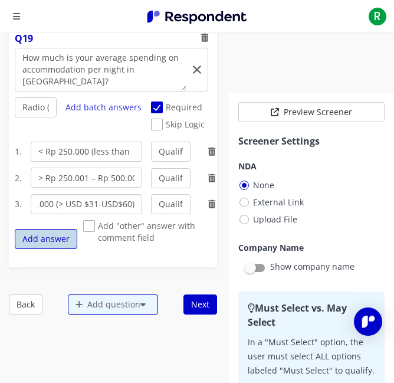
type input "> Rp 500.001 – Rp 1.000.000 (> USD $31-USD$60)"
click at [56, 243] on button "Add answer" at bounding box center [46, 239] width 63 height 20
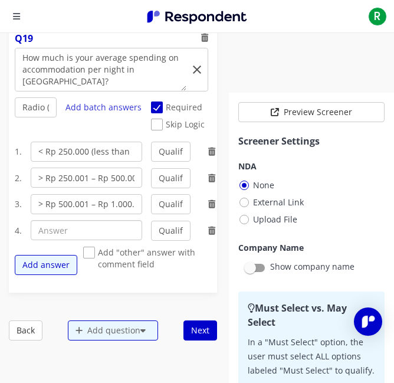
click at [97, 226] on input "text" at bounding box center [87, 230] width 112 height 20
paste input "> Rp 1.000.001 – Rp 2.000.000 (> USD $60-USD $120)"
type input "> Rp 1.000.001 – Rp 2.000.000 (> USD $60-USD $120)"
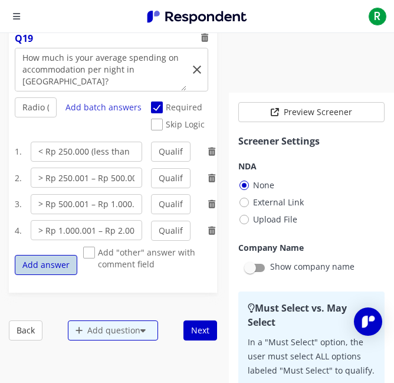
click at [58, 270] on button "Add answer" at bounding box center [46, 265] width 63 height 20
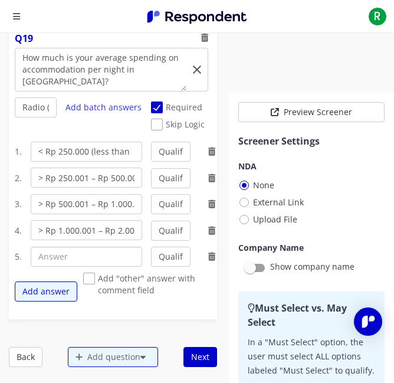
click at [44, 262] on input "text" at bounding box center [87, 257] width 112 height 20
paste input "≥ Rp 2.000.000 (above USD$121)"
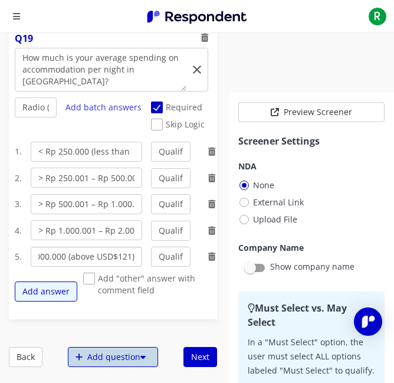
type input "≥ Rp 2.000.000 (above USD$121)"
click at [98, 357] on div "Add question" at bounding box center [113, 357] width 90 height 20
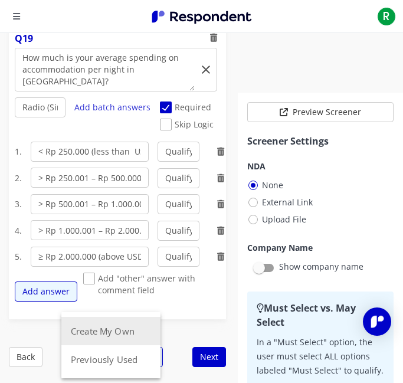
click at [107, 334] on button "Create My Own" at bounding box center [110, 331] width 99 height 28
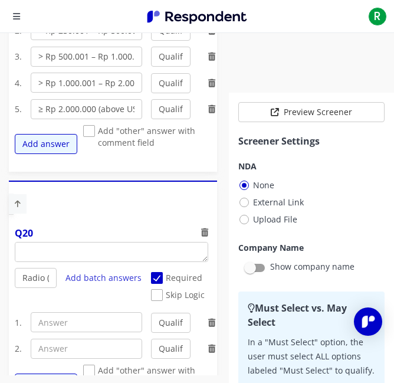
scroll to position [5735, 0]
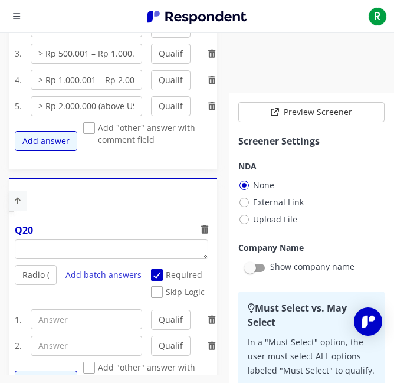
click at [70, 246] on textarea "Which of the following categories best describes your firm's total assets under…" at bounding box center [111, 249] width 193 height 19
paste textarea "≥ Rp 2.000.000 (above USD$121)"
type textarea "≥ Rp 2.000.000 (above USD$121)"
click at [73, 253] on textarea "Which of the following categories best describes your firm's total assets under…" at bounding box center [111, 249] width 193 height 19
paste
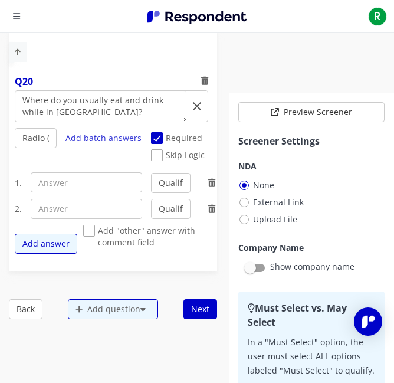
scroll to position [5884, 0]
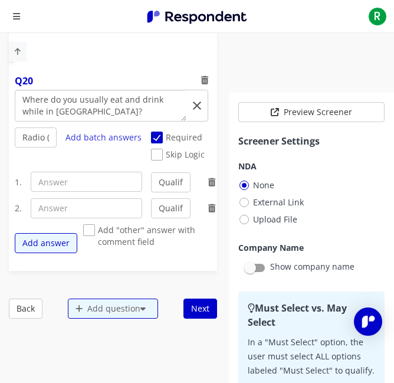
type textarea "Where do you usually eat and drink while in [GEOGRAPHIC_DATA]?"
click at [65, 190] on input "text" at bounding box center [87, 182] width 112 height 20
type input "Modern Restaurants (Fine Dining / Large Restaurant )"
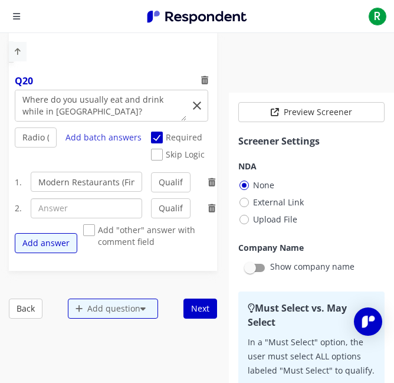
click at [71, 206] on input "text" at bounding box center [87, 208] width 112 height 20
click at [44, 217] on input "text" at bounding box center [87, 208] width 112 height 20
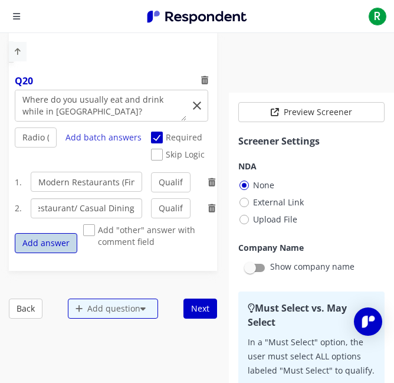
type input "Family Restaurant/ Casual Dining"
click at [48, 253] on button "Add answer" at bounding box center [46, 243] width 63 height 20
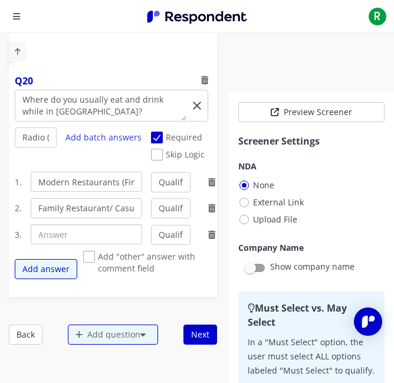
click at [95, 242] on input "text" at bounding box center [87, 234] width 112 height 20
type input "Fast Food"
click at [48, 271] on button "Add answer" at bounding box center [46, 269] width 63 height 20
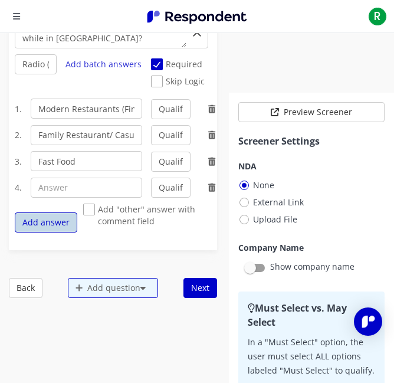
scroll to position [5993, 0]
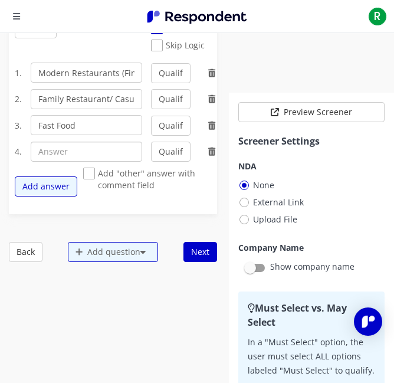
click at [31, 154] on input "text" at bounding box center [87, 152] width 112 height 20
type input "Coffe Shop"
click at [36, 192] on button "Add answer" at bounding box center [46, 187] width 63 height 20
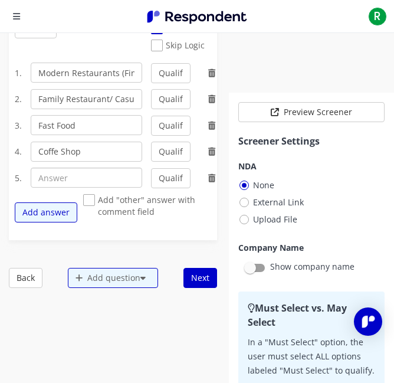
click at [71, 182] on input "text" at bounding box center [87, 178] width 112 height 20
type input "Street Food"
click at [58, 212] on button "Add answer" at bounding box center [46, 213] width 63 height 20
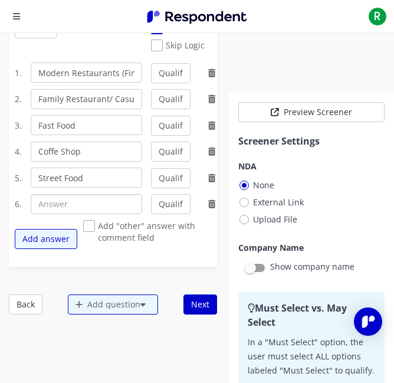
click at [48, 214] on input "text" at bounding box center [87, 204] width 112 height 20
type input "Food Court"
click at [30, 247] on button "Add answer" at bounding box center [46, 239] width 63 height 20
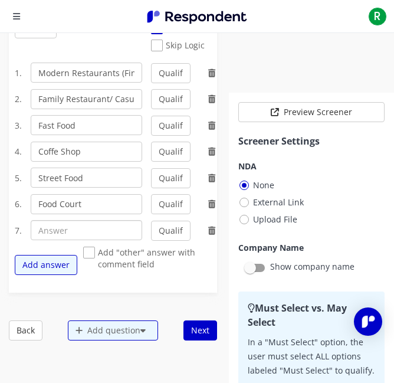
click at [91, 234] on input "text" at bounding box center [87, 230] width 112 height 20
type input "Hotel Restaurant (at your hotel during stay)"
click at [87, 251] on span "Add "other" answer with comment field" at bounding box center [150, 254] width 134 height 14
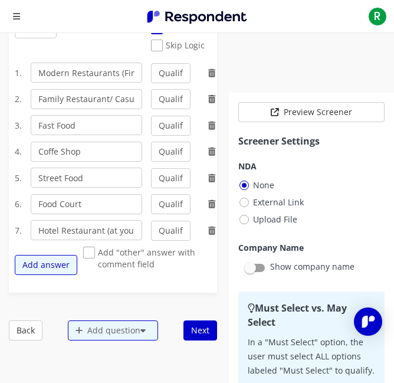
click at [87, 251] on input "Add "other" answer with comment field" at bounding box center [87, 253] width 8 height 8
checkbox input "true"
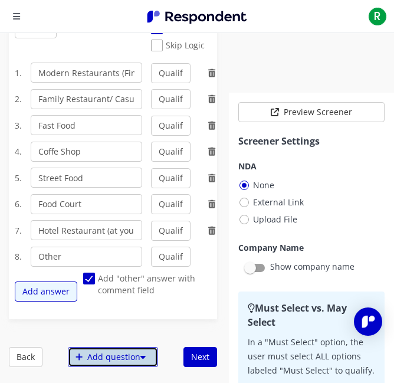
click at [80, 357] on div "Add question" at bounding box center [113, 357] width 90 height 20
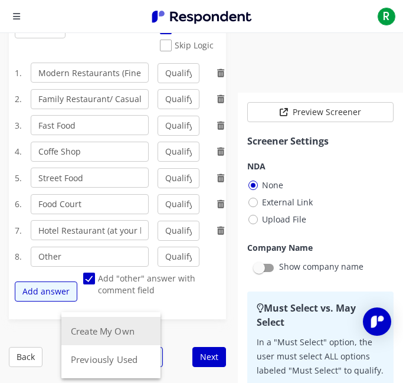
click at [83, 338] on button "Create My Own" at bounding box center [110, 331] width 99 height 28
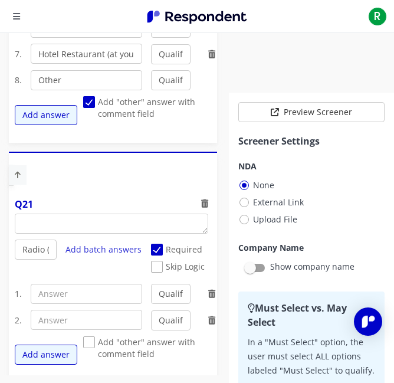
scroll to position [6191, 0]
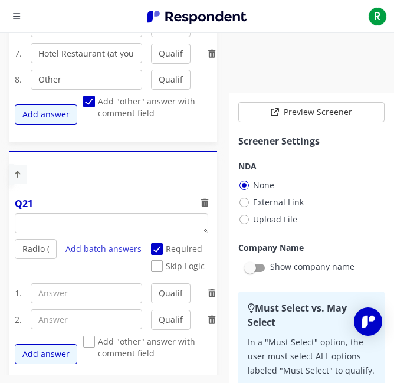
click at [102, 221] on textarea "Which of the following categories best describes your firm's total assets under…" at bounding box center [111, 223] width 193 height 19
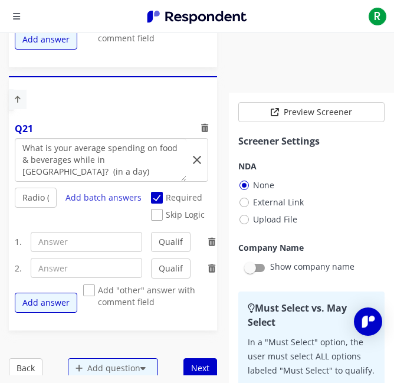
scroll to position [6294, 0]
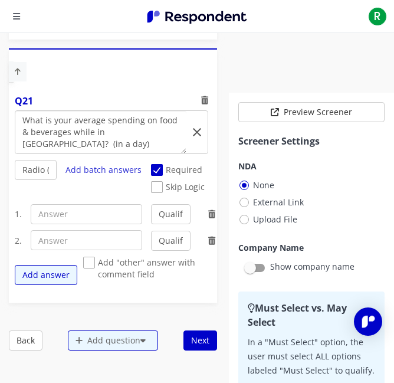
type textarea "What is your average spending on food & beverages while in [GEOGRAPHIC_DATA]? (…"
click at [83, 222] on input "text" at bounding box center [87, 214] width 112 height 20
type input "< Rp 50.000 (less than USD$3,00)"
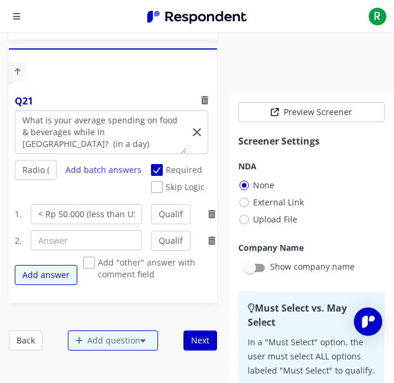
click at [97, 244] on input "text" at bounding box center [87, 240] width 112 height 20
click at [44, 240] on input "text" at bounding box center [87, 240] width 112 height 20
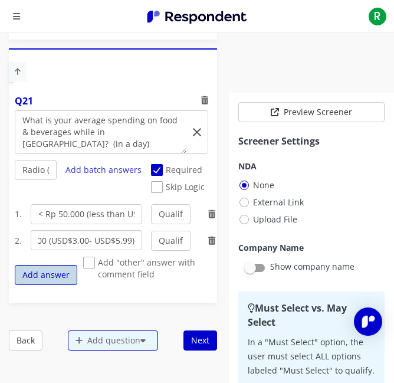
type input "> Rp 50.000 – Rp 100.000 (USD$3,00- USD$5,99)"
click at [48, 280] on button "Add answer" at bounding box center [46, 275] width 63 height 20
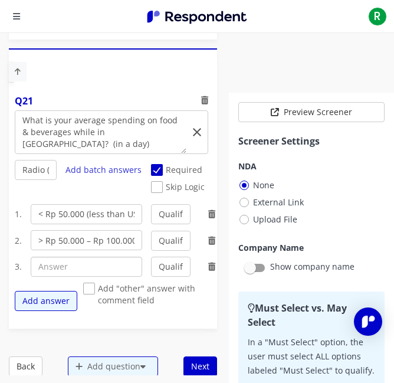
click at [48, 262] on input "text" at bounding box center [87, 267] width 112 height 20
type input "Rp 100.001 – Rp 250.000 (USD$6,00– USD$11,99)"
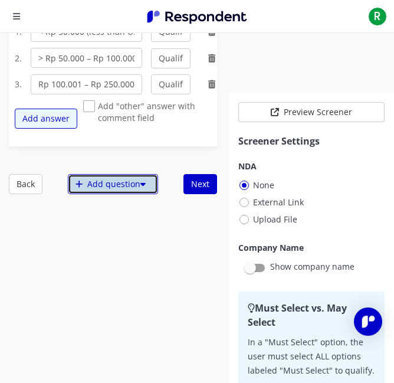
click at [116, 175] on div "Add question" at bounding box center [113, 184] width 90 height 20
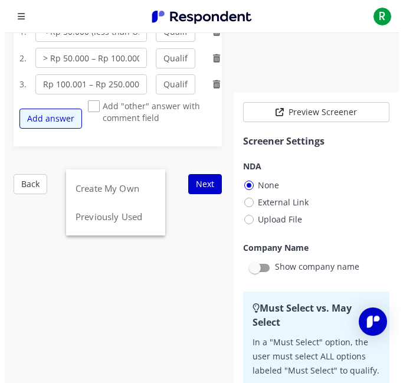
scroll to position [0, 0]
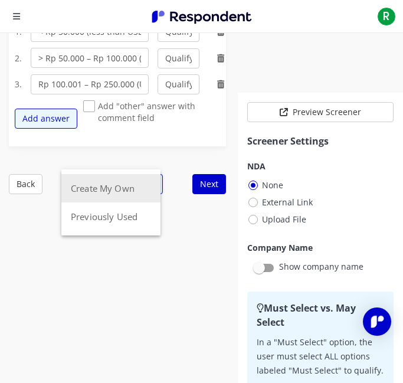
click at [118, 183] on button "Create My Own" at bounding box center [110, 188] width 99 height 28
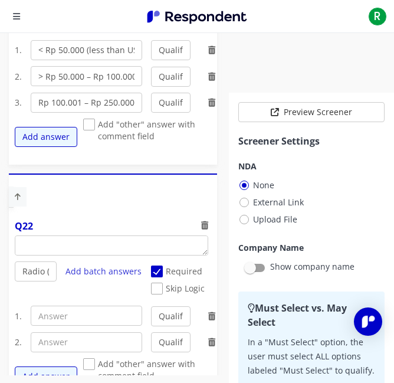
scroll to position [6500, 0]
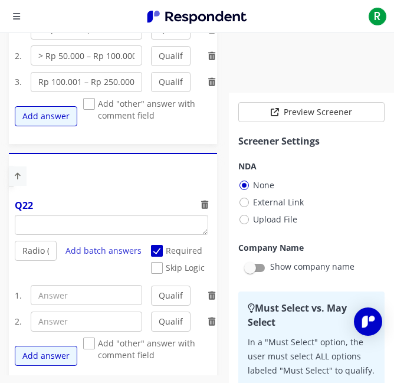
click at [105, 227] on textarea "Which of the following categories best describes your firm's total assets under…" at bounding box center [111, 225] width 193 height 19
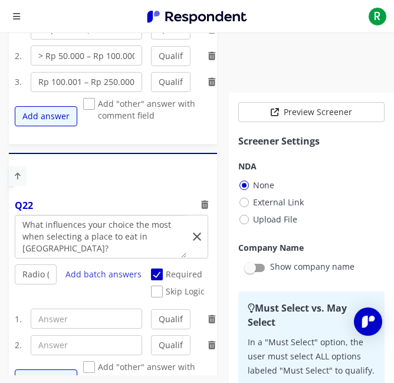
scroll to position [0, 0]
type textarea "What influences your choice the most when selecting a place to eat in [GEOGRAPH…"
click at [78, 318] on input "text" at bounding box center [87, 319] width 112 height 20
type input "Affordable Price"
click at [100, 343] on input "text" at bounding box center [87, 345] width 112 height 20
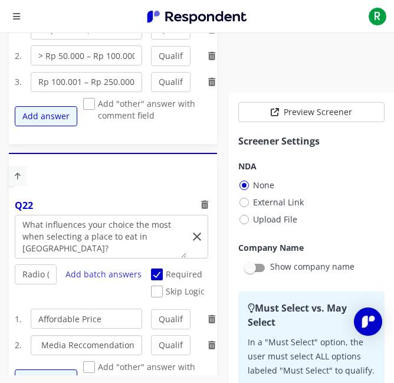
scroll to position [6567, 0]
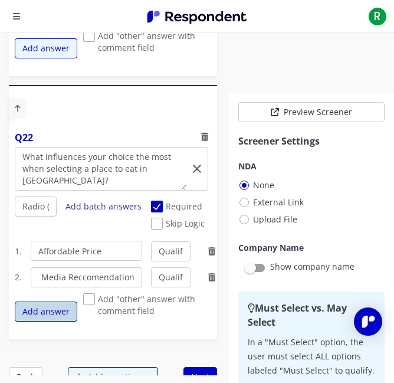
type input "Social Media Reccomendation"
click at [56, 322] on button "Add answer" at bounding box center [46, 312] width 63 height 20
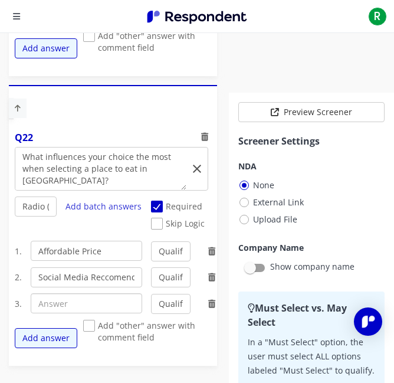
click at [61, 299] on input "text" at bounding box center [87, 304] width 112 height 20
click at [36, 311] on input "text" at bounding box center [87, 304] width 112 height 20
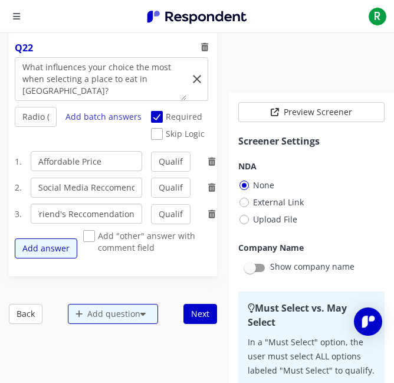
scroll to position [6681, 0]
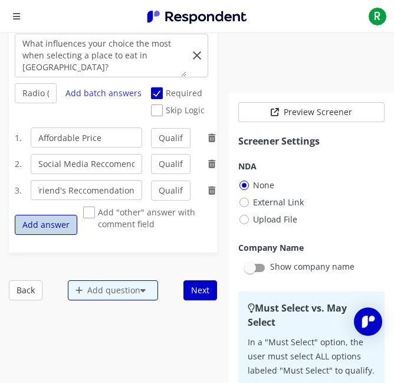
type input "Friend's Reccomendation"
click at [57, 219] on button "Add answer" at bounding box center [46, 225] width 63 height 20
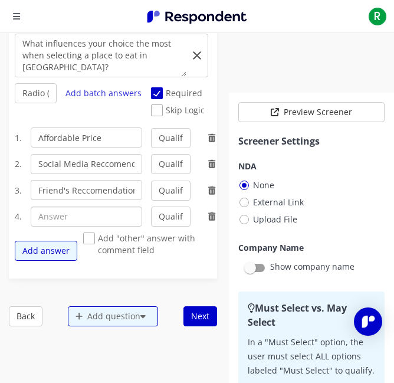
click at [52, 227] on input "text" at bounding box center [87, 217] width 112 height 20
type input "Location"
click at [63, 258] on button "Add answer" at bounding box center [46, 251] width 63 height 20
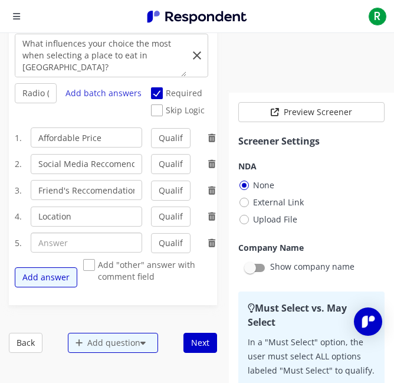
click at [58, 237] on input "text" at bounding box center [87, 243] width 112 height 20
type input "Food quality & taste"
click at [58, 283] on button "Add answer" at bounding box center [46, 278] width 63 height 20
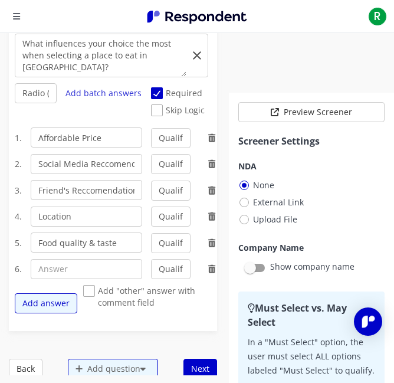
click at [208, 267] on icon at bounding box center [211, 269] width 7 height 8
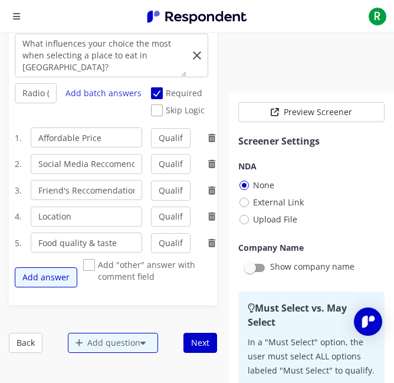
click at [87, 268] on span "Add "other" answer with comment field" at bounding box center [150, 266] width 134 height 14
click at [87, 268] on input "Add "other" answer with comment field" at bounding box center [87, 266] width 8 height 8
checkbox input "true"
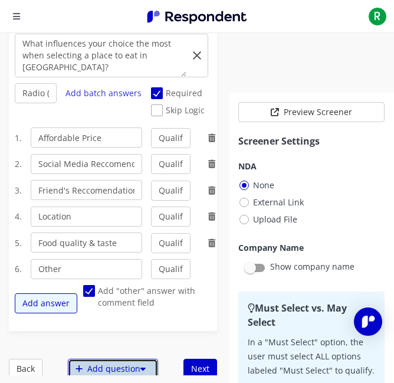
click at [99, 357] on div "Add question" at bounding box center [113, 369] width 90 height 20
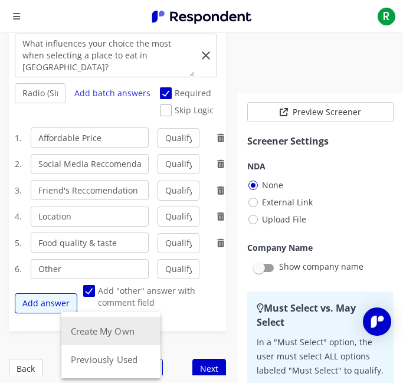
click at [96, 337] on button "Create My Own" at bounding box center [110, 331] width 99 height 28
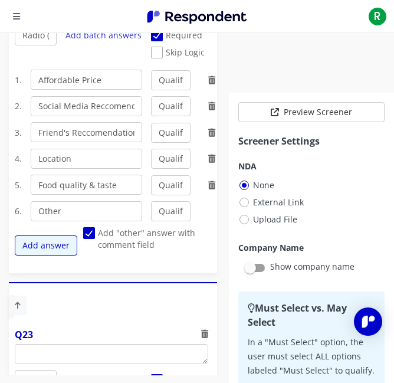
scroll to position [6792, 0]
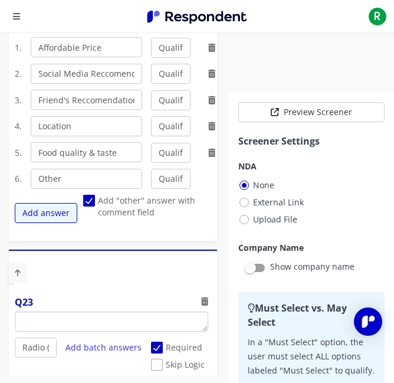
click at [100, 320] on textarea "Which of the following categories best describes your firm's total assets under…" at bounding box center [111, 321] width 193 height 19
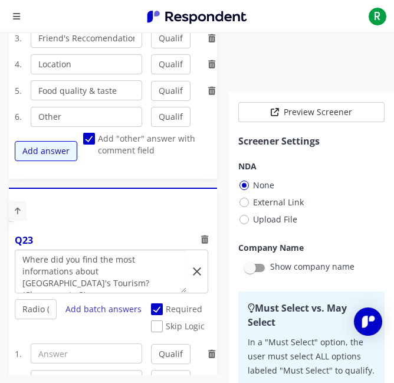
scroll to position [6982, 0]
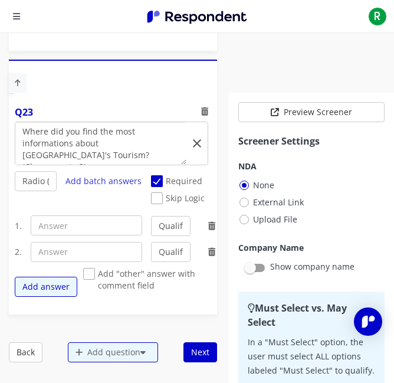
type textarea "Where did you find the most informations about [GEOGRAPHIC_DATA]'s Tourism? (Ch…"
click at [52, 232] on input "text" at bounding box center [87, 226] width 112 height 20
click at [30, 188] on select "Radio (Single select) Checkbox (Multi select) Multi-line text box Single-line t…" at bounding box center [36, 181] width 42 height 20
click at [64, 227] on input "text" at bounding box center [87, 226] width 112 height 20
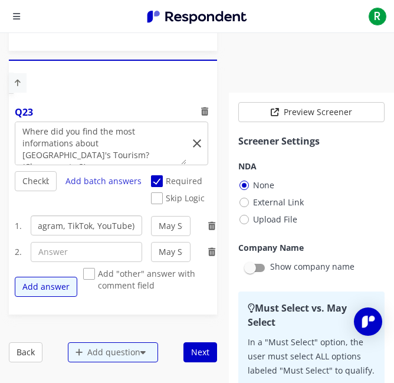
type input "Social Media(Instagram, TikTok, YouTube)"
click at [71, 253] on input "text" at bounding box center [87, 252] width 112 height 20
click at [69, 252] on input "text" at bounding box center [87, 252] width 112 height 20
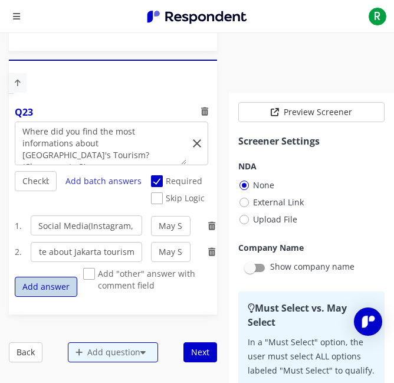
type input "Official website about Jakarta tourism"
click at [61, 284] on button "Add answer" at bounding box center [46, 287] width 63 height 20
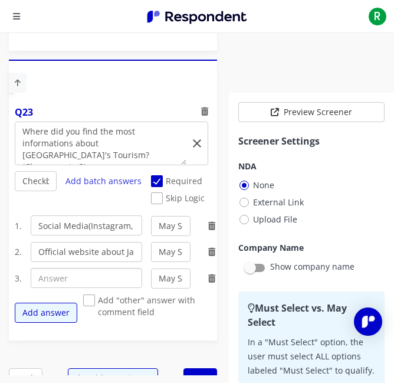
click at [121, 286] on input "text" at bounding box center [87, 278] width 112 height 20
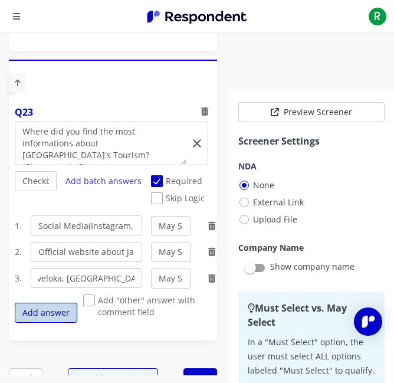
type input "Traveloka, [GEOGRAPHIC_DATA], others"
click at [45, 317] on button "Add answer" at bounding box center [46, 313] width 63 height 20
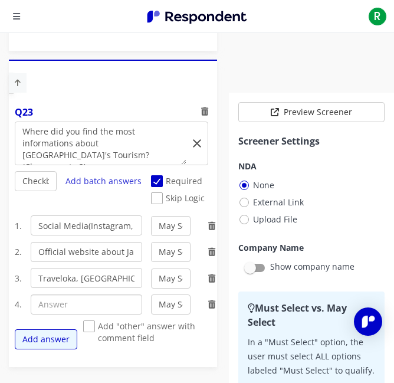
click at [82, 304] on input "text" at bounding box center [87, 305] width 112 height 20
type input "Influencer / community"
click at [58, 338] on button "Add answer" at bounding box center [46, 340] width 63 height 20
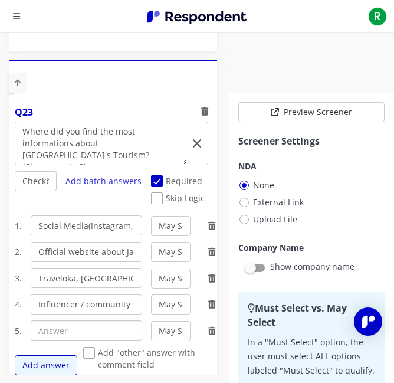
click at [60, 335] on input "text" at bounding box center [87, 331] width 112 height 20
type input "Traditional Media (TV, Radio, and Billboard)"
click at [50, 357] on button "Add answer" at bounding box center [46, 366] width 63 height 20
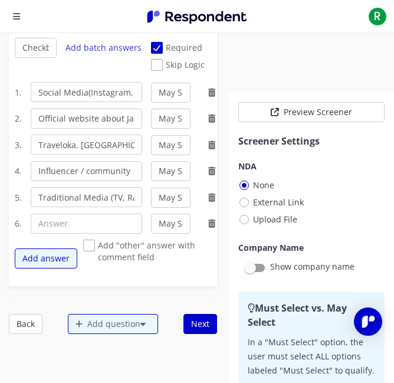
scroll to position [7118, 0]
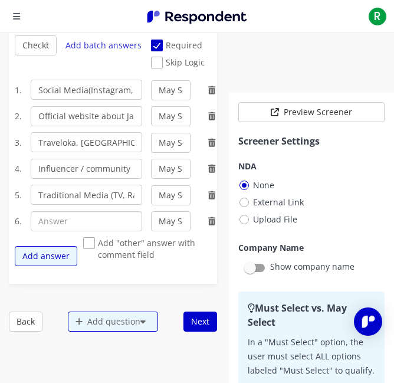
click at [84, 223] on input "text" at bounding box center [87, 221] width 112 height 20
type input "Tourism Information Center (“TIC”)"
click at [67, 255] on button "Add answer" at bounding box center [46, 256] width 63 height 20
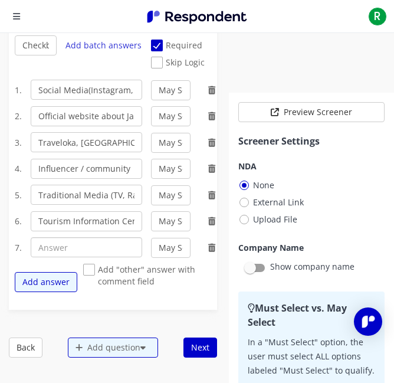
click at [68, 253] on input "text" at bounding box center [87, 247] width 112 height 20
type input "Search Engine (Google,dll)"
click at [61, 283] on button "Add answer" at bounding box center [46, 282] width 63 height 20
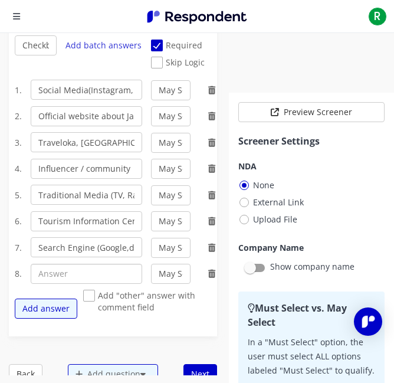
click at [40, 270] on input "text" at bounding box center [87, 274] width 112 height 20
type input "Print-out Media"
click at [32, 317] on button "Add answer" at bounding box center [46, 309] width 63 height 20
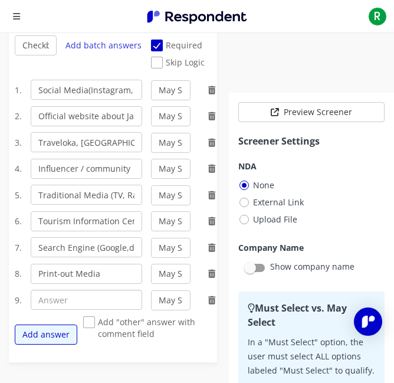
click at [60, 302] on input "text" at bounding box center [87, 300] width 112 height 20
type input "Jakarta Tourism and Creative Economy Official"
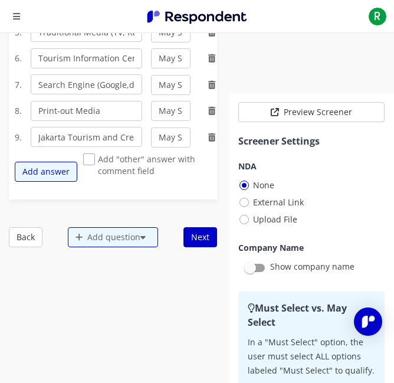
scroll to position [7282, 0]
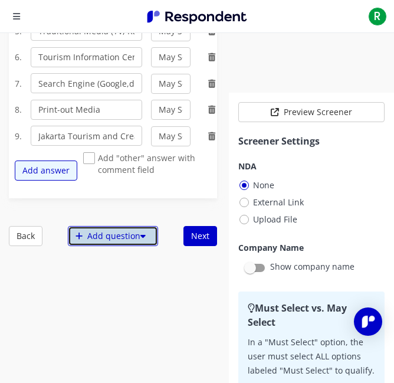
click at [118, 239] on div "Add question" at bounding box center [113, 236] width 90 height 20
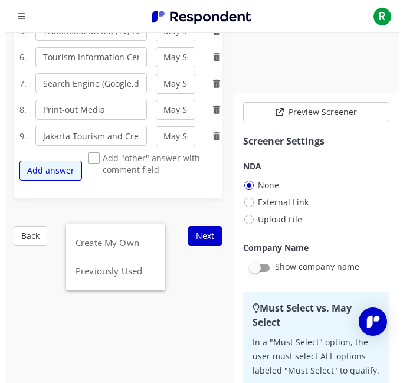
scroll to position [0, 0]
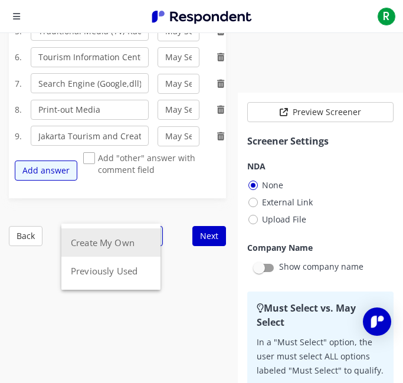
click at [118, 246] on button "Create My Own" at bounding box center [110, 243] width 99 height 28
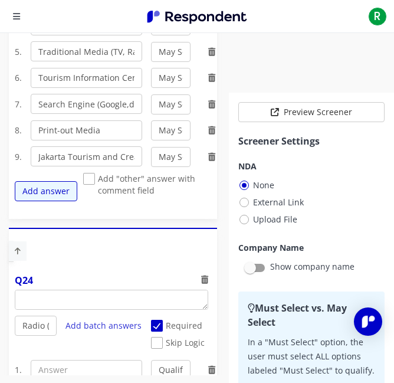
scroll to position [7303, 0]
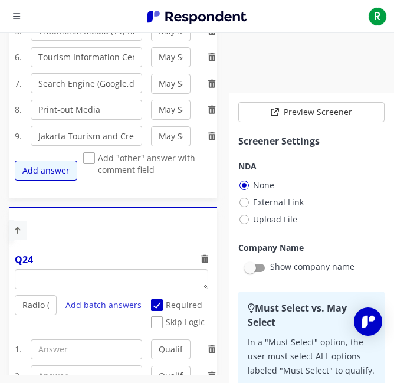
click at [100, 279] on textarea "Which of the following categories best describes your firm's total assets under…" at bounding box center [111, 279] width 193 height 19
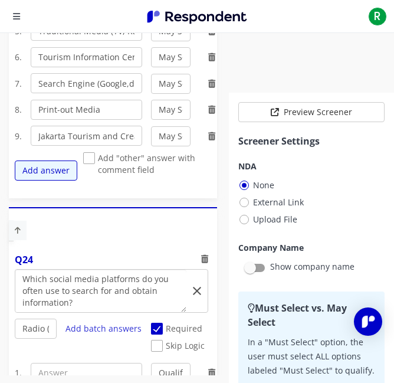
scroll to position [7361, 0]
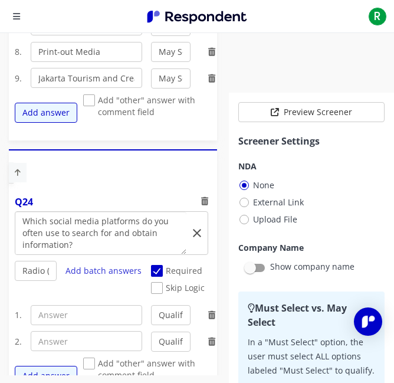
type textarea "Which social media platforms do you often use to search for and obtain informat…"
click at [28, 267] on select "Radio (Single select) Checkbox (Multi select) Multi-line text box Single-line t…" at bounding box center [36, 271] width 42 height 20
click at [51, 321] on input "text" at bounding box center [87, 315] width 112 height 20
click at [47, 314] on input "text" at bounding box center [87, 315] width 112 height 20
type input "WhatsApp"
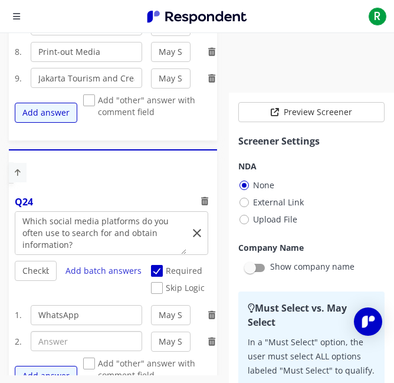
click at [53, 349] on input "text" at bounding box center [87, 341] width 112 height 20
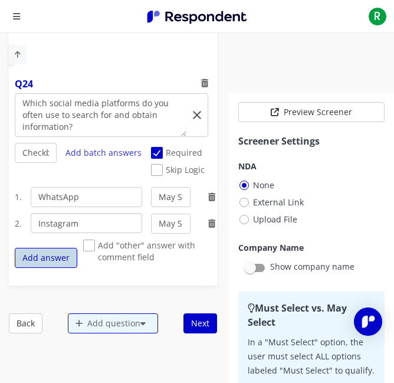
type input "Instagram"
click at [59, 265] on button "Add answer" at bounding box center [46, 258] width 63 height 20
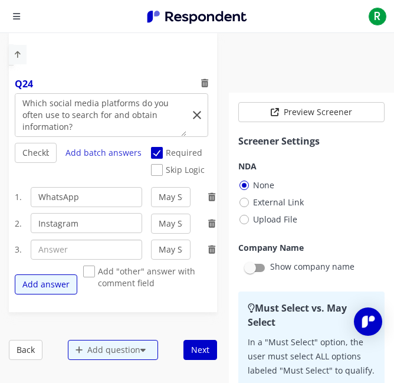
click at [82, 249] on input "text" at bounding box center [87, 250] width 112 height 20
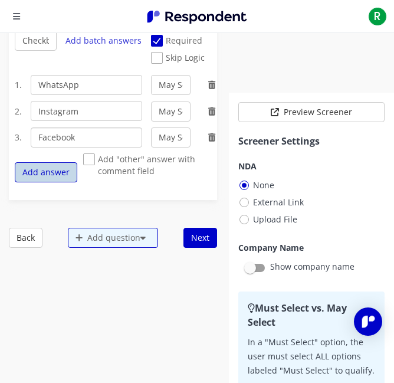
type input "Facebook"
click at [57, 171] on button "Add answer" at bounding box center [46, 172] width 63 height 20
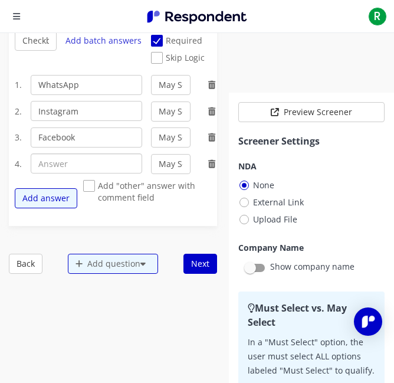
click at [125, 161] on input "text" at bounding box center [87, 164] width 112 height 20
type input "Tiktok"
click at [63, 207] on button "Add answer" at bounding box center [46, 198] width 63 height 20
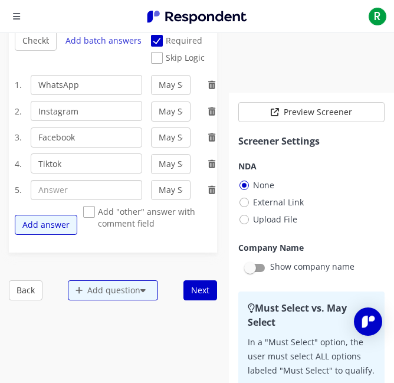
click at [72, 192] on input "text" at bounding box center [87, 190] width 112 height 20
type input "Telegram"
click at [61, 225] on button "Add answer" at bounding box center [46, 225] width 63 height 20
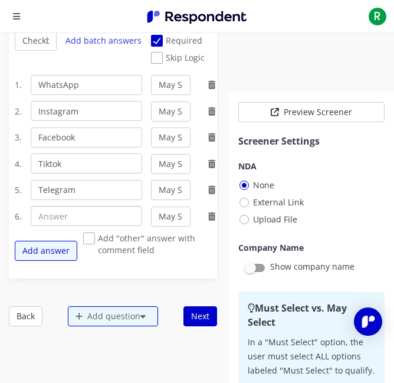
click at [79, 209] on input "text" at bounding box center [87, 216] width 112 height 20
type input "X (Twitter)"
click at [51, 252] on button "Add answer" at bounding box center [46, 251] width 63 height 20
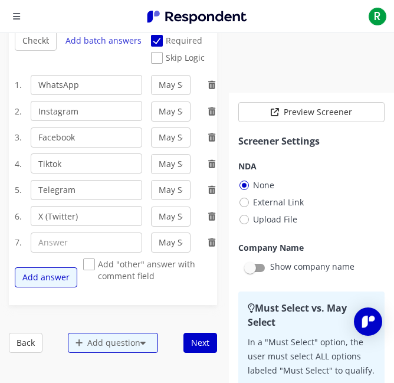
click at [97, 264] on span "Add "other" answer with comment field" at bounding box center [150, 266] width 134 height 14
click at [91, 264] on input "Add "other" answer with comment field" at bounding box center [87, 265] width 8 height 8
checkbox input "true"
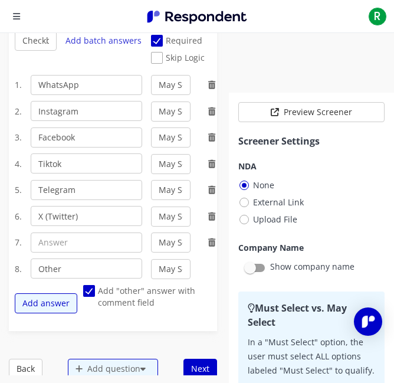
click at [208, 242] on icon at bounding box center [211, 243] width 7 height 8
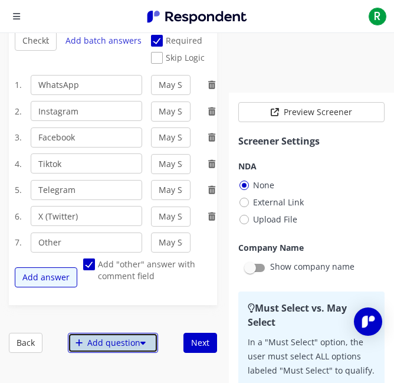
click at [117, 338] on div "Add question" at bounding box center [113, 343] width 90 height 20
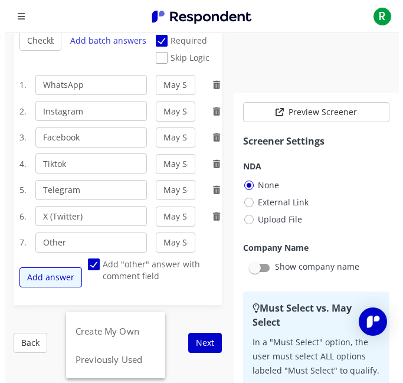
scroll to position [0, 0]
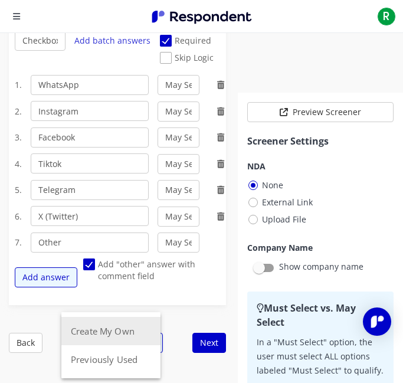
click at [123, 325] on button "Create My Own" at bounding box center [110, 331] width 99 height 28
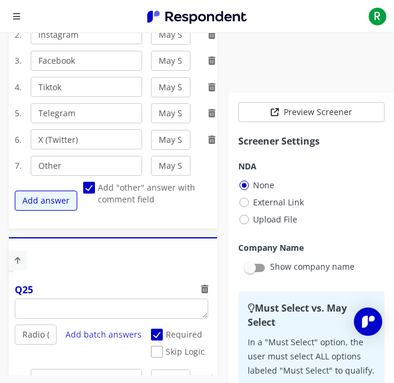
scroll to position [7694, 0]
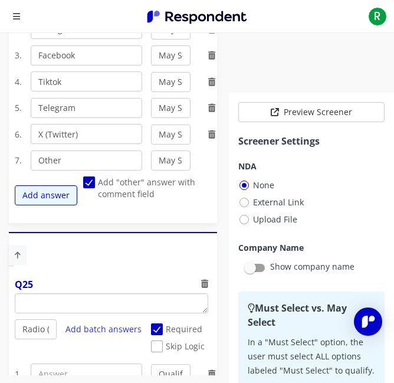
click at [71, 313] on textarea "Which of the following categories best describes your firm's total assets under…" at bounding box center [111, 303] width 193 height 19
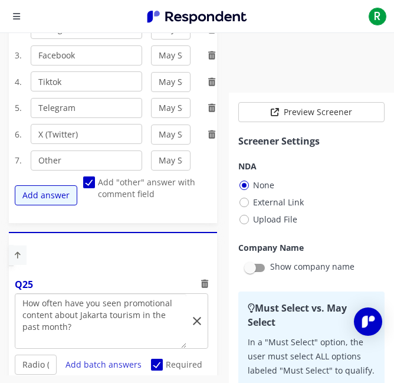
click at [21, 315] on textarea "Which of the following categories best describes your firm's total assets under…" at bounding box center [100, 321] width 171 height 54
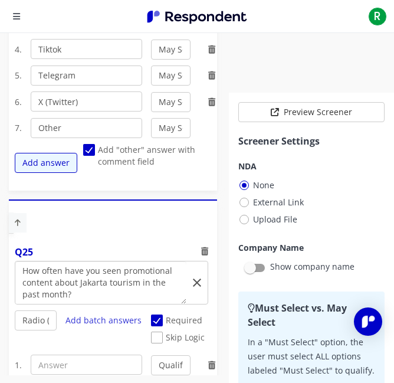
scroll to position [7774, 0]
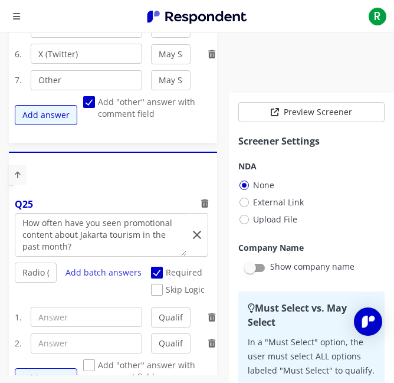
type textarea "How often have you seen promotional content about Jakarta tourism in the past m…"
click at [29, 268] on select "Radio (Single select) Checkbox (Multi select) Multi-line text box Single-line t…" at bounding box center [36, 273] width 42 height 20
click at [15, 283] on select "Radio (Single select) Checkbox (Multi select) Multi-line text box Single-line t…" at bounding box center [36, 273] width 42 height 20
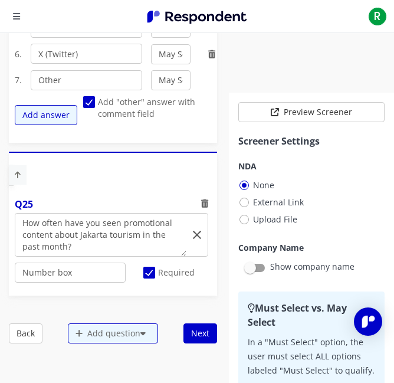
scroll to position [7926, 0]
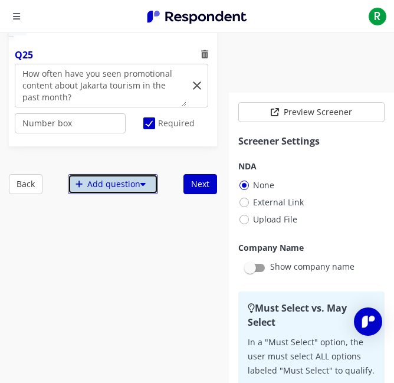
click at [80, 180] on div "Add question" at bounding box center [113, 184] width 90 height 20
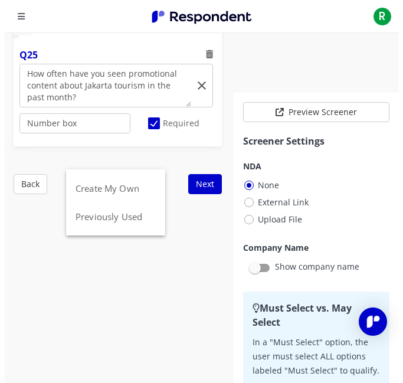
scroll to position [0, 0]
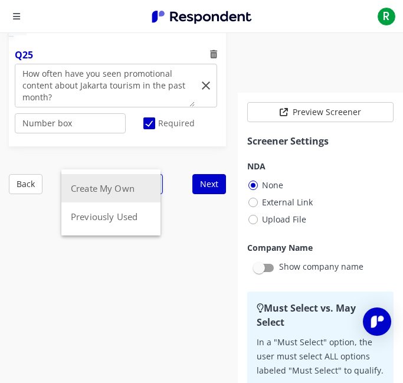
click at [128, 186] on button "Create My Own" at bounding box center [110, 188] width 99 height 28
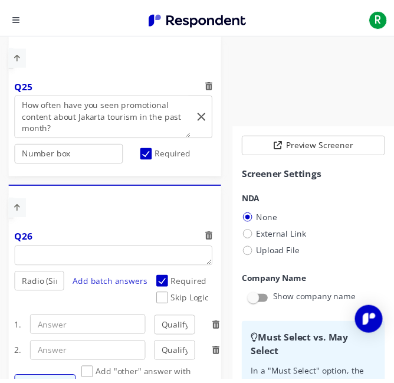
scroll to position [32, 0]
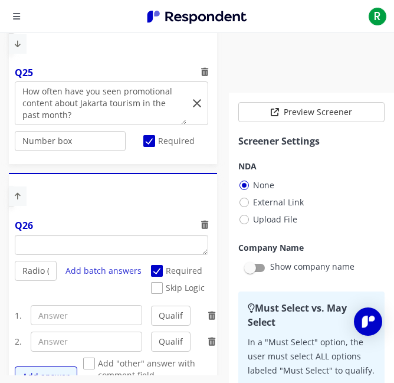
click at [78, 246] on textarea "Which of the following categories best describes your firm's total assets under…" at bounding box center [111, 245] width 193 height 19
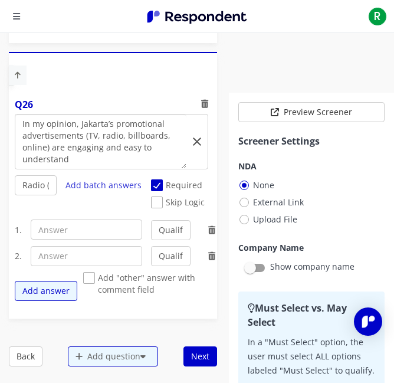
scroll to position [8046, 0]
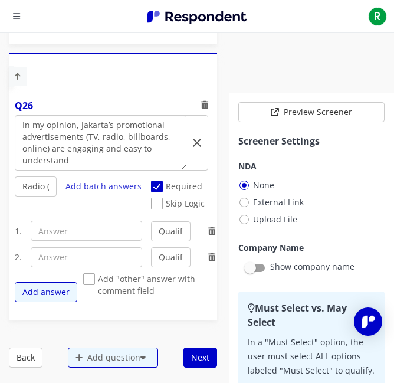
type textarea "In my opinion, Jakarta’s promotional advertisements (TV, radio, billboards, onl…"
click at [28, 179] on select "Radio (Single select) Checkbox (Multi select) Multi-line text box Single-line t…" at bounding box center [36, 187] width 42 height 20
click at [15, 197] on select "Radio (Single select) Checkbox (Multi select) Multi-line text box Single-line t…" at bounding box center [36, 187] width 42 height 20
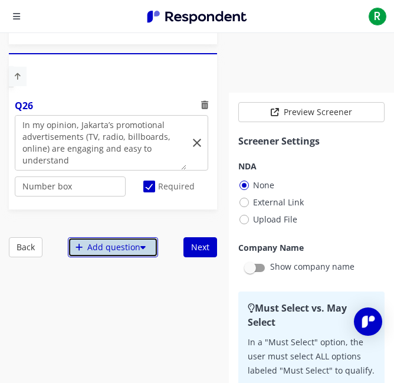
click at [99, 244] on div "Add question" at bounding box center [113, 247] width 90 height 20
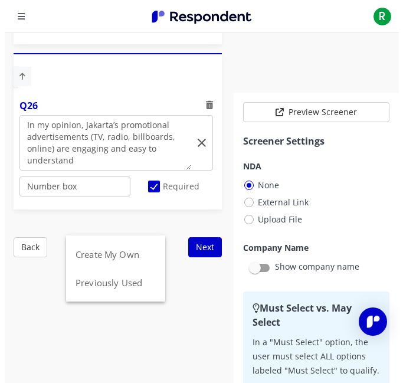
scroll to position [0, 0]
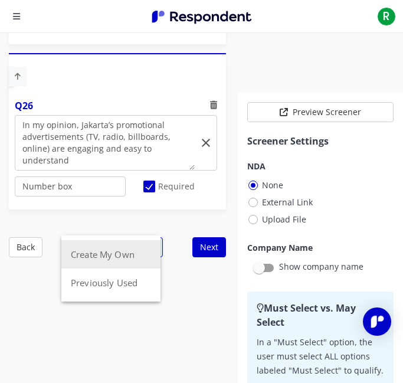
click at [106, 263] on button "Create My Own" at bounding box center [110, 254] width 99 height 28
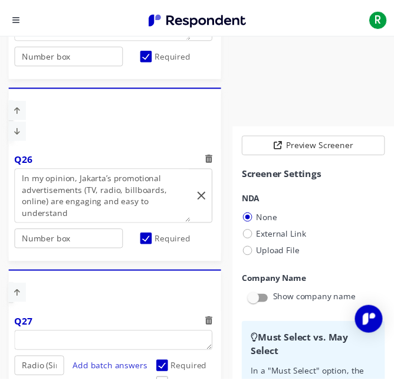
scroll to position [32, 0]
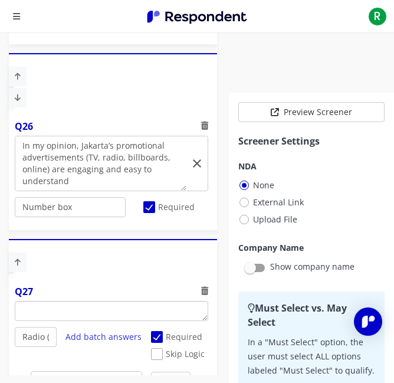
click at [56, 310] on textarea "Which of the following categories best describes your firm's total assets under…" at bounding box center [111, 311] width 193 height 19
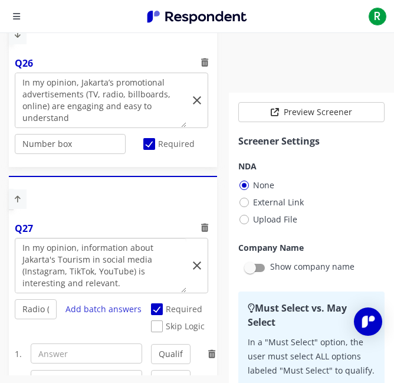
scroll to position [8111, 0]
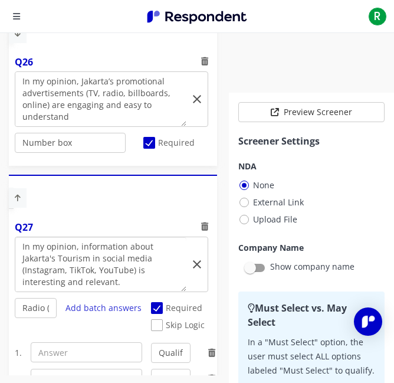
type textarea "In my opinion, information about Jakarta's Tourism in social media (Instagram, …"
click at [65, 357] on input "text" at bounding box center [87, 353] width 112 height 20
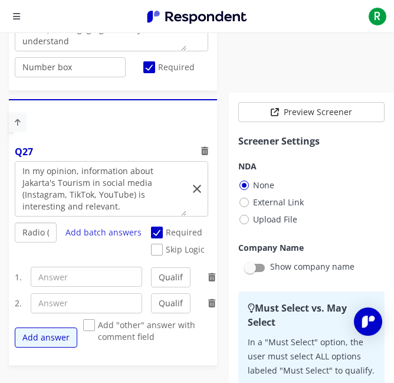
click at [29, 231] on select "Radio (Single select) Checkbox (Multi select) Multi-line text box Single-line t…" at bounding box center [36, 233] width 42 height 20
select select "number:5"
click at [15, 243] on select "Radio (Single select) Checkbox (Multi select) Multi-line text box Single-line t…" at bounding box center [36, 233] width 42 height 20
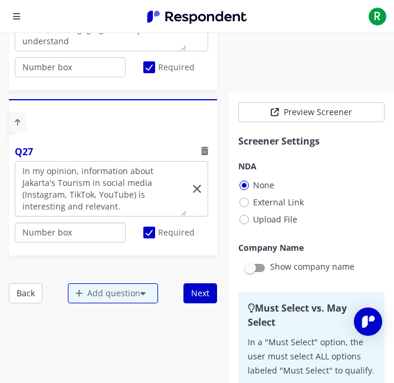
click at [31, 234] on select "Radio (Single select) Checkbox (Multi select) Multi-line text box Single-line t…" at bounding box center [70, 233] width 111 height 20
click at [15, 243] on select "Radio (Single select) Checkbox (Multi select) Multi-line text box Single-line t…" at bounding box center [70, 233] width 111 height 20
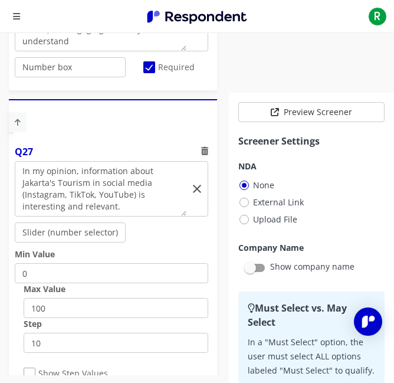
scroll to position [8212, 0]
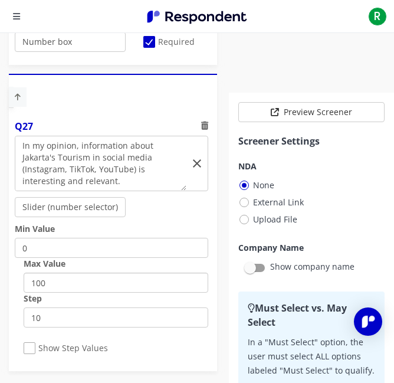
click at [132, 287] on input "100" at bounding box center [116, 283] width 185 height 20
type input "1"
type input "5"
click at [129, 315] on input "10" at bounding box center [116, 318] width 185 height 20
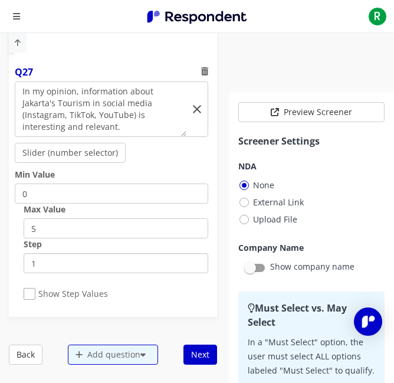
scroll to position [8267, 0]
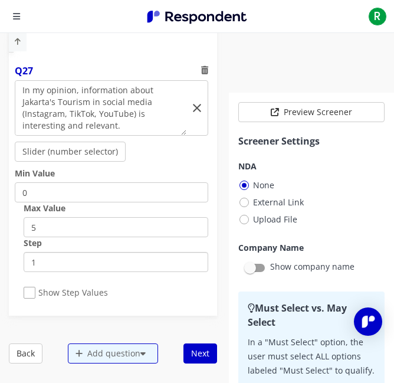
type input "1"
click at [87, 301] on span "Show Step Values" at bounding box center [66, 294] width 84 height 14
click at [31, 297] on input "Show Step Values" at bounding box center [28, 293] width 8 height 8
checkbox input "true"
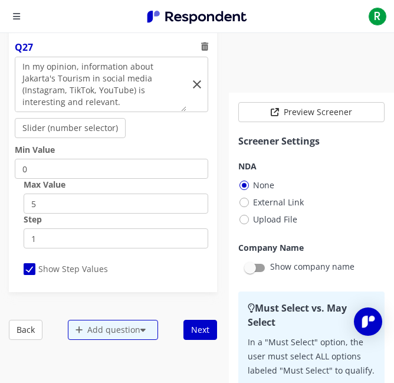
scroll to position [8285, 0]
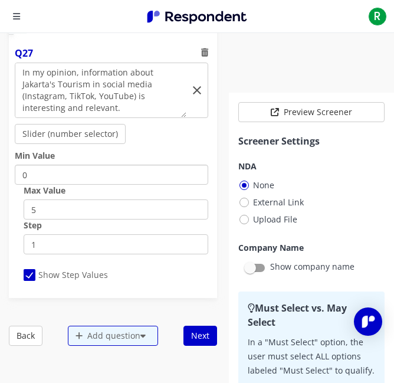
click at [123, 180] on input "0" at bounding box center [112, 175] width 194 height 20
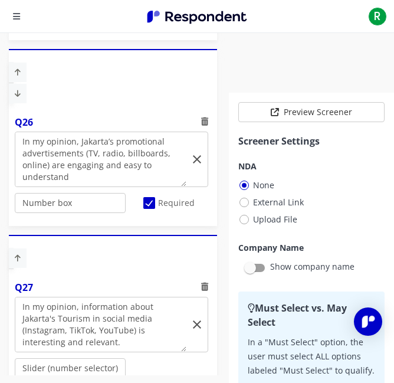
scroll to position [8046, 0]
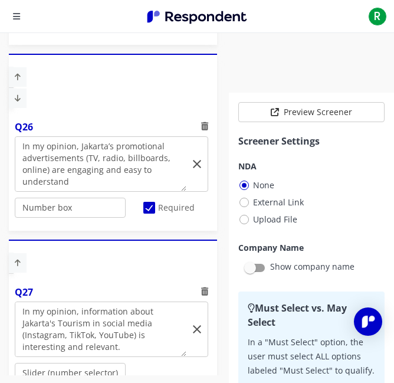
type input "1"
click at [102, 206] on select "Radio (Single select) Checkbox (Multi select) Multi-line text box Single-line t…" at bounding box center [70, 208] width 111 height 20
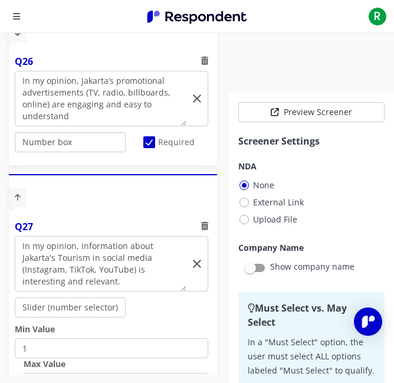
scroll to position [8050, 0]
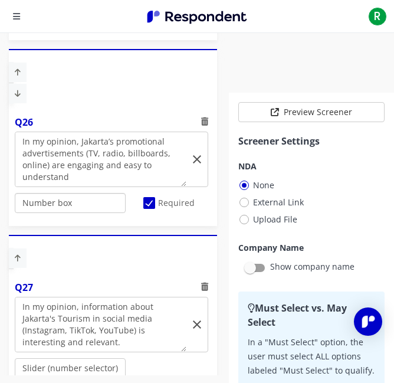
click at [102, 206] on select "Radio (Single select) Checkbox (Multi select) Multi-line text box Single-line t…" at bounding box center [70, 203] width 111 height 20
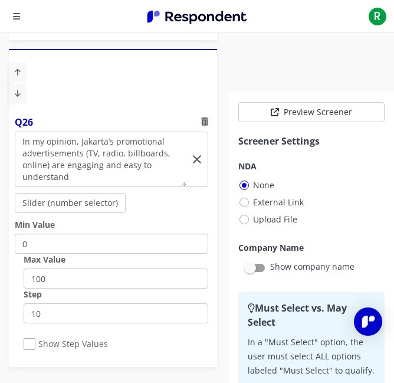
click at [83, 249] on input "0" at bounding box center [112, 244] width 194 height 20
type input "1"
click at [96, 288] on input "100" at bounding box center [116, 279] width 185 height 20
type input "1"
type input "5"
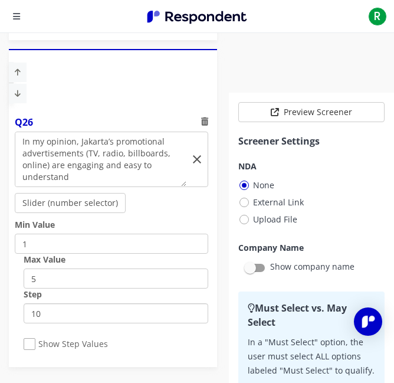
click at [101, 321] on input "10" at bounding box center [116, 314] width 185 height 20
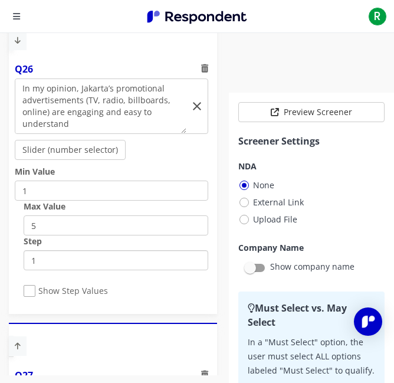
type input "1"
click at [88, 293] on span "Show Step Values" at bounding box center [66, 292] width 84 height 14
click at [31, 293] on input "Show Step Values" at bounding box center [28, 292] width 8 height 8
checkbox input "true"
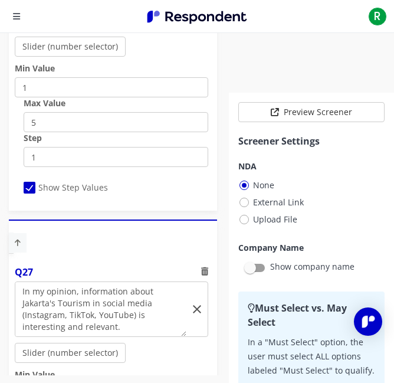
scroll to position [8412, 0]
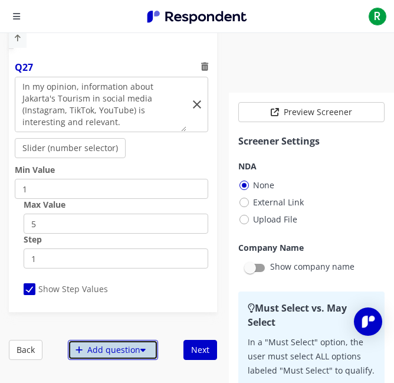
click at [97, 349] on div "Add question" at bounding box center [113, 350] width 90 height 20
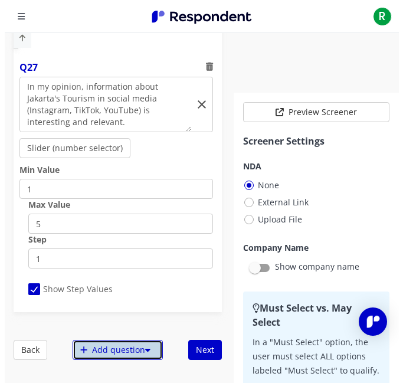
scroll to position [0, 0]
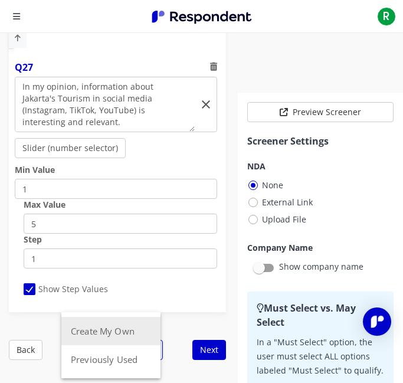
click at [103, 334] on button "Create My Own" at bounding box center [110, 331] width 99 height 28
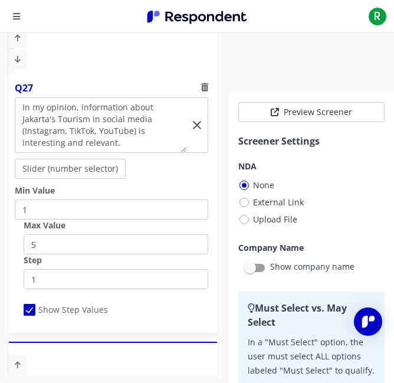
scroll to position [8650, 0]
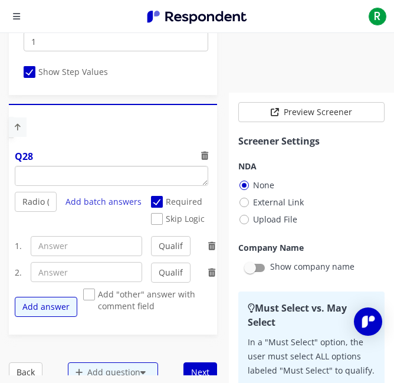
click at [95, 180] on textarea "Which of the following categories best describes your firm's total assets under…" at bounding box center [111, 176] width 193 height 19
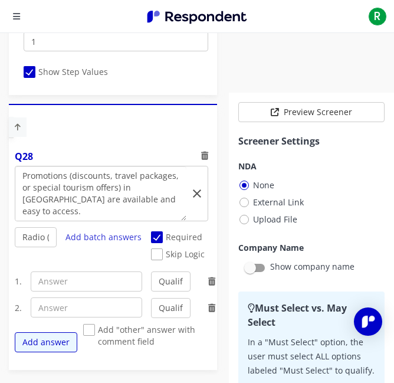
scroll to position [0, 0]
type textarea "Promotions (discounts, travel packages, or special tourism offers) in [GEOGRAPH…"
click at [31, 246] on select "Radio (Single select) Checkbox (Multi select) Multi-line text box Single-line t…" at bounding box center [36, 237] width 42 height 20
click at [15, 247] on select "Radio (Single select) Checkbox (Multi select) Multi-line text box Single-line t…" at bounding box center [36, 237] width 42 height 20
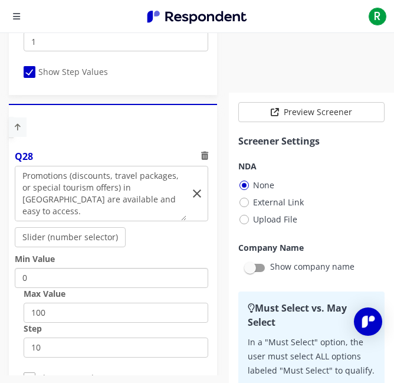
click at [63, 280] on input "0" at bounding box center [112, 278] width 194 height 20
type input "5"
type input "1"
click at [92, 323] on input "100" at bounding box center [116, 313] width 185 height 20
type input "1"
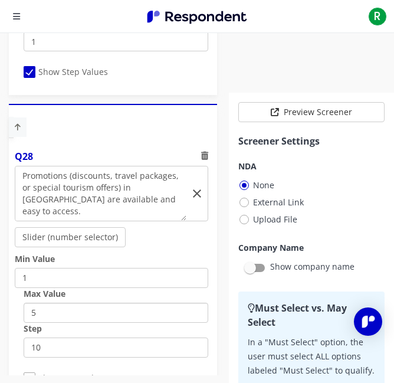
type input "5"
click at [117, 341] on input "10" at bounding box center [116, 348] width 185 height 20
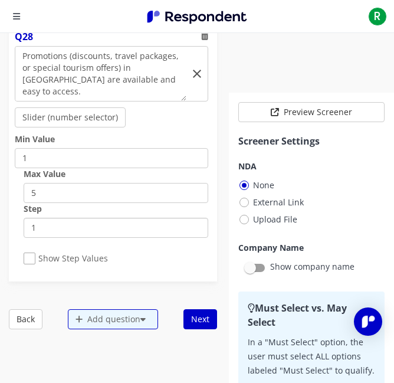
type input "1"
click at [68, 262] on span "Show Step Values" at bounding box center [66, 260] width 84 height 14
click at [31, 262] on input "Show Step Values" at bounding box center [28, 259] width 8 height 8
checkbox input "true"
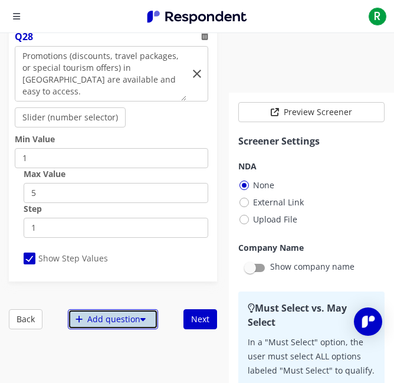
click at [90, 317] on div "Add question" at bounding box center [113, 319] width 90 height 20
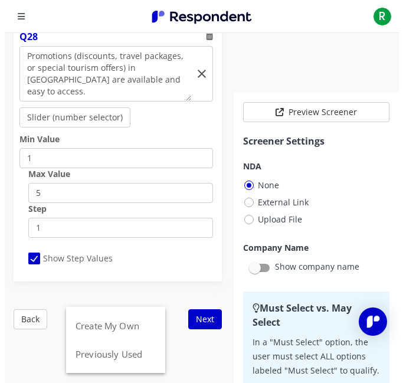
scroll to position [0, 0]
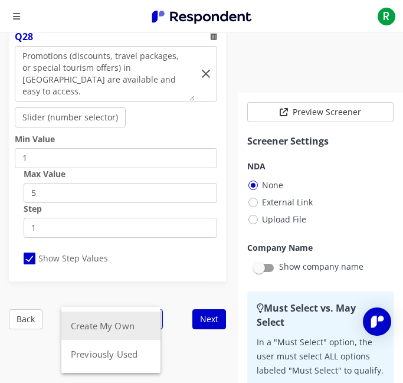
click at [107, 316] on button "Create My Own" at bounding box center [110, 326] width 99 height 28
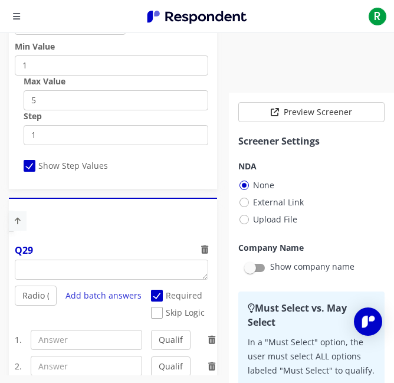
scroll to position [8917, 0]
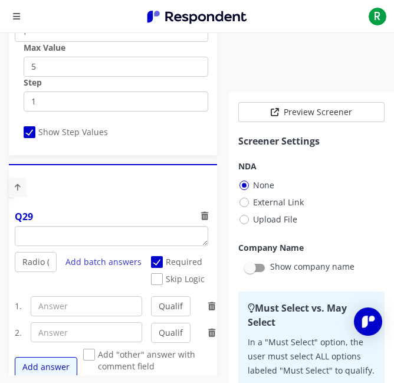
click at [74, 242] on textarea "Which of the following categories best describes your firm's total assets under…" at bounding box center [111, 236] width 193 height 19
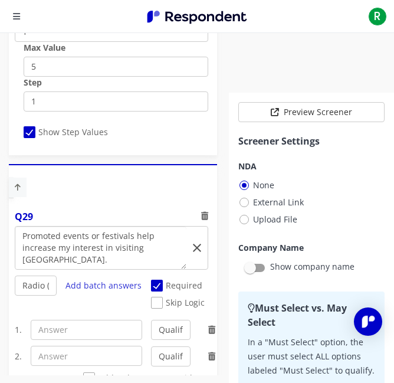
type textarea "Promoted events or festivals help increase my interest in visiting [GEOGRAPHIC_…"
click at [31, 291] on select "Radio (Single select) Checkbox (Multi select) Multi-line text box Single-line t…" at bounding box center [36, 286] width 42 height 20
click at [15, 296] on select "Radio (Single select) Checkbox (Multi select) Multi-line text box Single-line t…" at bounding box center [36, 286] width 42 height 20
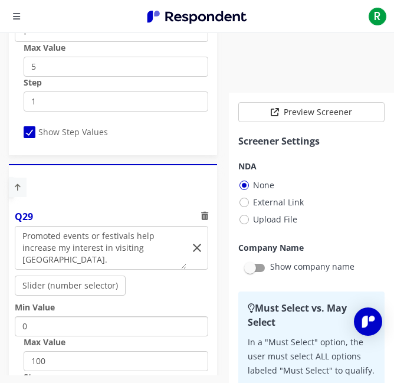
click at [89, 325] on input "0" at bounding box center [112, 327] width 194 height 20
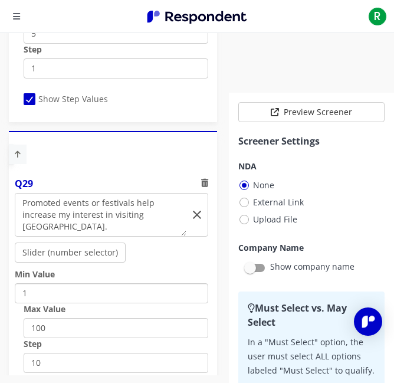
type input "1"
click at [89, 325] on input "100" at bounding box center [116, 328] width 185 height 20
type input "1"
type input "5"
click at [107, 356] on input "10" at bounding box center [116, 363] width 185 height 20
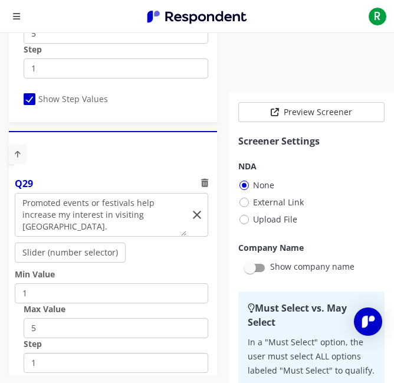
scroll to position [9072, 0]
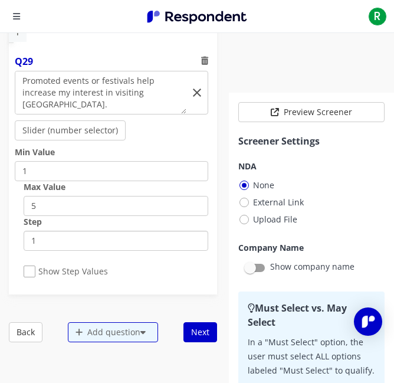
type input "1"
click at [64, 273] on span "Show Step Values" at bounding box center [66, 273] width 84 height 14
click at [31, 273] on input "Show Step Values" at bounding box center [28, 272] width 8 height 8
checkbox input "true"
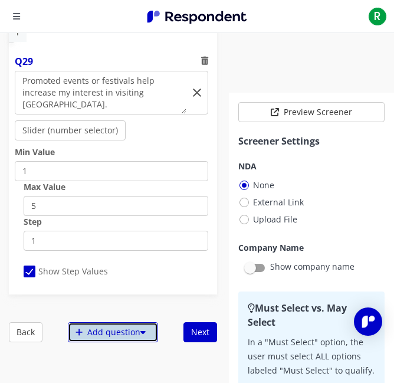
click at [91, 334] on div "Add question" at bounding box center [113, 332] width 90 height 20
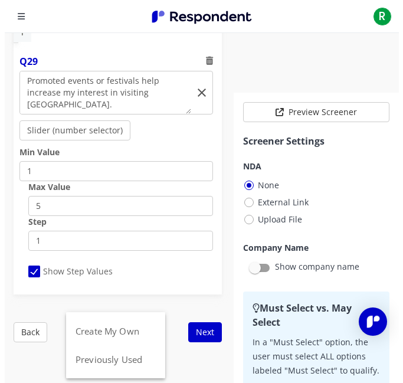
scroll to position [0, 0]
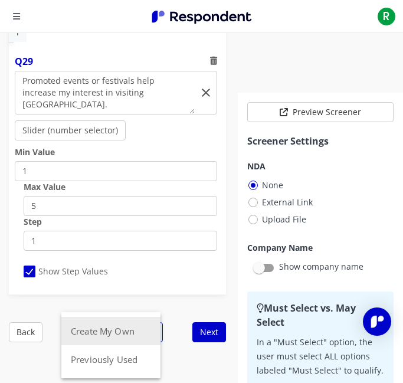
click at [104, 324] on button "Create My Own" at bounding box center [110, 331] width 99 height 28
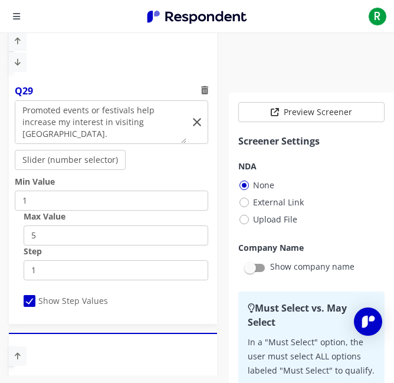
scroll to position [9237, 0]
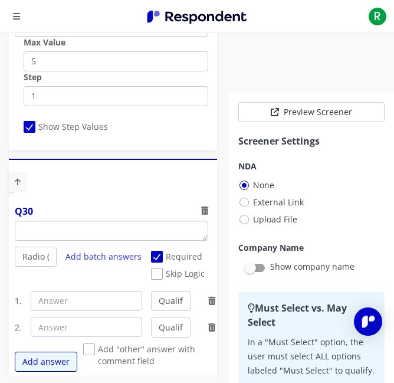
click at [75, 239] on textarea "Which of the following categories best describes your firm's total assets under…" at bounding box center [111, 230] width 193 height 19
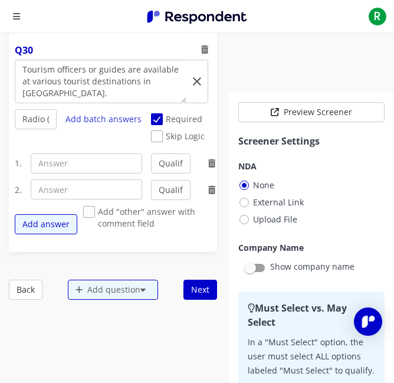
scroll to position [9400, 0]
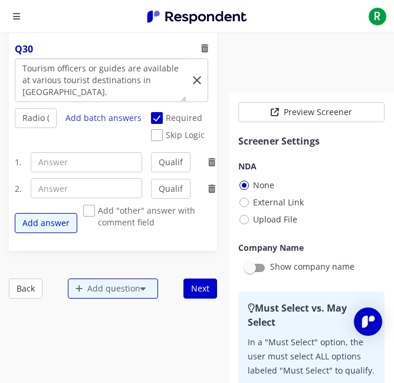
type textarea "Tourism officers or guides are available at various tourist destinations in [GE…"
click at [35, 126] on select "Radio (Single select) Checkbox (Multi select) Multi-line text box Single-line t…" at bounding box center [36, 118] width 42 height 20
click at [15, 110] on select "Radio (Single select) Checkbox (Multi select) Multi-line text box Single-line t…" at bounding box center [36, 118] width 42 height 20
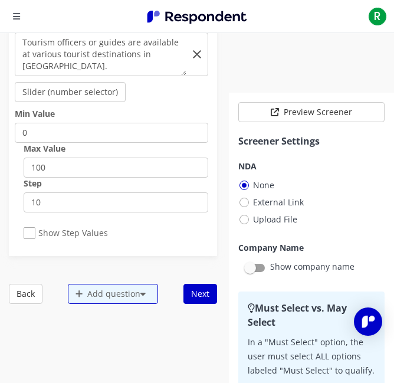
scroll to position [9424, 0]
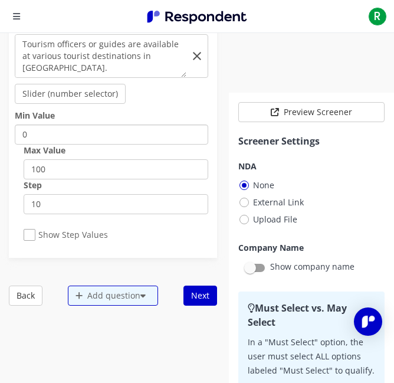
click at [105, 135] on input "0" at bounding box center [112, 135] width 194 height 20
type input "1"
click at [109, 165] on input "100" at bounding box center [116, 169] width 185 height 20
type input "1"
type input "5"
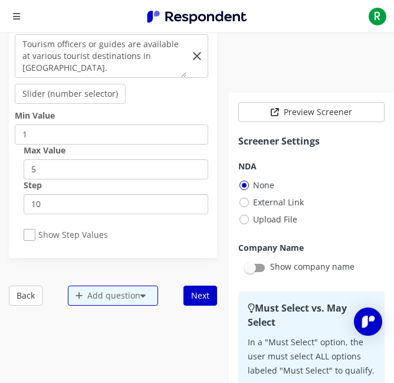
click at [113, 202] on input "10" at bounding box center [116, 204] width 185 height 20
type input "1"
click at [48, 240] on span "Show Step Values" at bounding box center [66, 236] width 84 height 14
click at [31, 239] on input "Show Step Values" at bounding box center [28, 235] width 8 height 8
checkbox input "true"
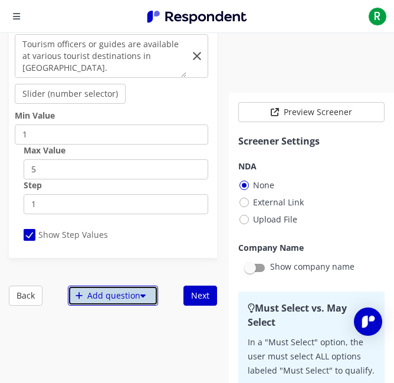
click at [85, 306] on div "Add question" at bounding box center [113, 296] width 90 height 20
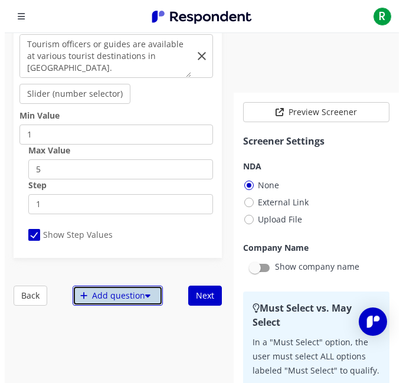
scroll to position [0, 0]
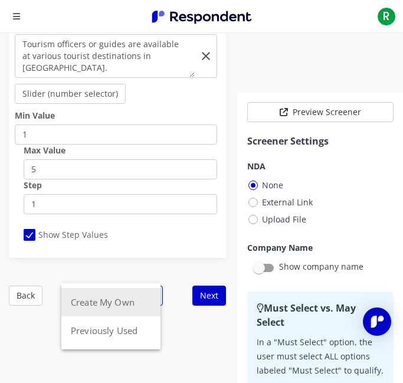
click at [92, 304] on button "Create My Own" at bounding box center [110, 302] width 99 height 28
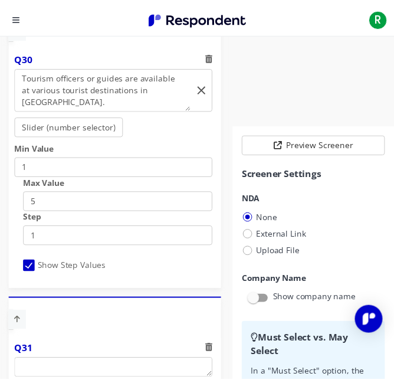
scroll to position [32, 0]
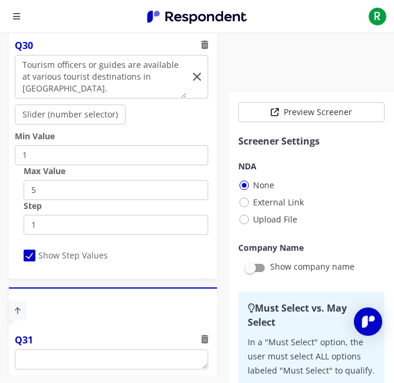
click at [144, 270] on div "Q30 Radio (Single select) Checkbox (Multi select) Multi-line text box Single-li…" at bounding box center [113, 153] width 208 height 240
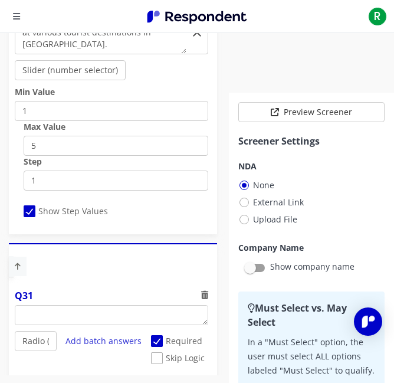
scroll to position [9507, 0]
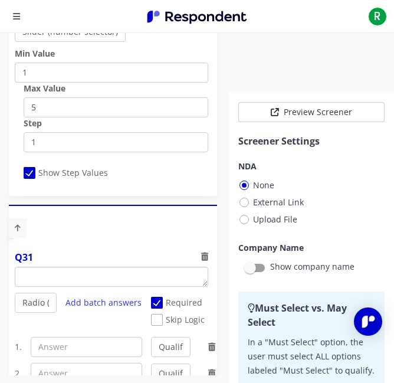
click at [84, 283] on textarea "Which of the following categories best describes your firm's total assets under…" at bounding box center [111, 277] width 193 height 19
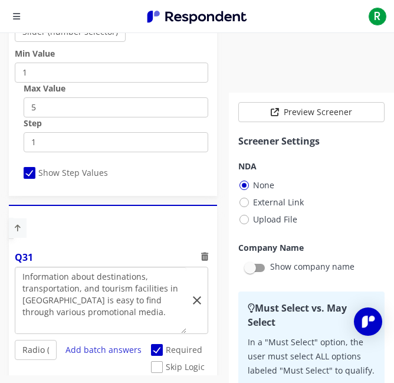
scroll to position [9573, 0]
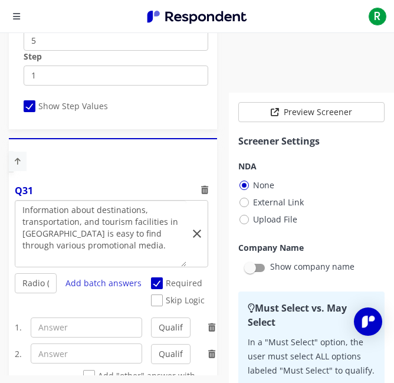
type textarea "Information about destinations, transportation, and tourism facilities in [GEOG…"
click at [32, 284] on select "Radio (Single select) Checkbox (Multi select) Multi-line text box Single-line t…" at bounding box center [36, 283] width 42 height 20
click at [15, 294] on select "Radio (Single select) Checkbox (Multi select) Multi-line text box Single-line t…" at bounding box center [36, 283] width 42 height 20
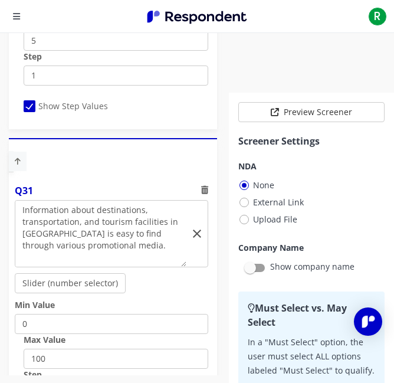
scroll to position [9707, 0]
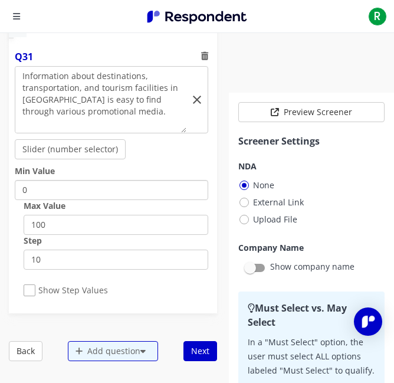
click at [92, 195] on input "0" at bounding box center [112, 190] width 194 height 20
type input "1"
click at [94, 229] on input "100" at bounding box center [116, 225] width 185 height 20
type input "1"
type input "5"
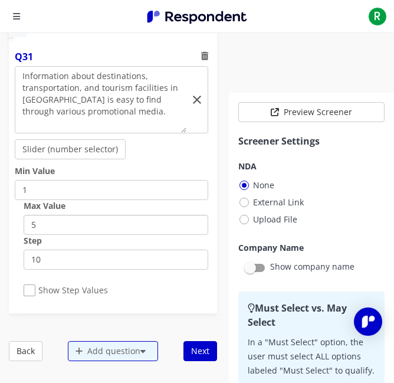
type input "5"
click at [97, 259] on input "10" at bounding box center [116, 260] width 185 height 20
click at [83, 295] on span "Show Step Values" at bounding box center [66, 292] width 84 height 14
click at [31, 295] on input "Show Step Values" at bounding box center [28, 291] width 8 height 8
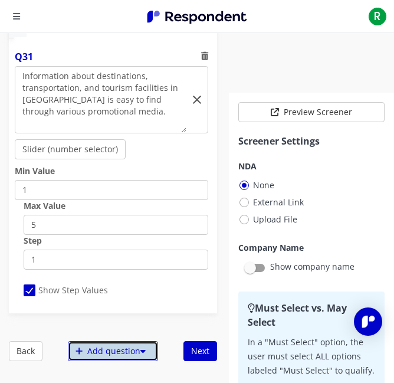
click at [92, 351] on div "Add question" at bounding box center [113, 351] width 90 height 20
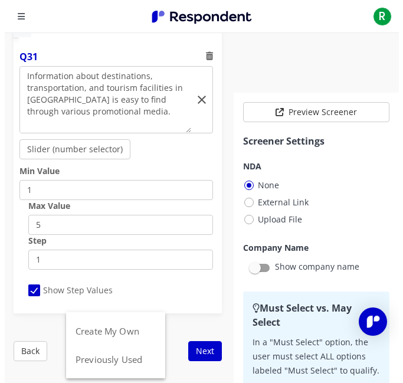
scroll to position [0, 0]
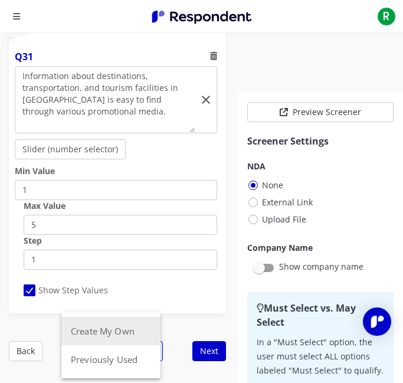
click at [97, 334] on button "Create My Own" at bounding box center [110, 331] width 99 height 28
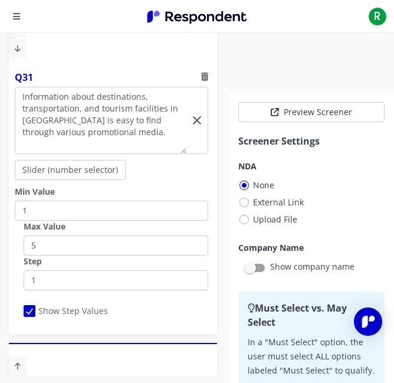
scroll to position [9882, 0]
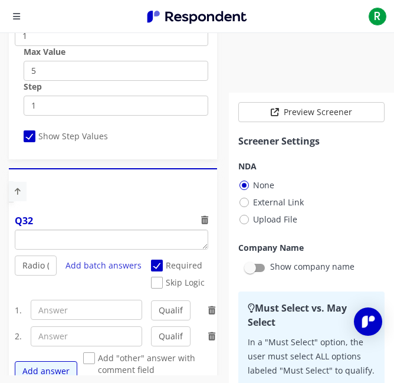
click at [98, 241] on textarea "Which of the following categories best describes your firm's total assets under…" at bounding box center [111, 239] width 193 height 19
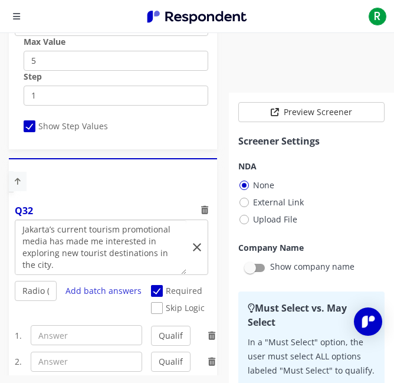
scroll to position [9983, 0]
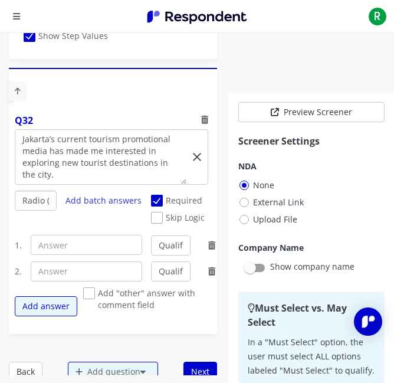
click at [32, 203] on select "Radio (Single select) Checkbox (Multi select) Multi-line text box Single-line t…" at bounding box center [36, 201] width 42 height 20
click at [15, 211] on select "Radio (Single select) Checkbox (Multi select) Multi-line text box Single-line t…" at bounding box center [36, 201] width 42 height 20
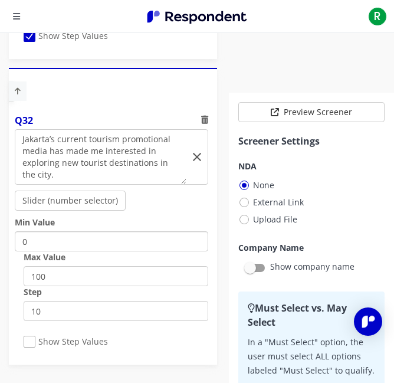
click at [58, 242] on input "0" at bounding box center [112, 241] width 194 height 20
click at [62, 272] on input "100" at bounding box center [116, 276] width 185 height 20
click at [80, 315] on input "10" at bounding box center [116, 311] width 185 height 20
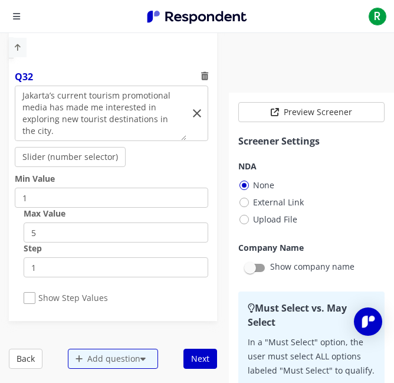
click at [80, 315] on div "Q32 Radio (Single select) Checkbox (Multi select) Multi-line text box Single-li…" at bounding box center [113, 190] width 208 height 252
click at [80, 306] on span "Show Step Values" at bounding box center [66, 299] width 84 height 14
click at [31, 302] on input "Show Step Values" at bounding box center [28, 299] width 8 height 8
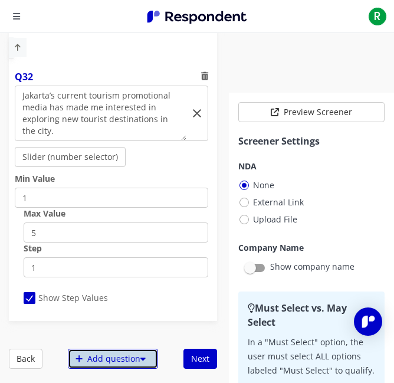
click at [93, 357] on div "Add question" at bounding box center [113, 359] width 90 height 20
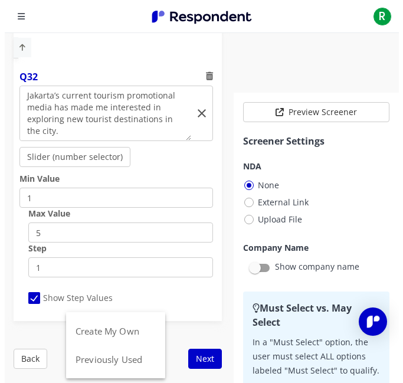
scroll to position [0, 0]
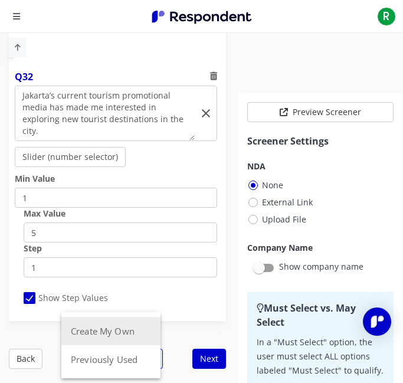
click at [99, 336] on button "Create My Own" at bounding box center [110, 331] width 99 height 28
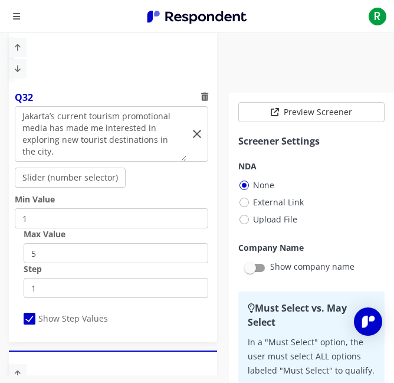
scroll to position [10169, 0]
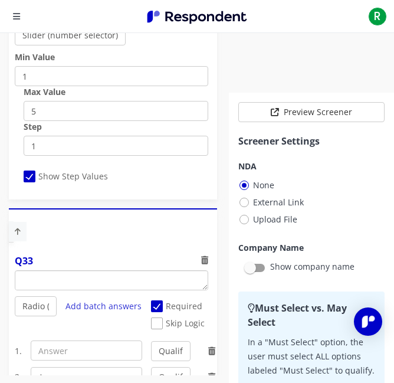
click at [118, 281] on textarea "Which of the following categories best describes your firm's total assets under…" at bounding box center [111, 280] width 193 height 19
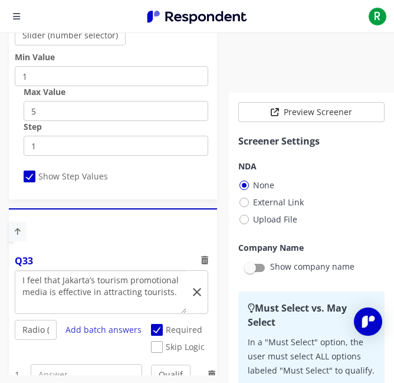
scroll to position [10257, 0]
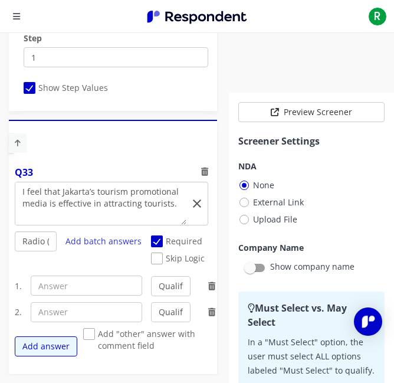
click at [29, 241] on select "Radio (Single select) Checkbox (Multi select) Multi-line text box Single-line t…" at bounding box center [36, 241] width 42 height 20
click at [15, 252] on select "Radio (Single select) Checkbox (Multi select) Multi-line text box Single-line t…" at bounding box center [36, 241] width 42 height 20
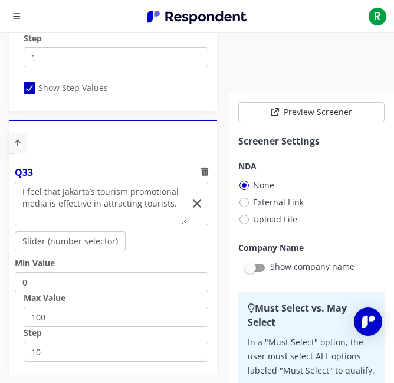
click at [46, 282] on input "0" at bounding box center [112, 282] width 194 height 20
click at [70, 312] on input "100" at bounding box center [116, 317] width 185 height 20
click at [93, 356] on input "10" at bounding box center [116, 352] width 185 height 20
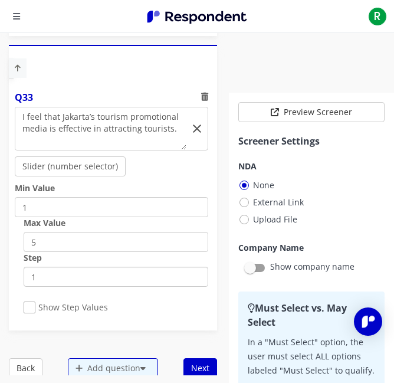
scroll to position [10334, 0]
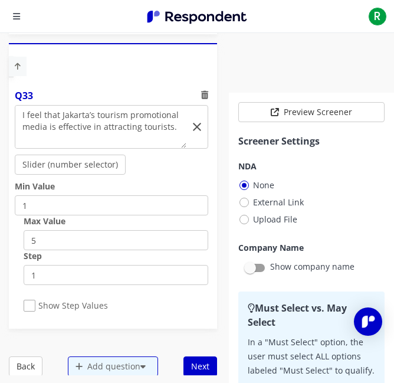
click at [89, 314] on span "Show Step Values" at bounding box center [66, 307] width 84 height 14
click at [31, 310] on input "Show Step Values" at bounding box center [28, 306] width 8 height 8
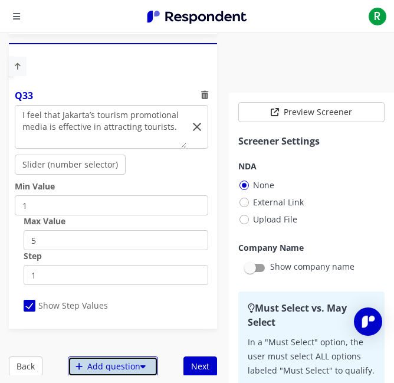
click at [88, 357] on div "Add question" at bounding box center [113, 367] width 90 height 20
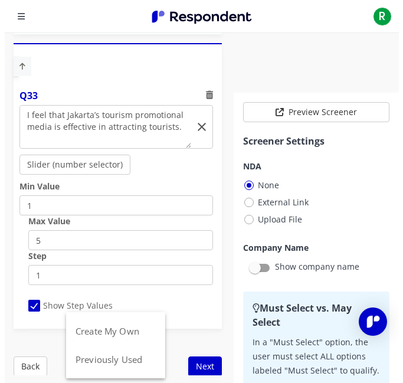
scroll to position [0, 0]
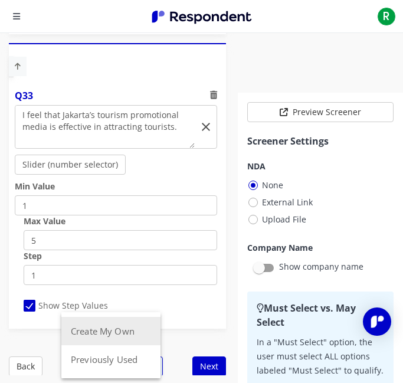
click at [94, 331] on button "Create My Own" at bounding box center [110, 331] width 99 height 28
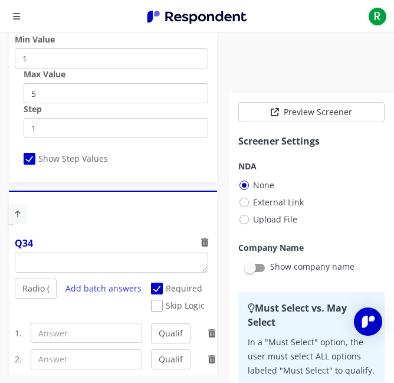
scroll to position [10508, 0]
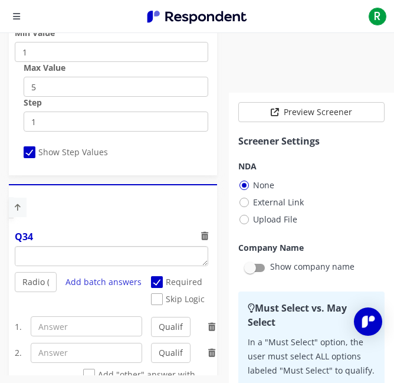
click at [70, 266] on textarea "Which of the following categories best describes your firm's total assets under…" at bounding box center [111, 256] width 193 height 19
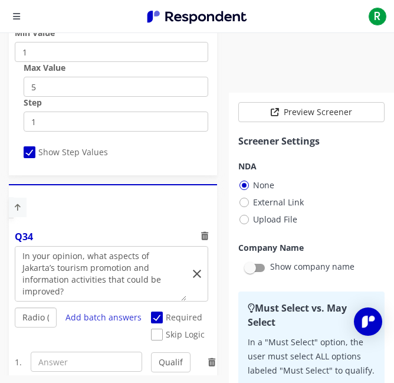
click at [32, 314] on select "Radio (Single select) Checkbox (Multi select) Multi-line text box Single-line t…" at bounding box center [36, 318] width 42 height 20
click at [15, 328] on select "Radio (Single select) Checkbox (Multi select) Multi-line text box Single-line t…" at bounding box center [36, 318] width 42 height 20
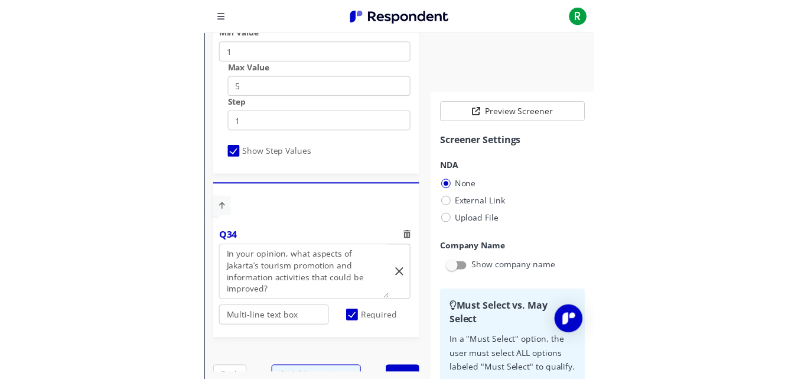
scroll to position [10686, 0]
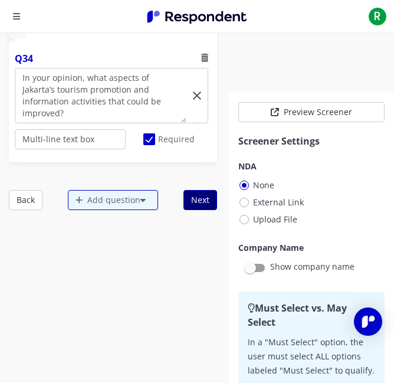
click at [184, 195] on button "Next" at bounding box center [201, 200] width 34 height 20
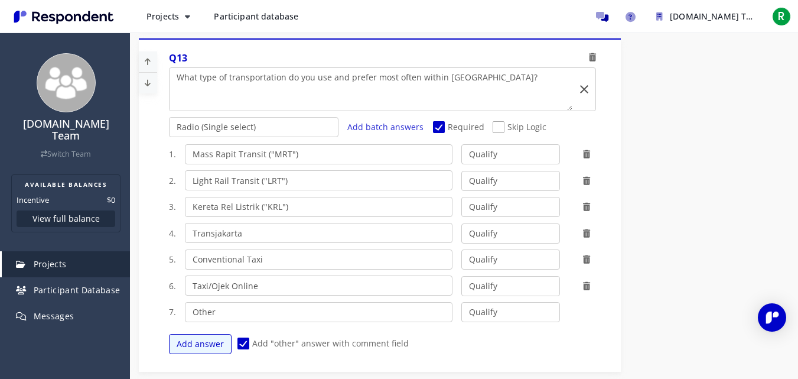
scroll to position [7763, 0]
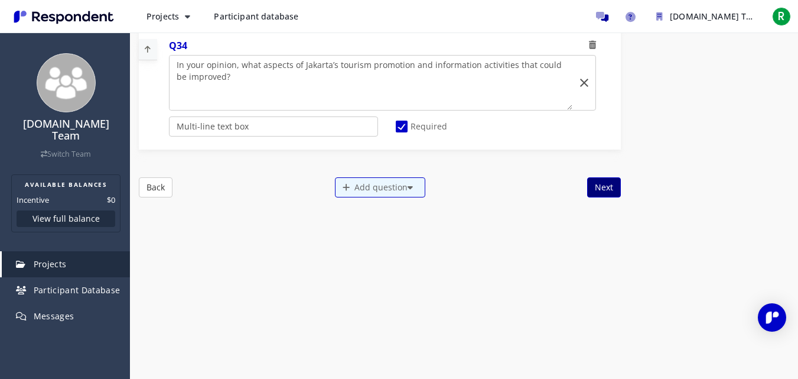
click at [595, 192] on button "Next" at bounding box center [604, 187] width 34 height 20
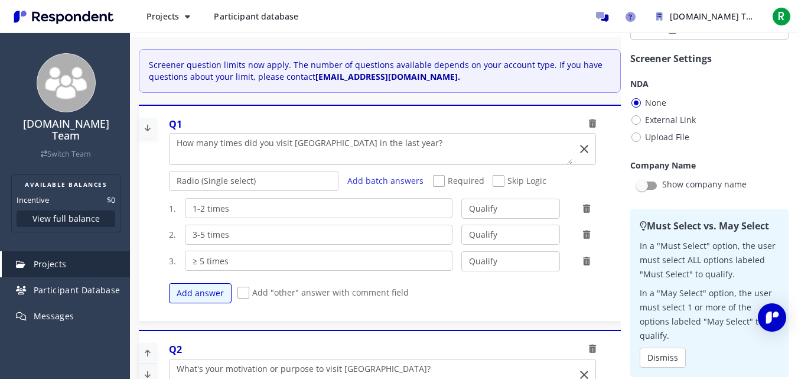
scroll to position [0, 0]
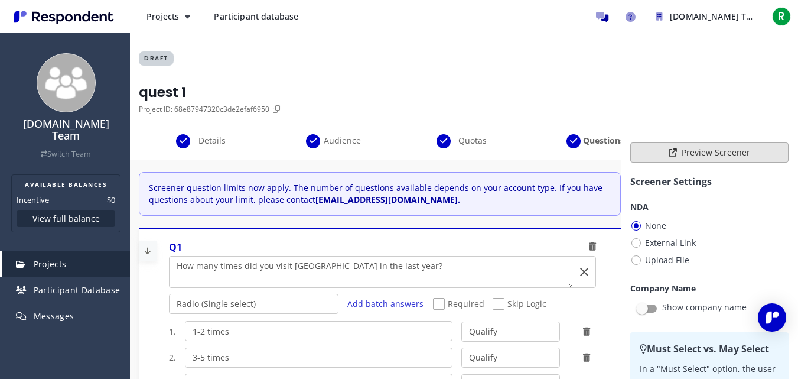
click at [664, 148] on button "Preview Screener" at bounding box center [709, 152] width 158 height 20
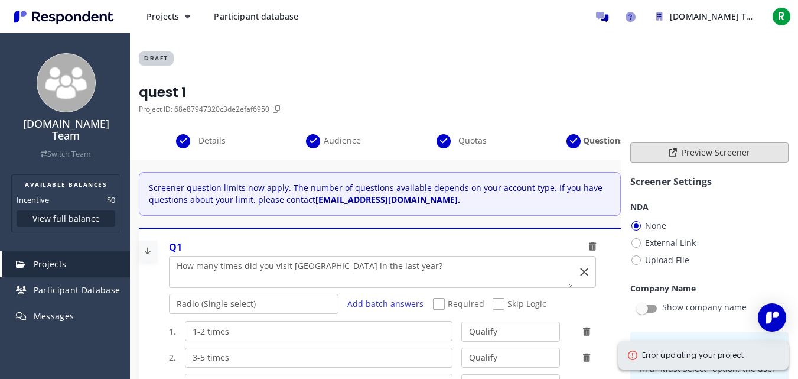
click at [664, 148] on button "Preview Screener" at bounding box center [709, 152] width 158 height 20
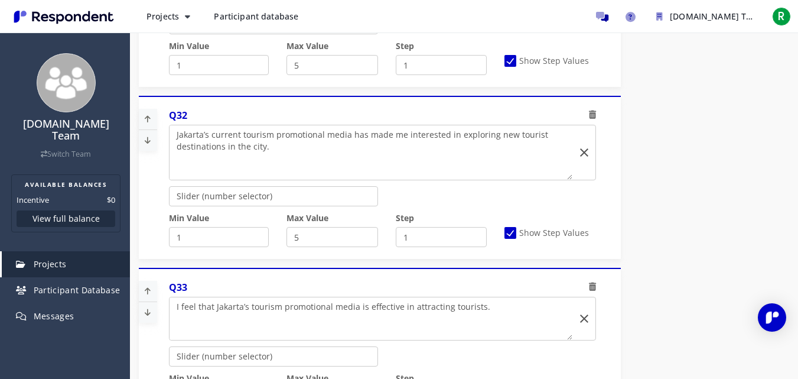
scroll to position [7763, 0]
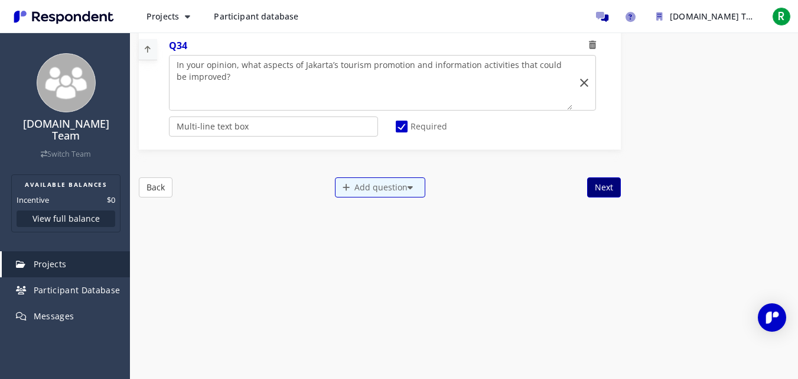
click at [596, 187] on button "Next" at bounding box center [604, 187] width 34 height 20
